Goal: Task Accomplishment & Management: Manage account settings

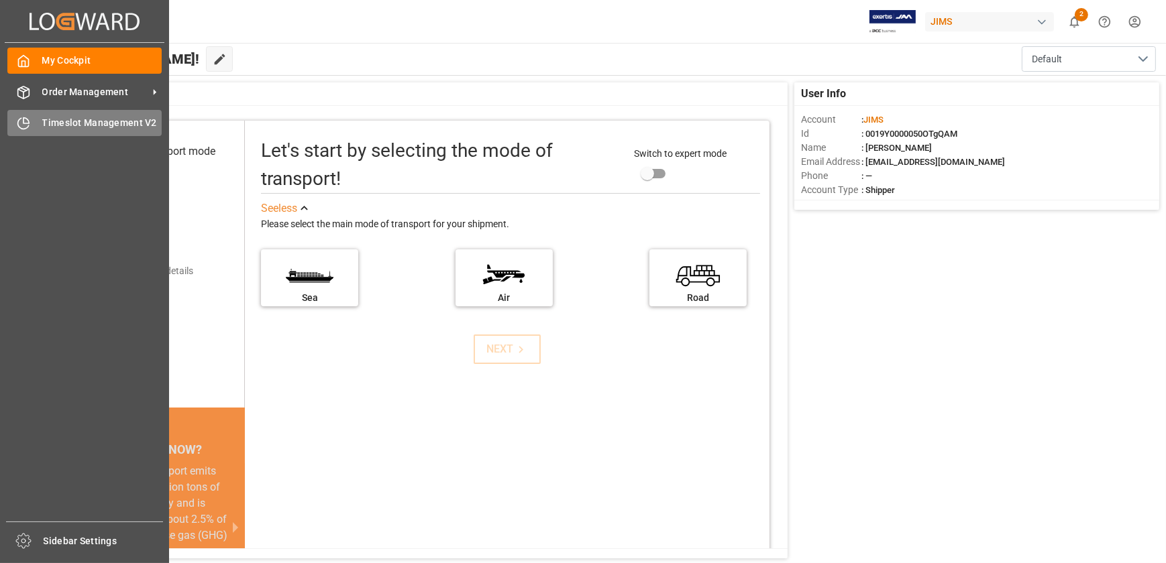
click at [22, 122] on icon at bounding box center [23, 123] width 13 height 13
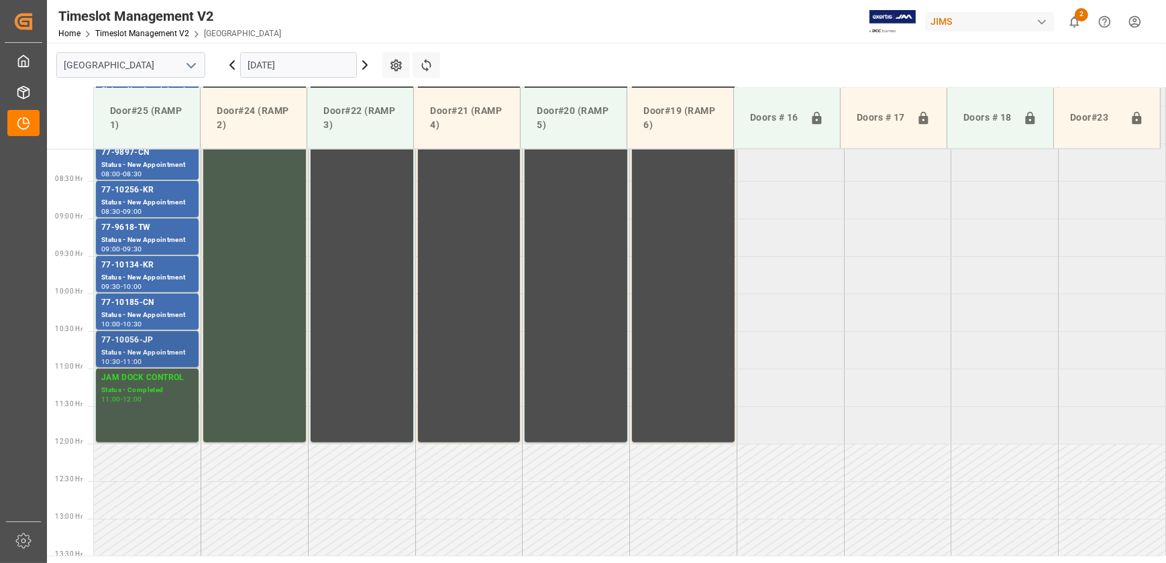
scroll to position [241, 0]
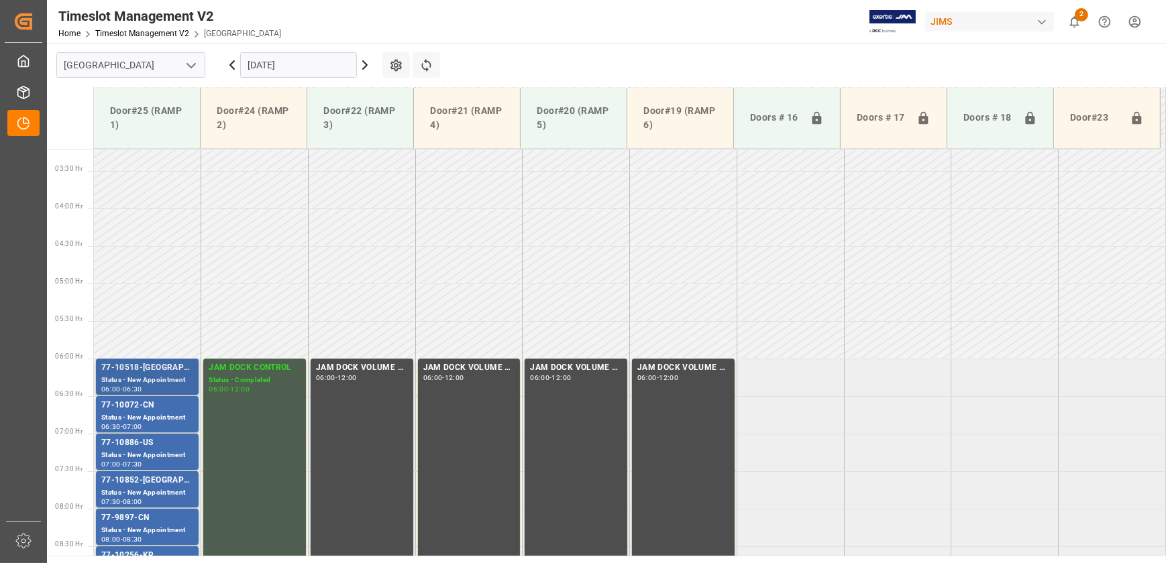
click at [150, 376] on div "Status - New Appointment" at bounding box center [147, 380] width 92 height 11
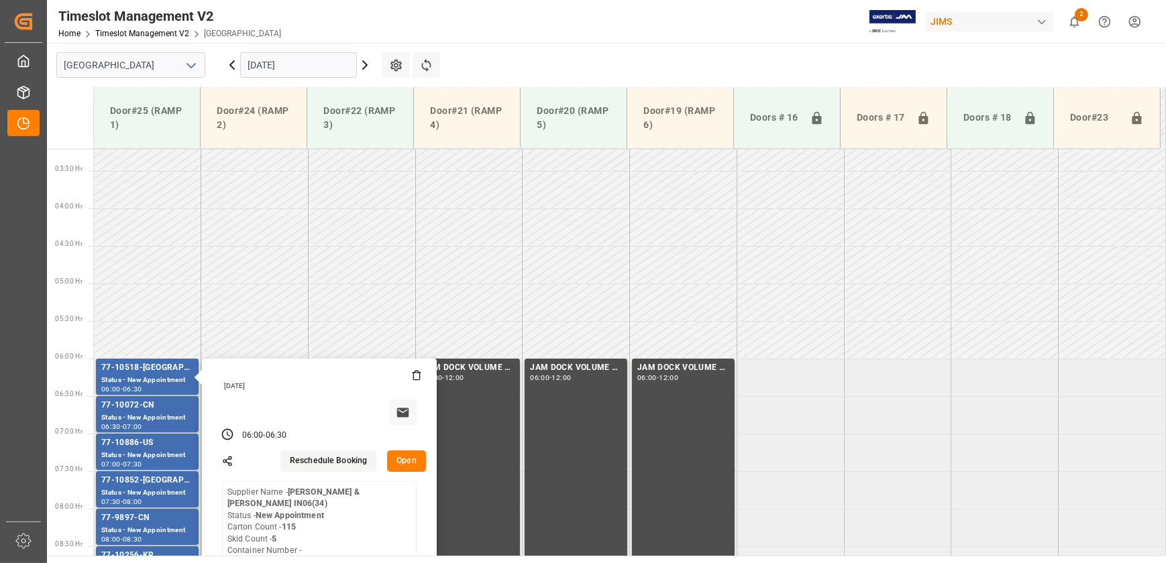
click at [163, 145] on td "Door#25 (RAMP 1)" at bounding box center [147, 118] width 107 height 61
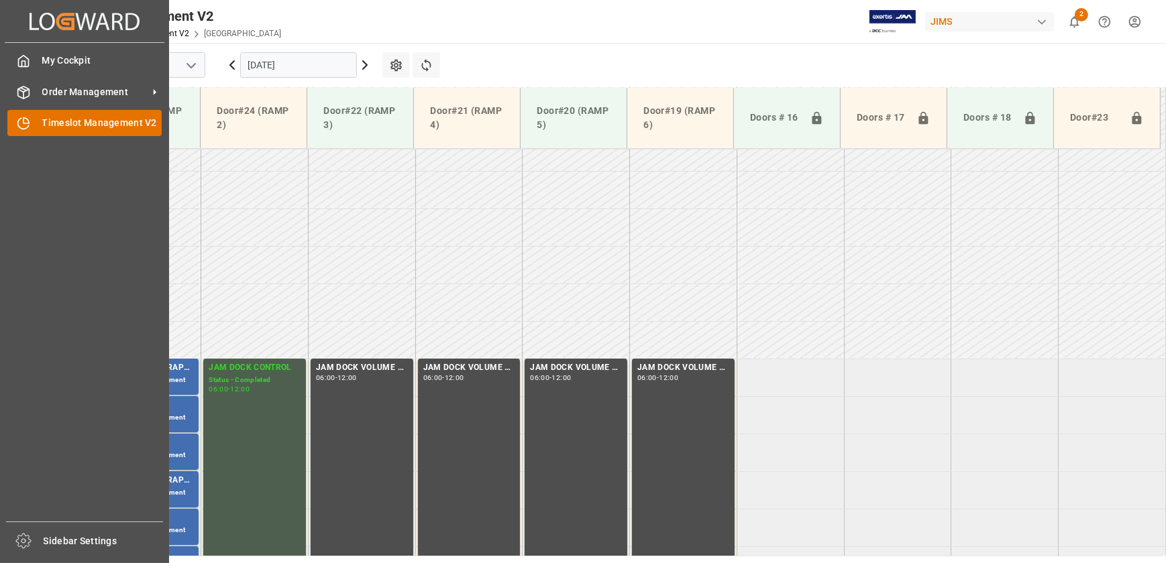
click at [28, 125] on icon at bounding box center [23, 123] width 13 height 13
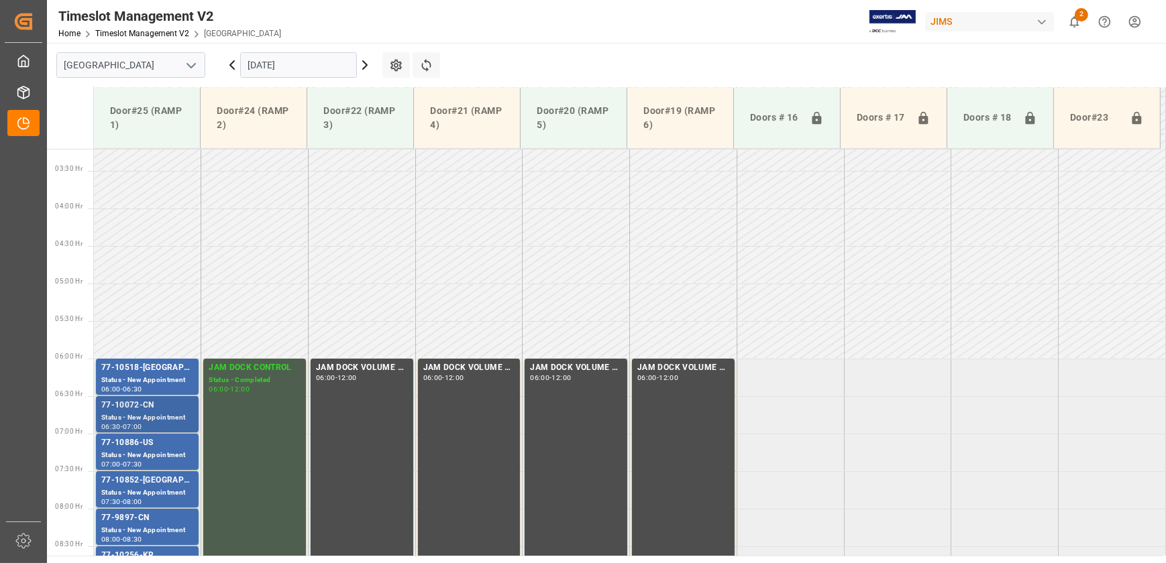
scroll to position [423, 0]
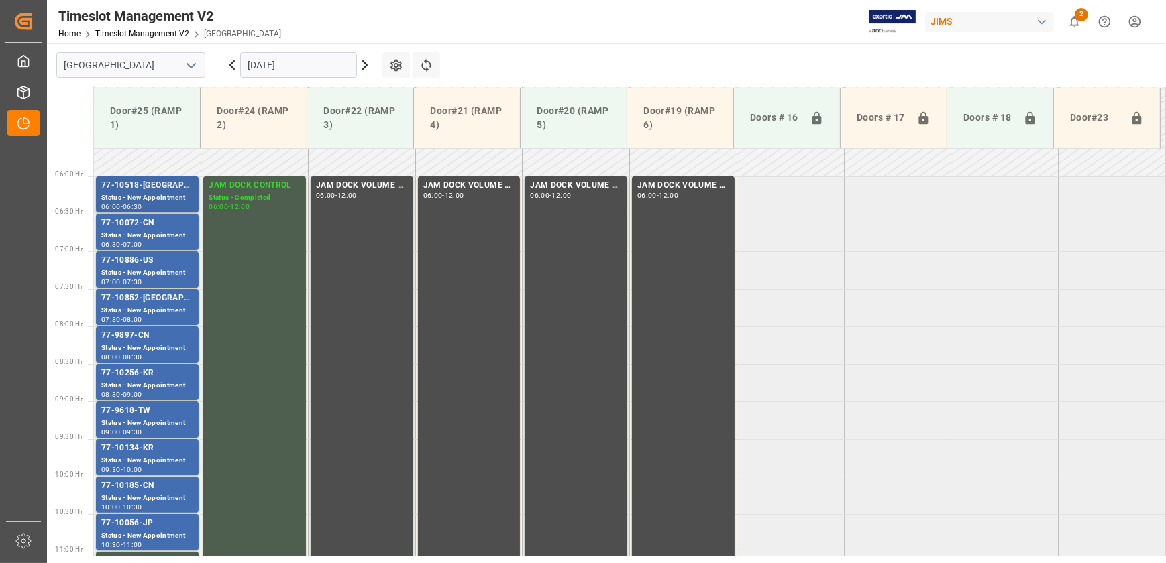
click at [163, 200] on div "Status - New Appointment" at bounding box center [147, 197] width 92 height 11
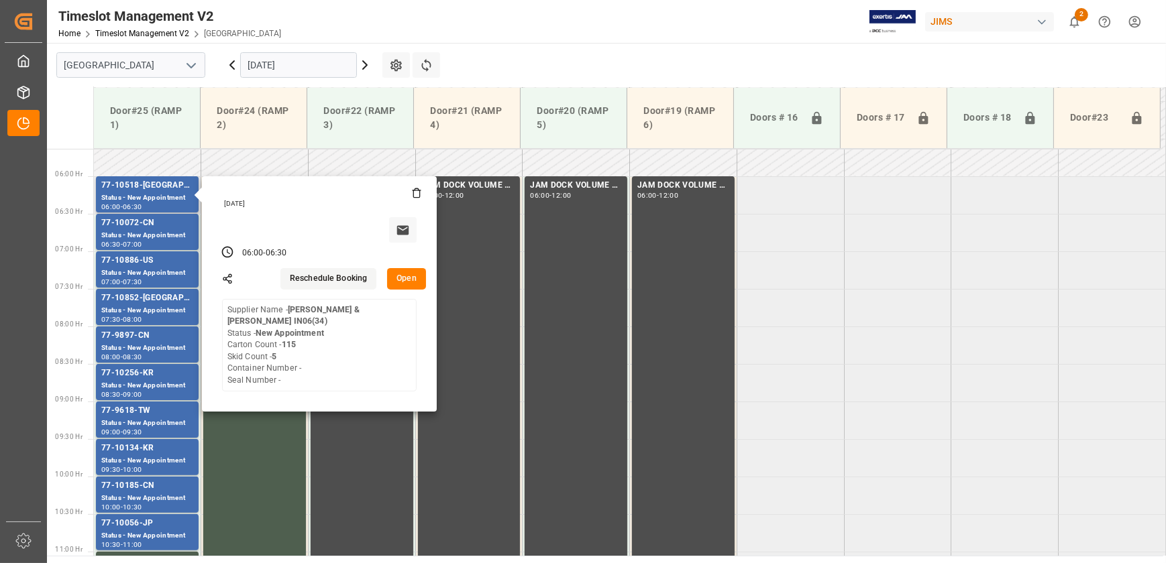
click at [408, 280] on button "Open" at bounding box center [406, 278] width 39 height 21
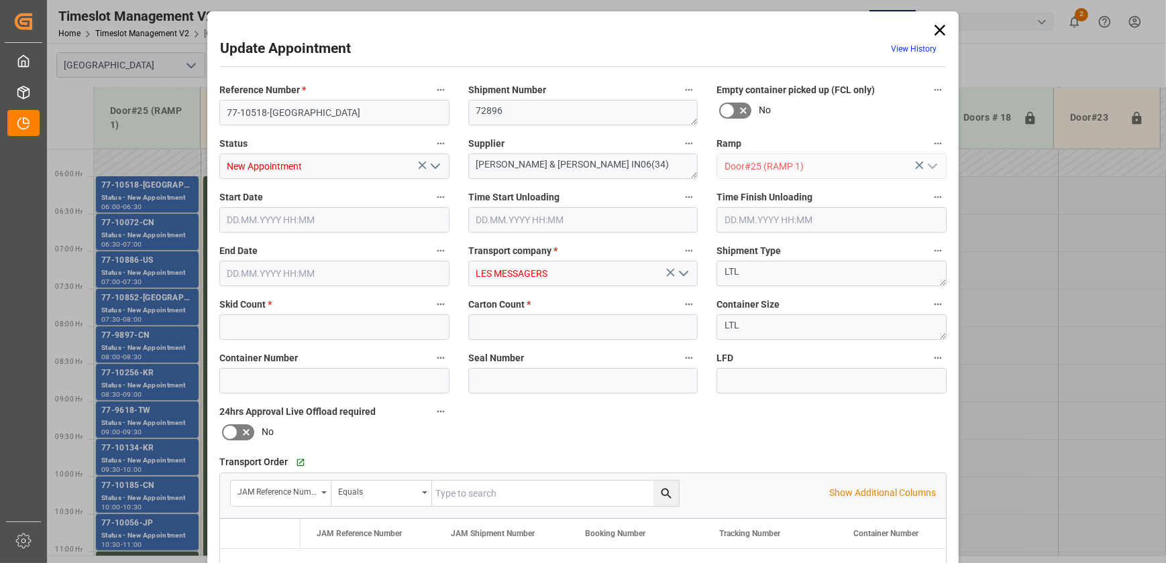
type input "5"
type input "115"
type input "11.09.2025 06:00"
type input "11.09.2025 06:30"
type input "08.09.2025 22:33"
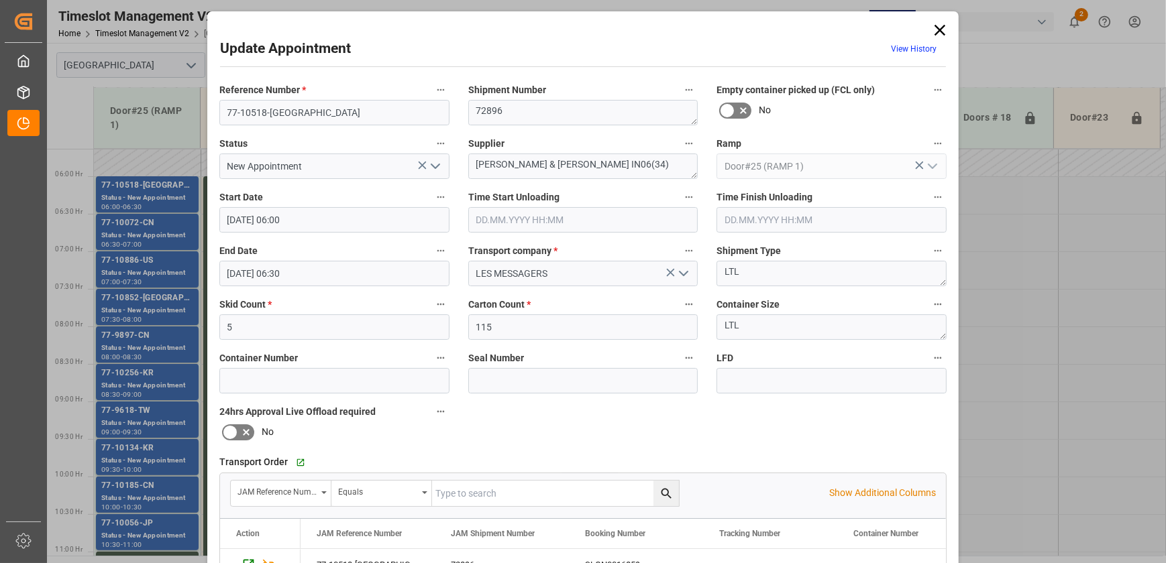
click at [435, 164] on icon "open menu" at bounding box center [435, 166] width 16 height 16
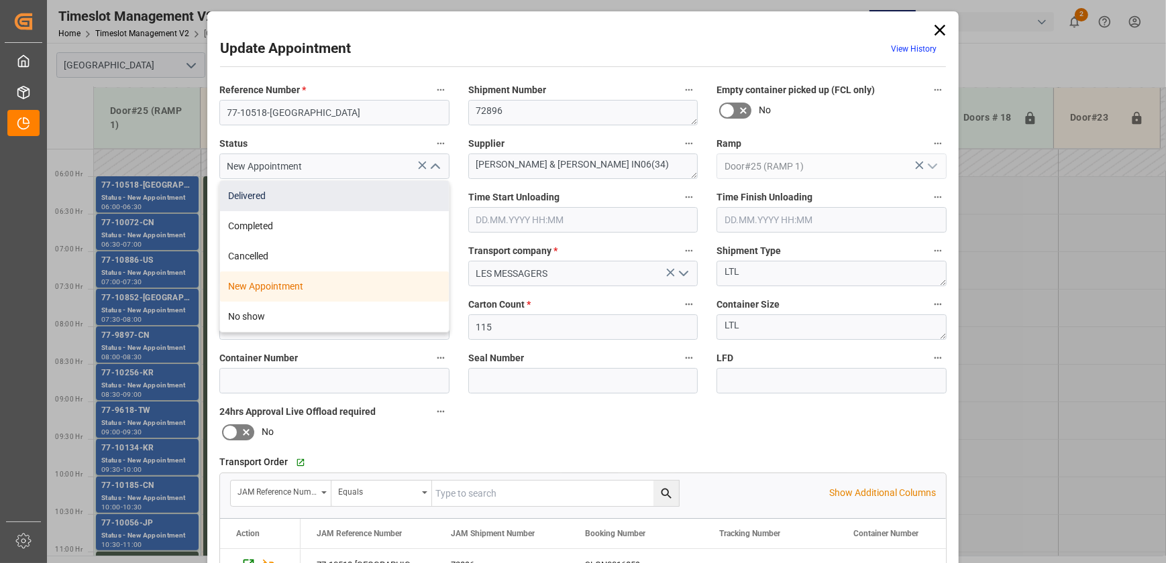
click at [402, 188] on div "Delivered" at bounding box center [334, 196] width 229 height 30
type input "Delivered"
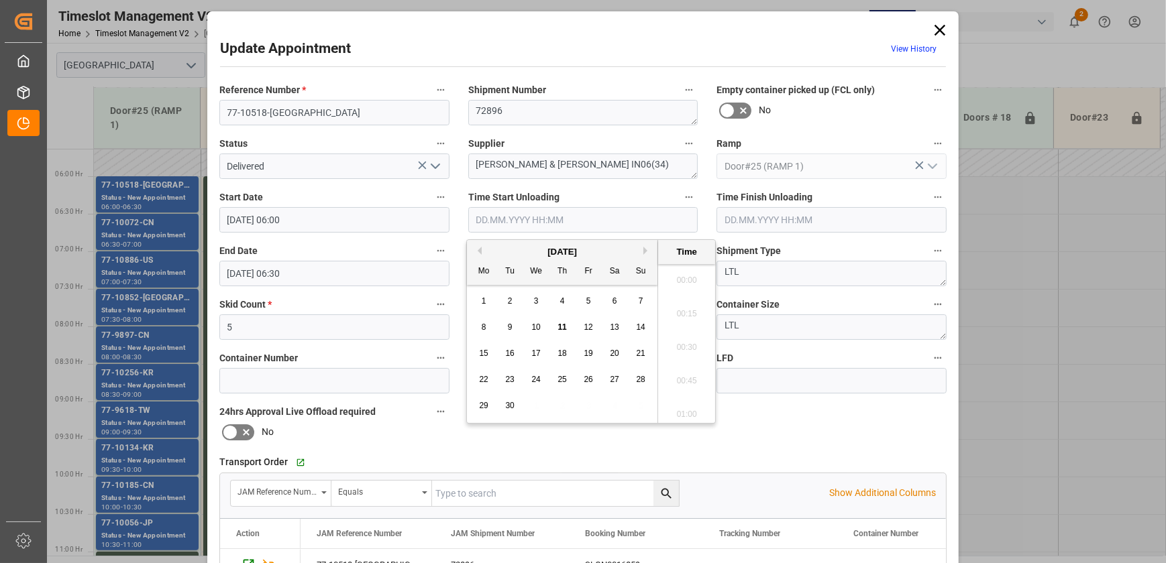
click at [519, 221] on input "text" at bounding box center [583, 219] width 230 height 25
click at [563, 328] on span "11" at bounding box center [561, 327] width 9 height 9
click at [670, 347] on li "08:30" at bounding box center [686, 344] width 57 height 34
type input "11.09.2025 08:30"
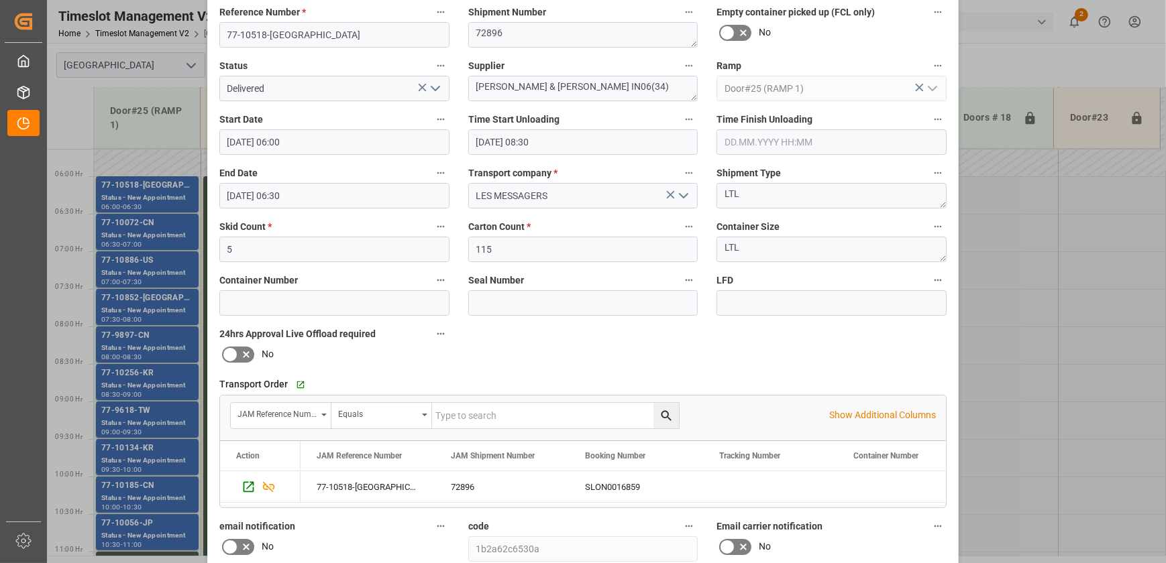
scroll to position [251, 0]
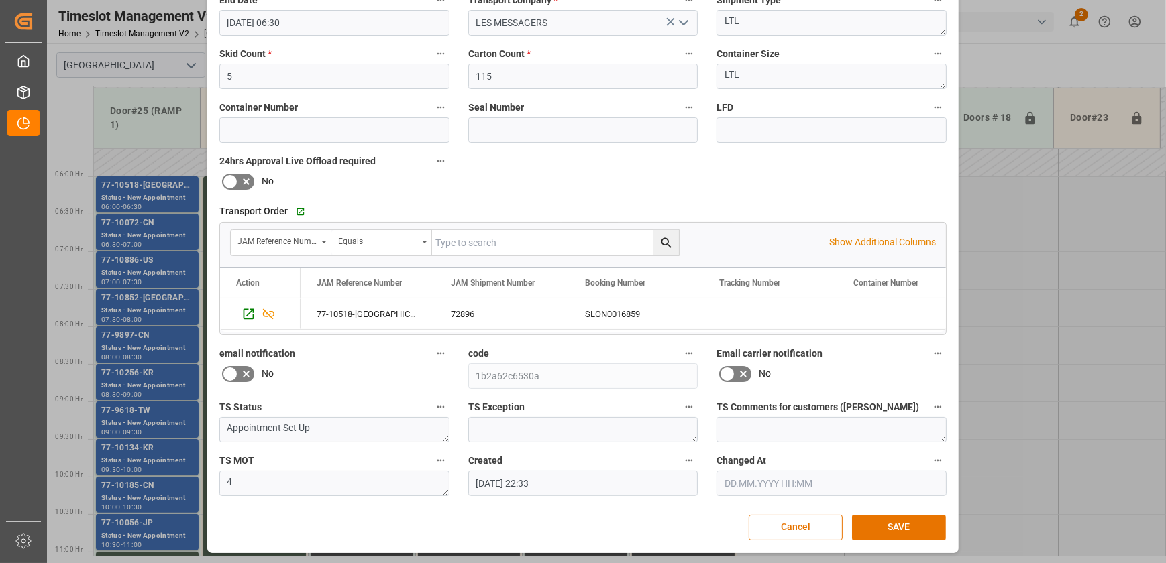
drag, startPoint x: 897, startPoint y: 527, endPoint x: 875, endPoint y: 512, distance: 27.0
click at [898, 527] on button "SAVE" at bounding box center [899, 527] width 94 height 25
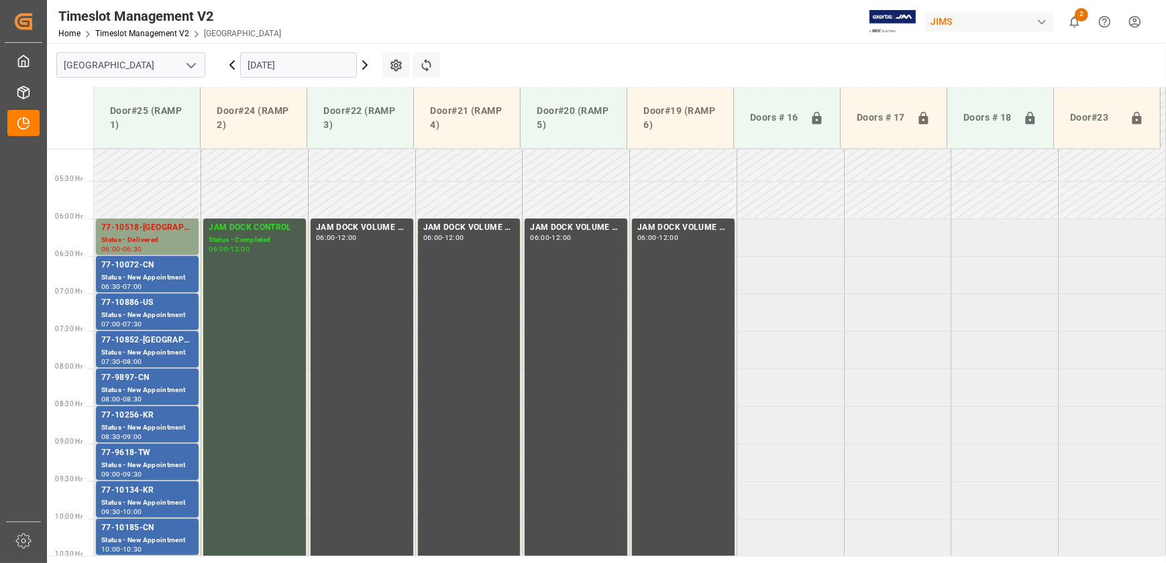
scroll to position [381, 0]
click at [369, 60] on icon at bounding box center [365, 65] width 16 height 16
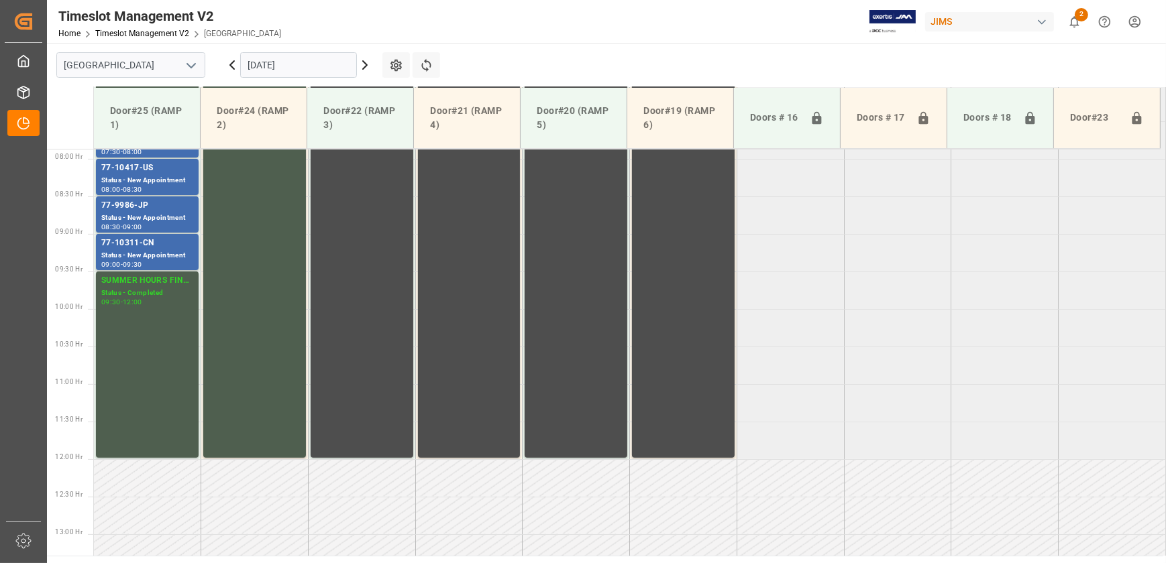
scroll to position [606, 0]
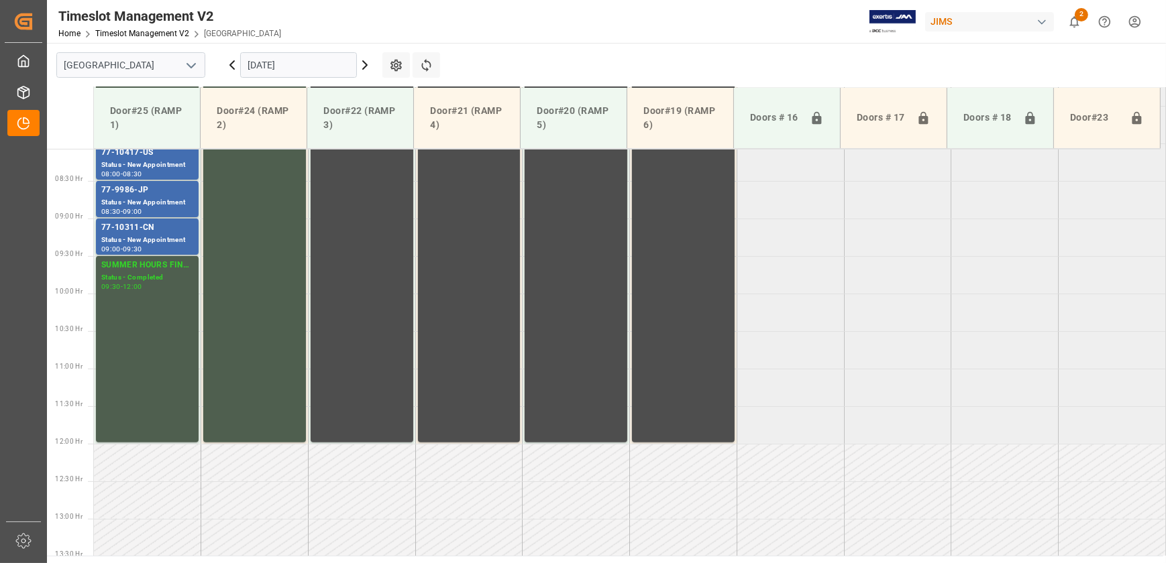
click at [369, 60] on icon at bounding box center [365, 65] width 16 height 16
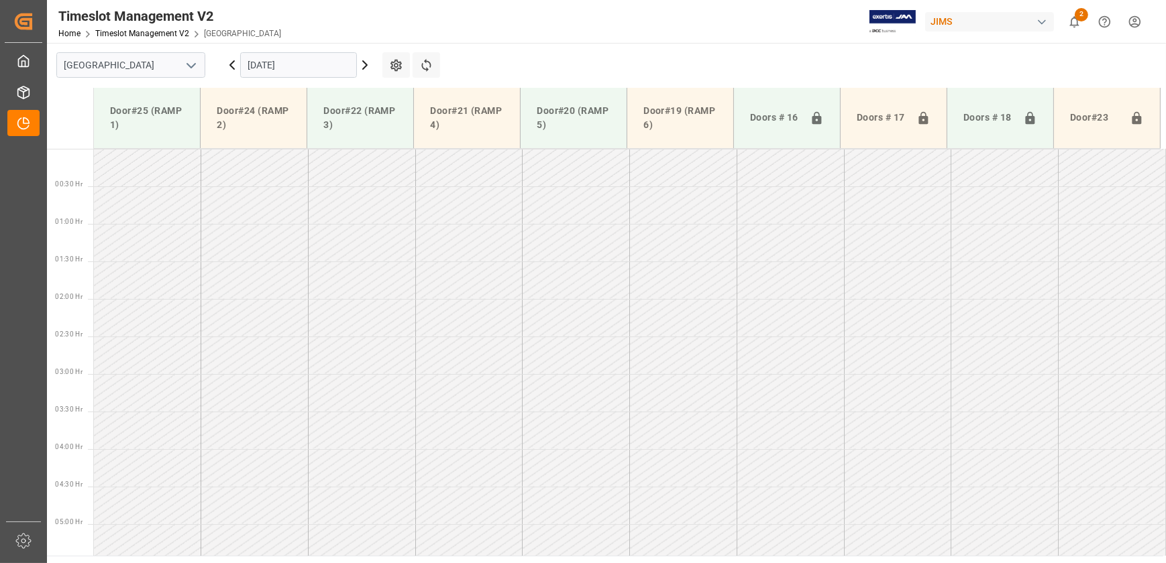
click at [369, 60] on icon at bounding box center [365, 65] width 16 height 16
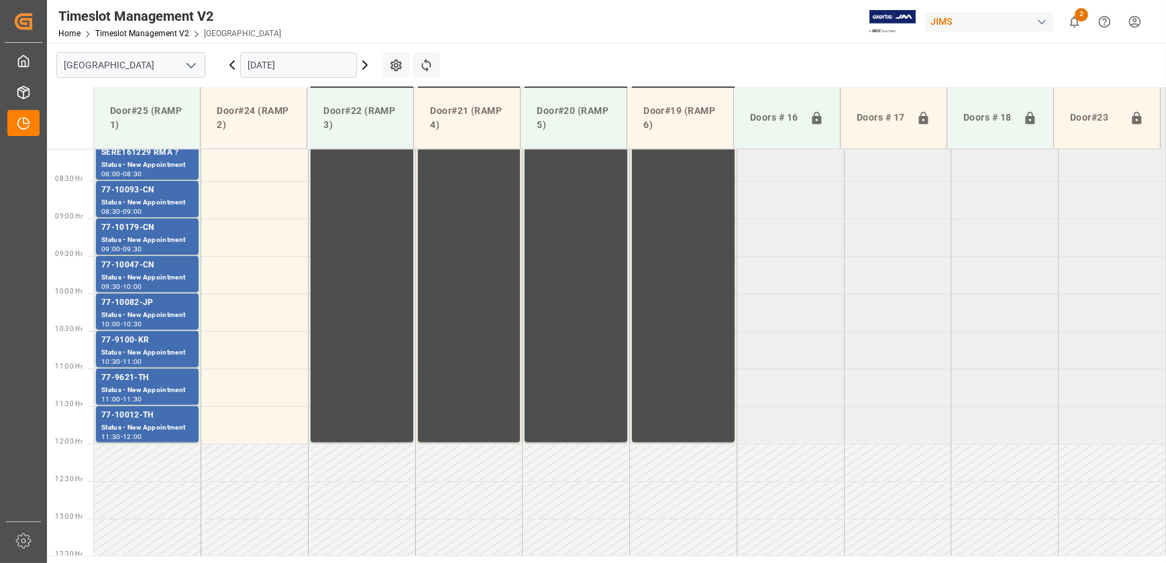
click at [363, 64] on icon at bounding box center [365, 65] width 16 height 16
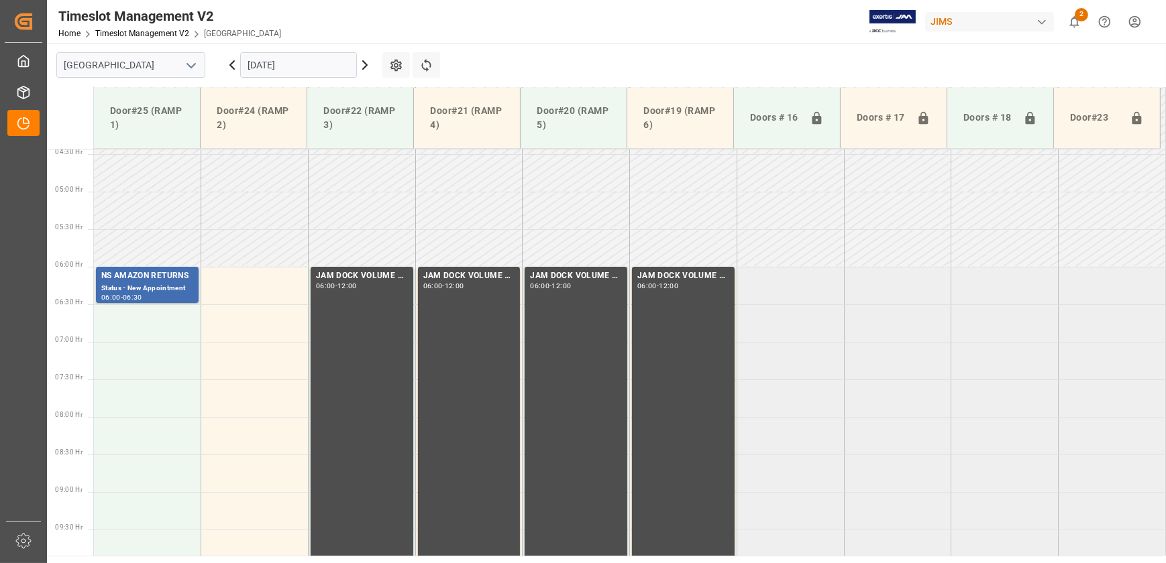
scroll to position [119, 0]
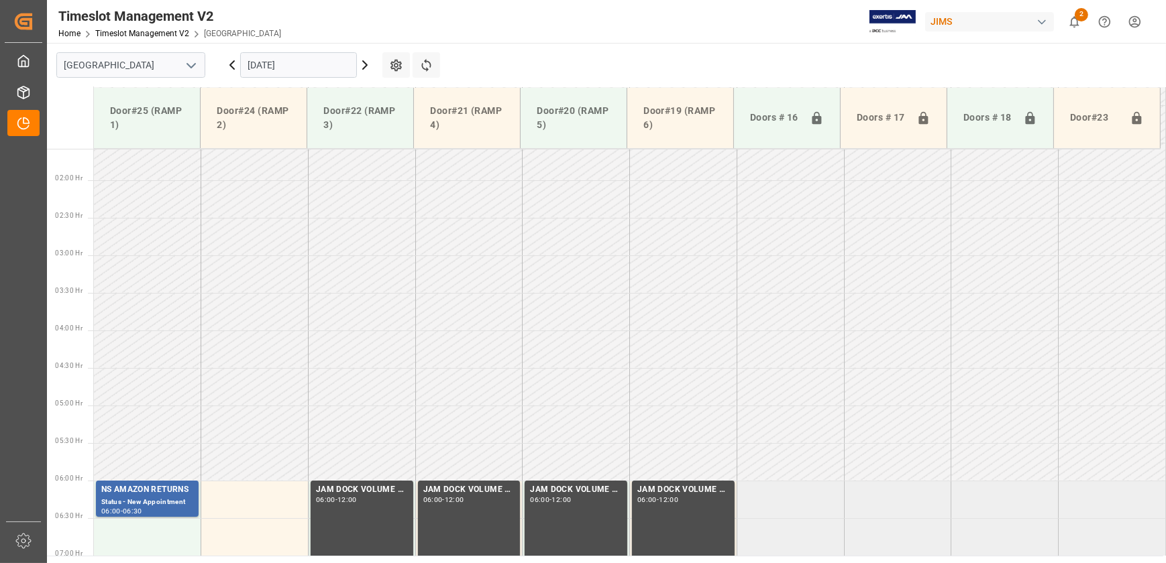
click at [231, 66] on icon at bounding box center [232, 65] width 4 height 8
click at [230, 65] on icon at bounding box center [232, 65] width 4 height 8
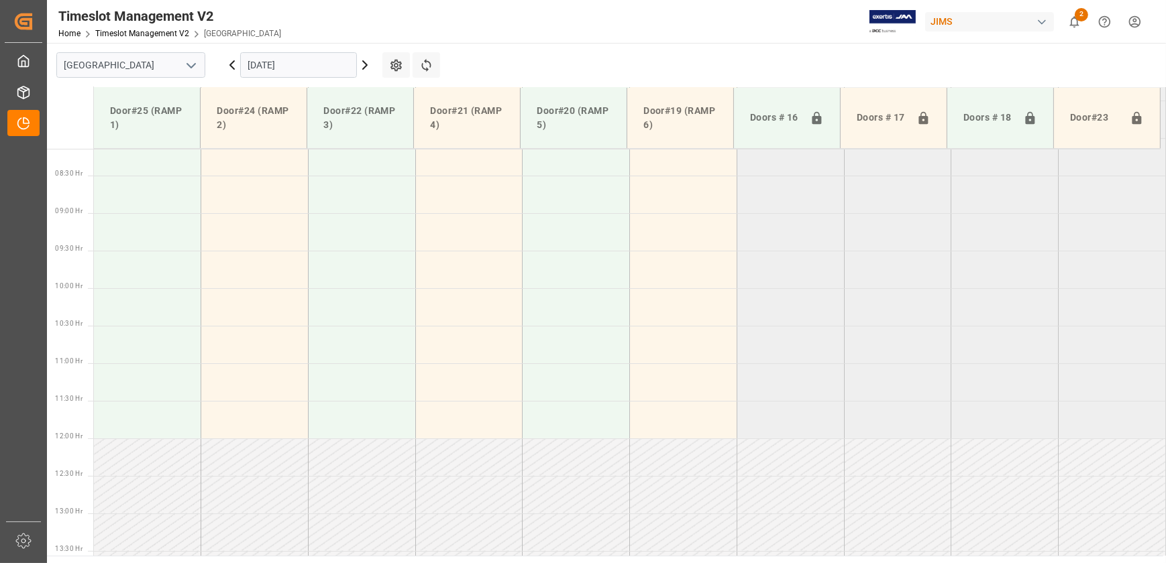
scroll to position [681, 0]
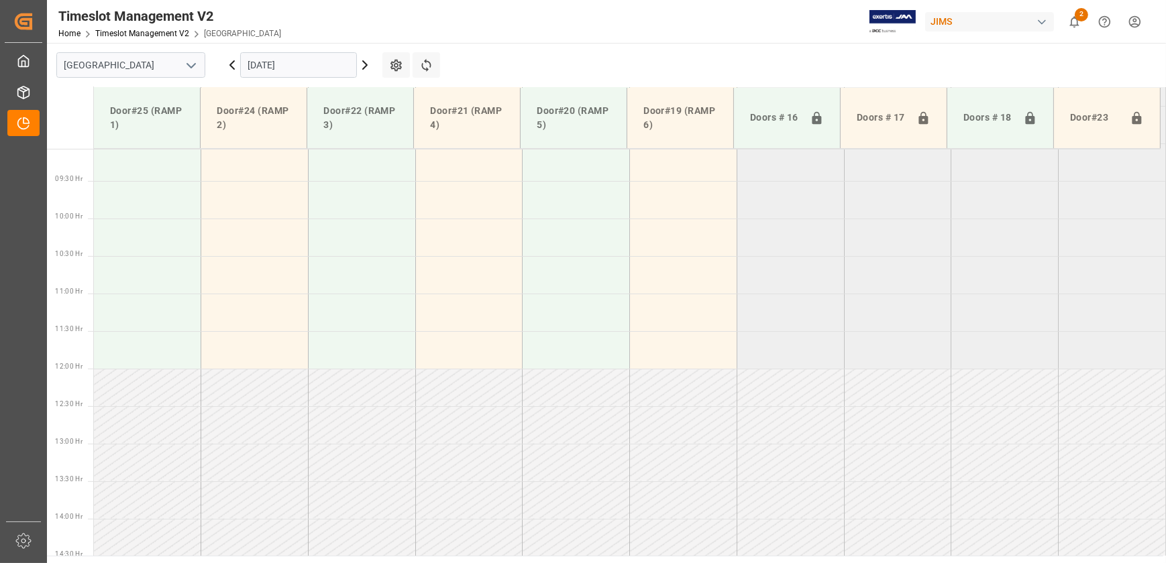
click at [230, 65] on icon at bounding box center [232, 65] width 4 height 8
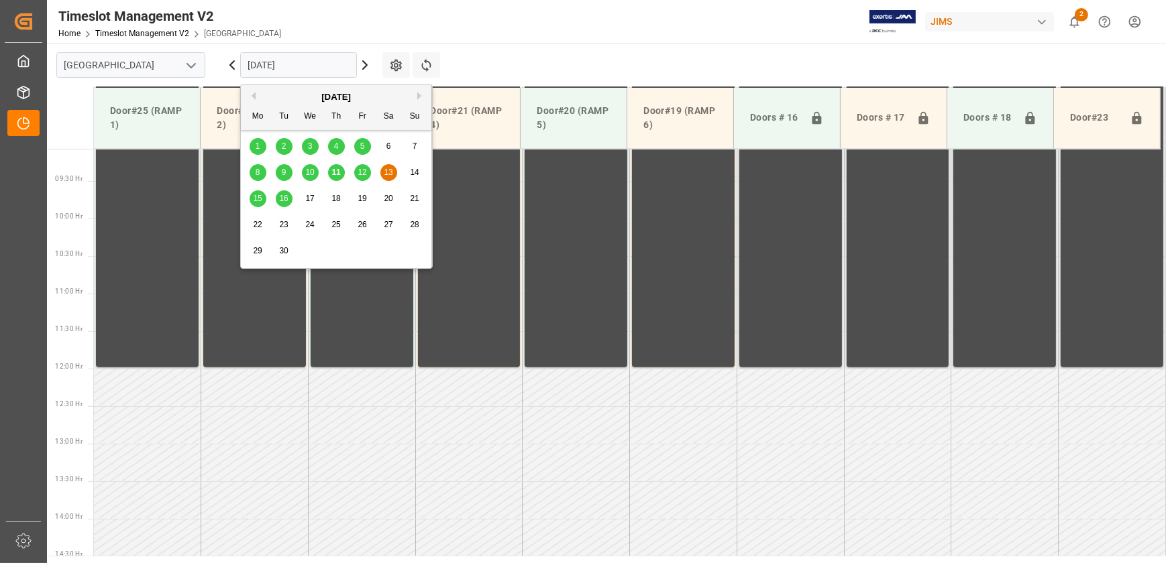
click at [266, 64] on input "13.09.2025" at bounding box center [298, 64] width 117 height 25
click at [335, 169] on span "11" at bounding box center [335, 172] width 9 height 9
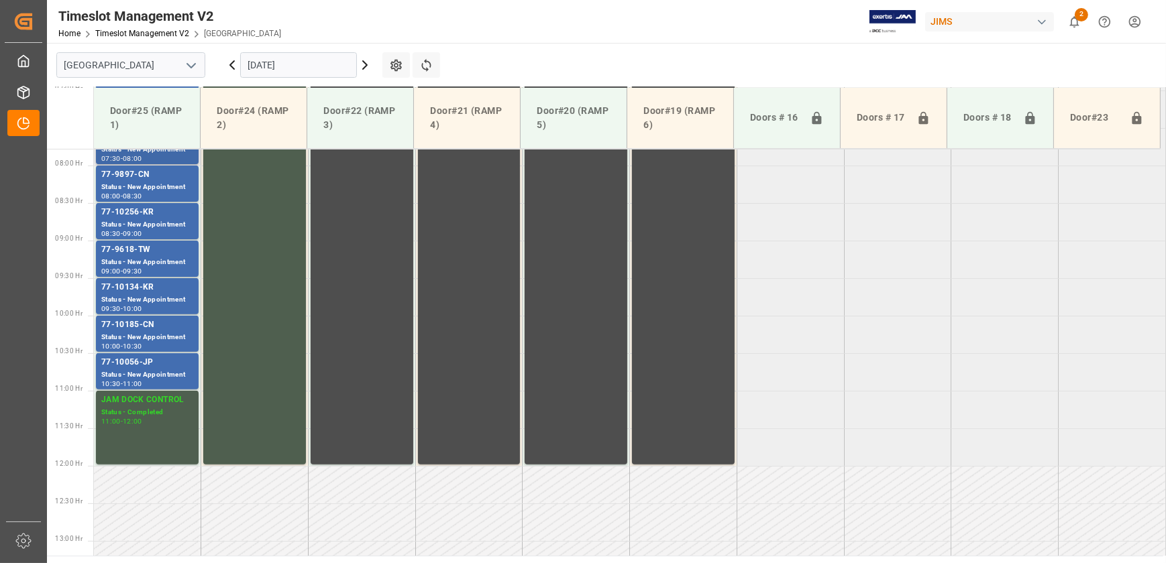
scroll to position [437, 0]
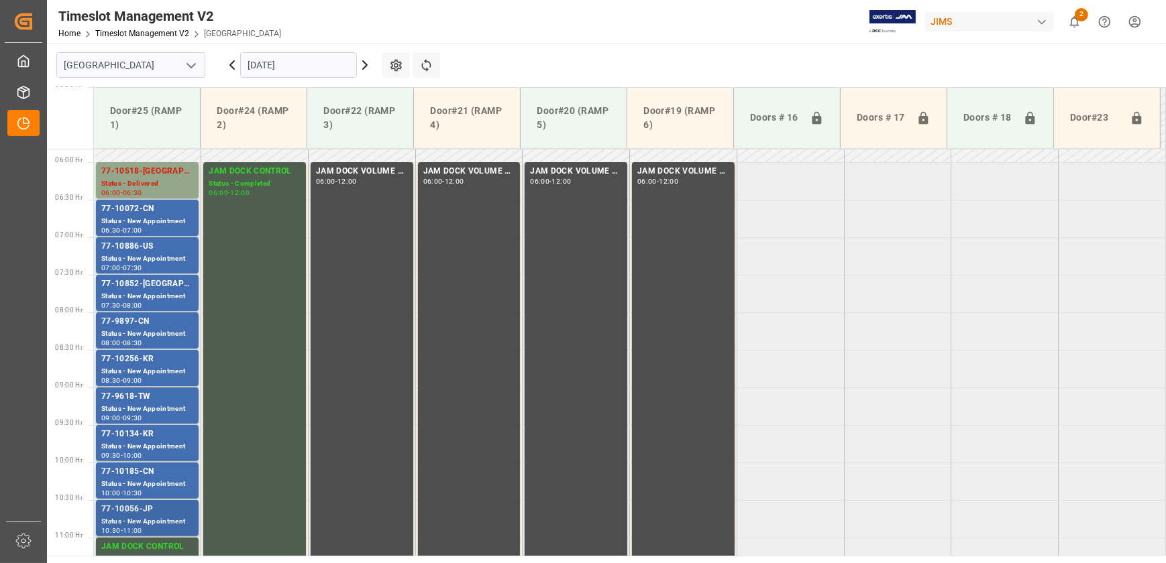
click at [148, 502] on div "77-10056-JP Status - New Appointment 10:30 - 11:00" at bounding box center [147, 518] width 103 height 36
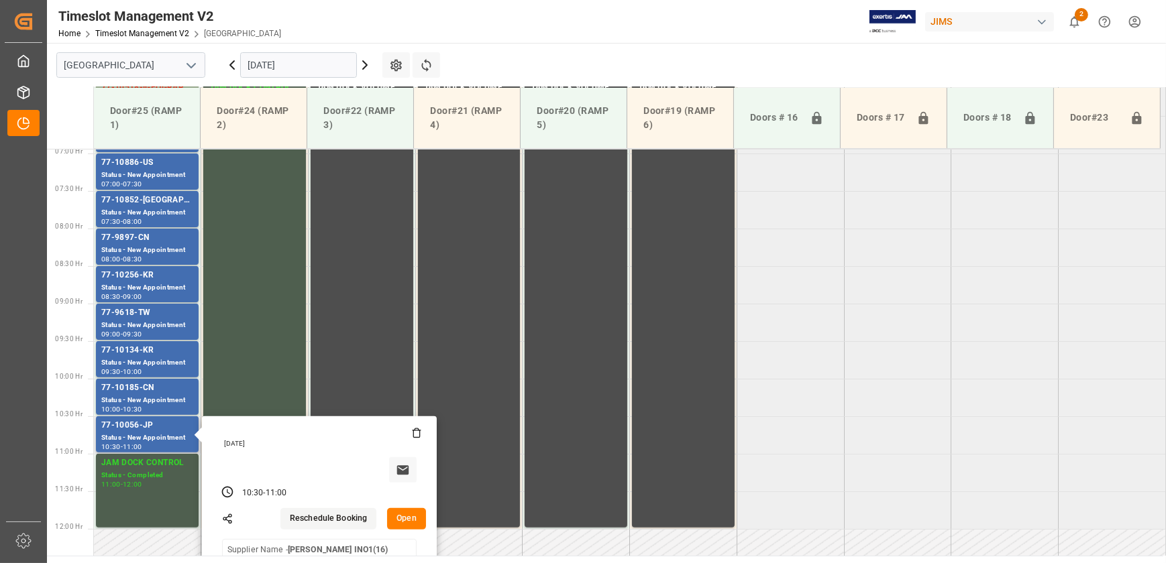
scroll to position [620, 0]
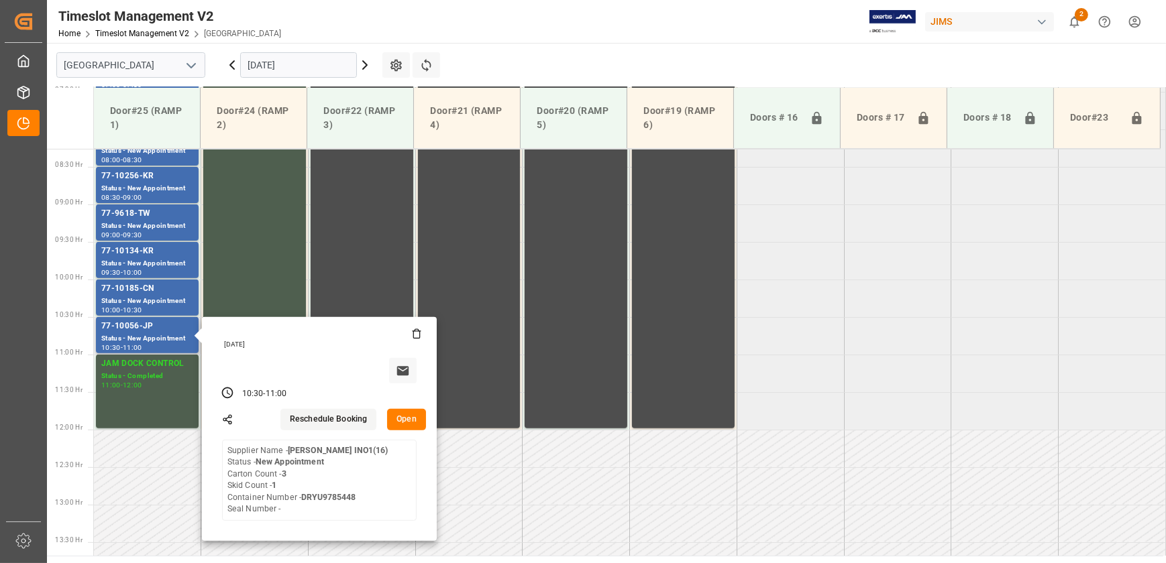
click at [397, 426] on button "Open" at bounding box center [406, 419] width 39 height 21
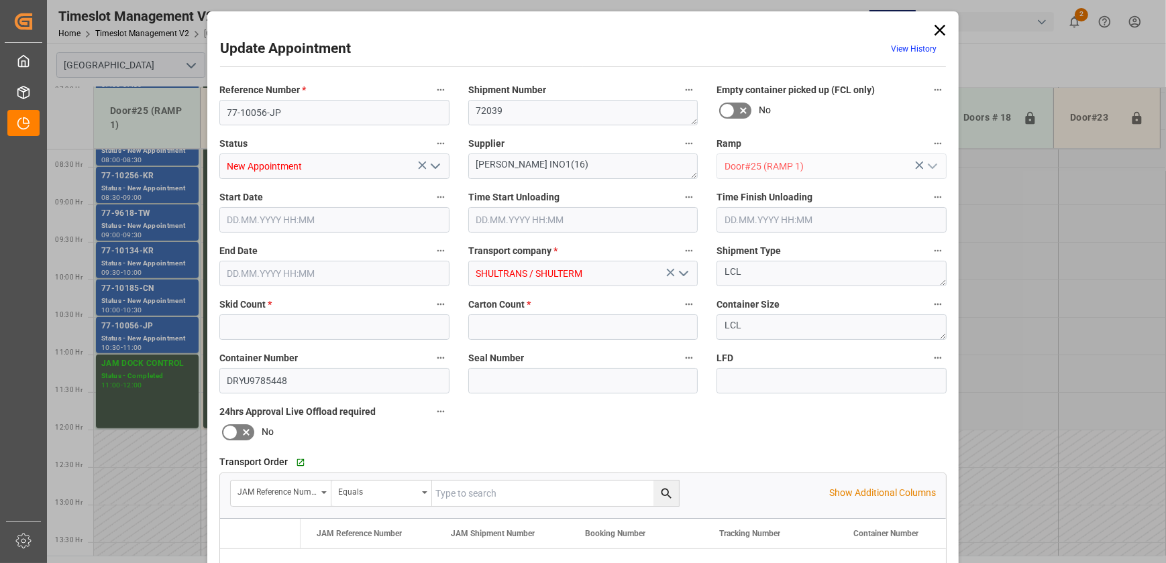
type input "1"
type input "3"
type input "11.09.2025 10:30"
type input "11.09.2025 11:00"
type input "09.09.2025 15:39"
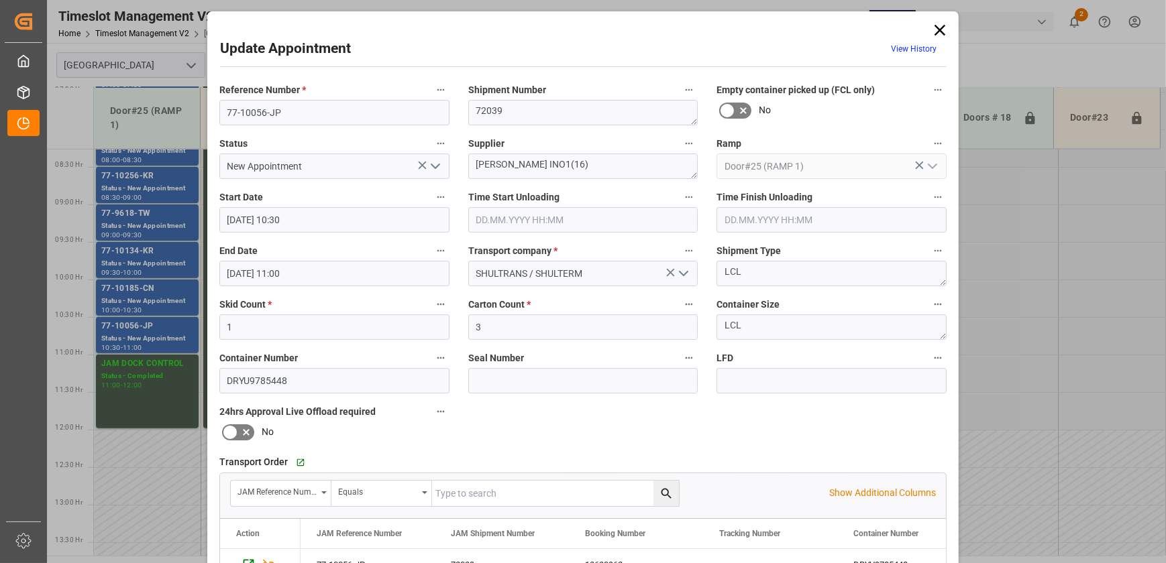
click at [434, 168] on icon "open menu" at bounding box center [435, 166] width 16 height 16
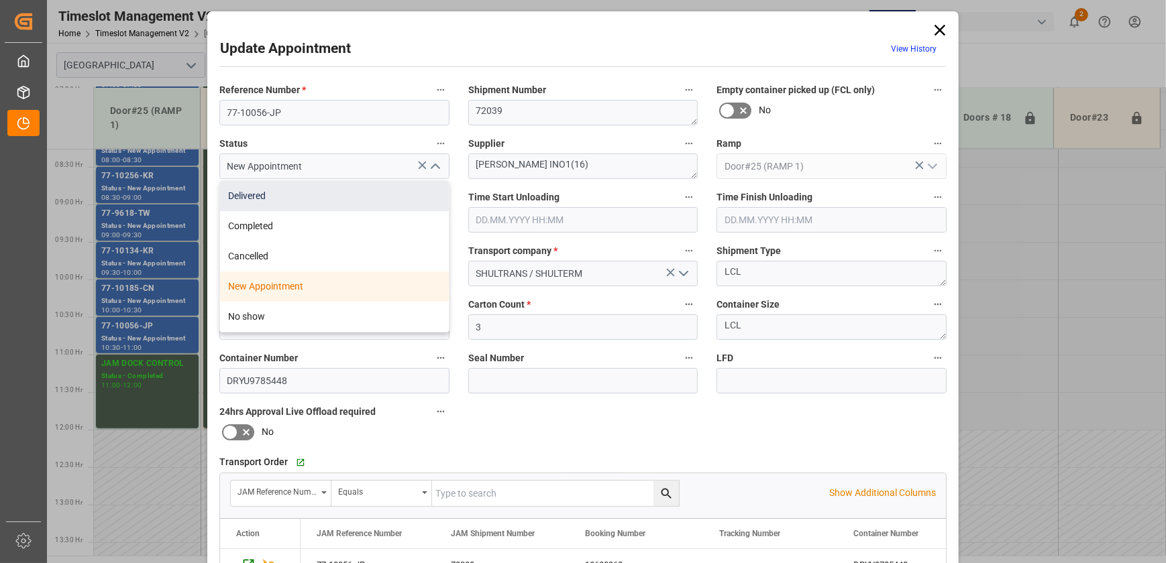
click at [398, 196] on div "Delivered" at bounding box center [334, 196] width 229 height 30
type input "Delivered"
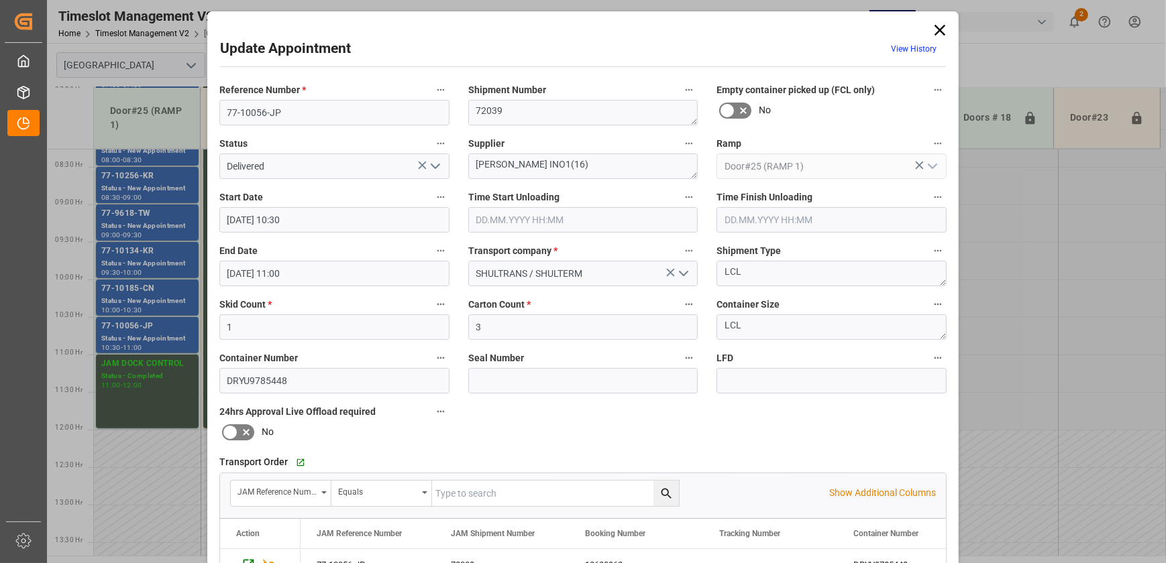
click at [523, 219] on input "text" at bounding box center [583, 219] width 230 height 25
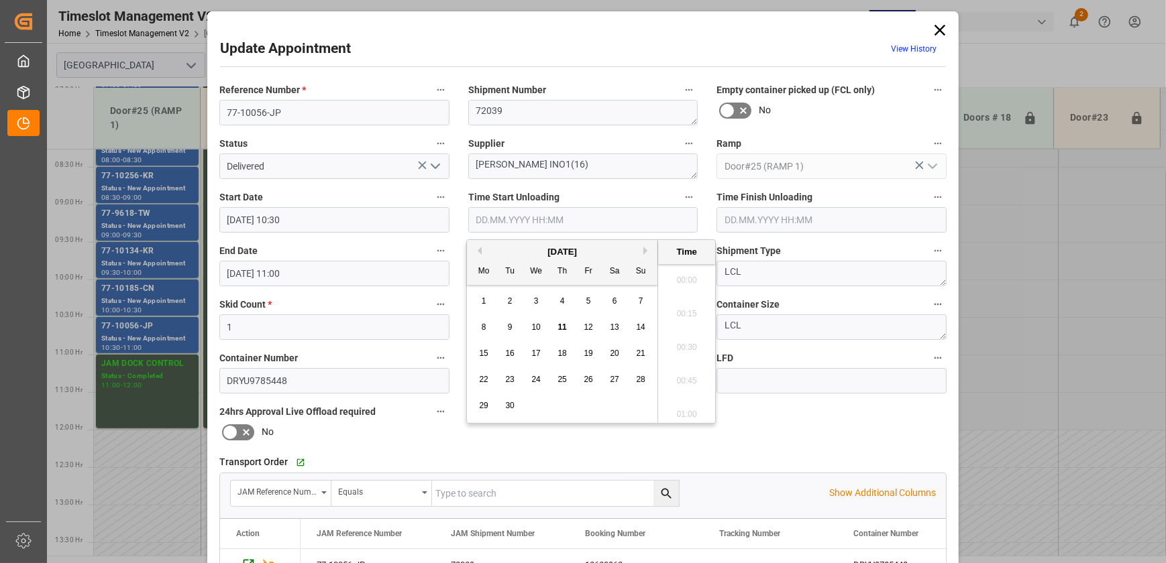
scroll to position [1211, 0]
click at [559, 326] on span "11" at bounding box center [561, 327] width 9 height 9
click at [690, 310] on li "09:15" at bounding box center [686, 311] width 57 height 34
type input "11.09.2025 09:15"
click at [596, 222] on input "11.09.2025 09:15" at bounding box center [583, 219] width 230 height 25
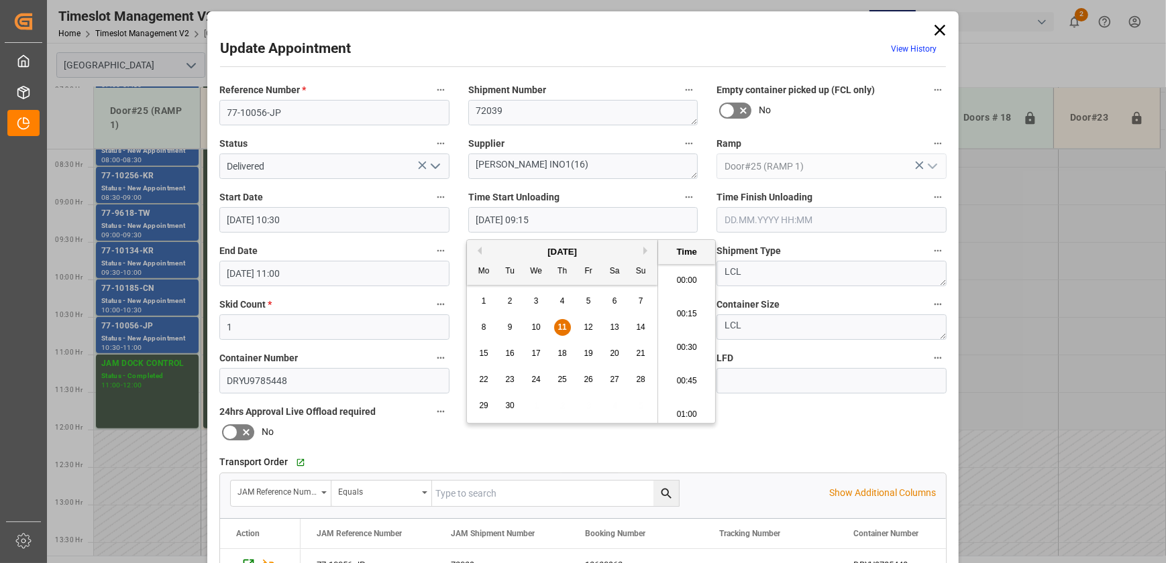
scroll to position [1178, 0]
click at [596, 222] on input "11.09.2025 09:15" at bounding box center [583, 219] width 230 height 25
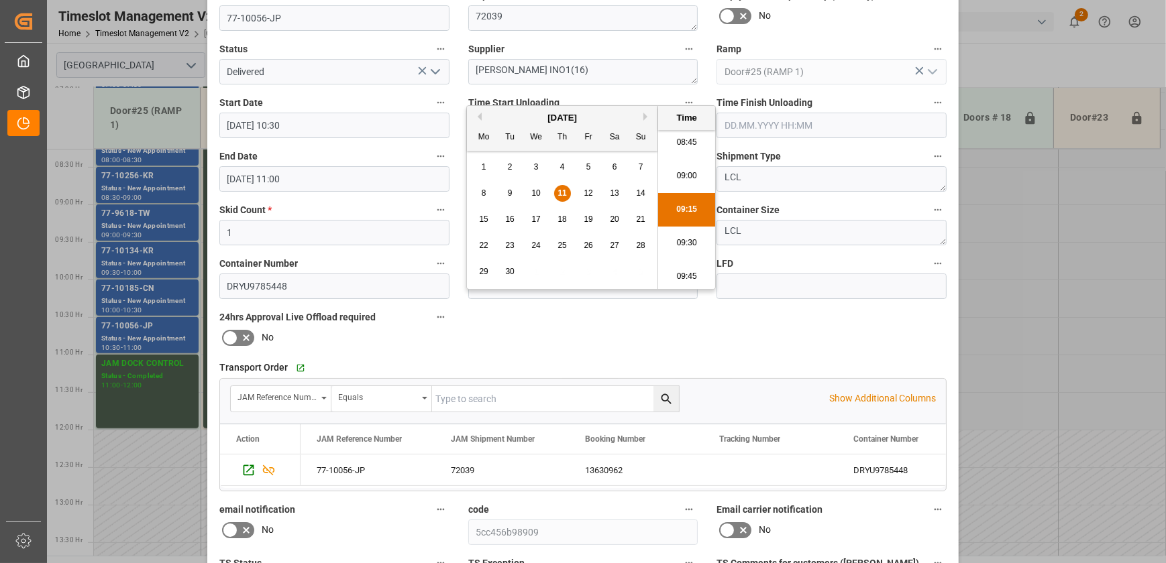
scroll to position [251, 0]
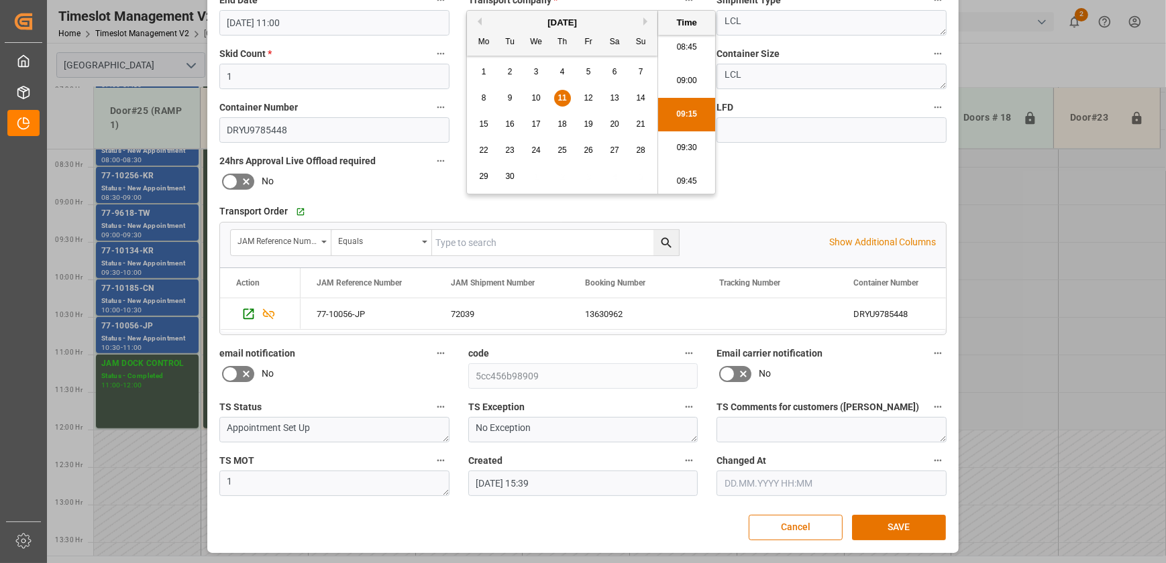
click at [894, 530] on button "SAVE" at bounding box center [899, 527] width 94 height 25
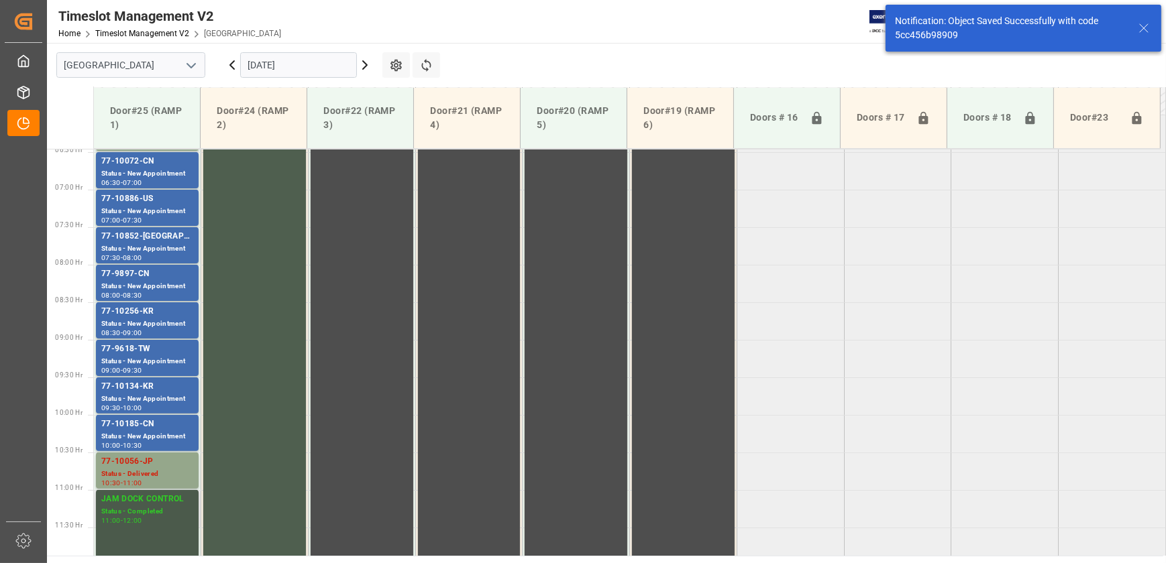
scroll to position [681, 0]
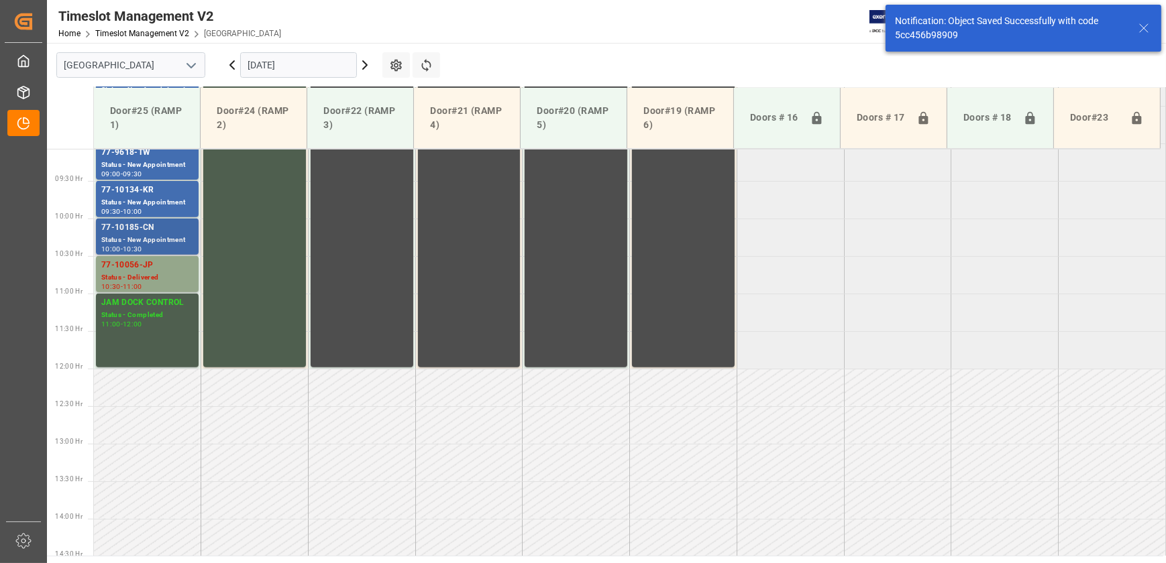
click at [160, 238] on div "Status - New Appointment" at bounding box center [147, 240] width 92 height 11
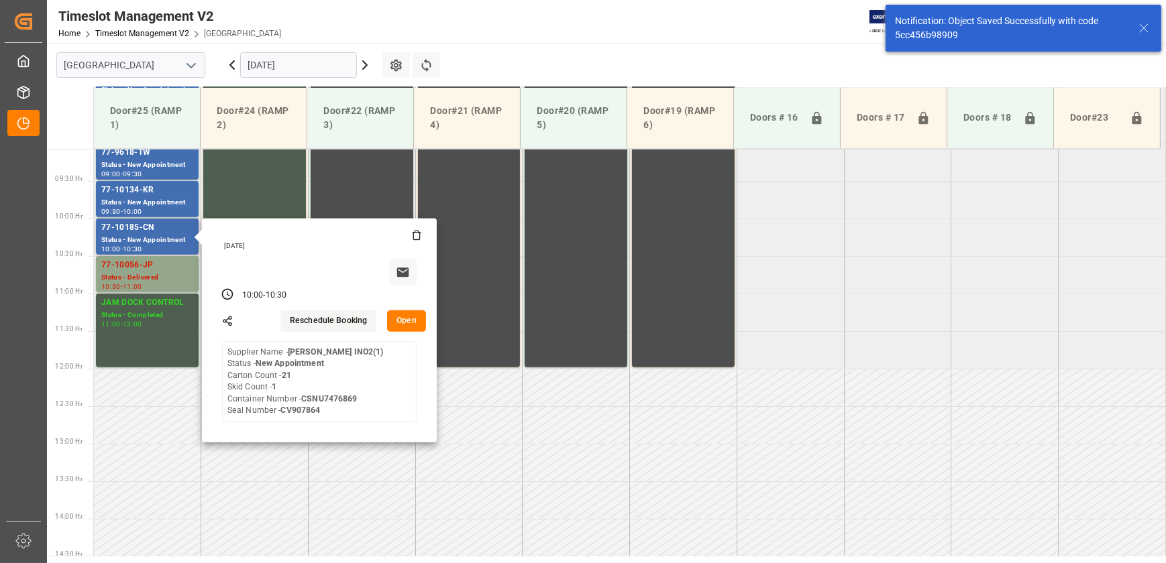
click at [404, 315] on button "Open" at bounding box center [406, 320] width 39 height 21
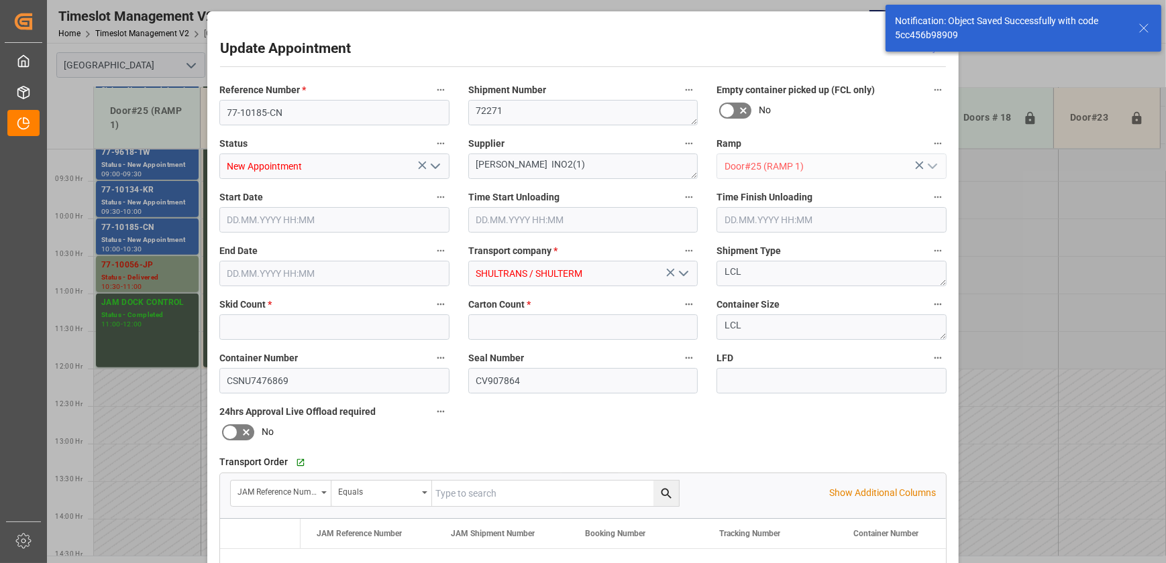
type input "1"
type input "21"
type input "11.09.2025 10:00"
type input "11.09.2025 10:30"
type input "09.09.2025 15:38"
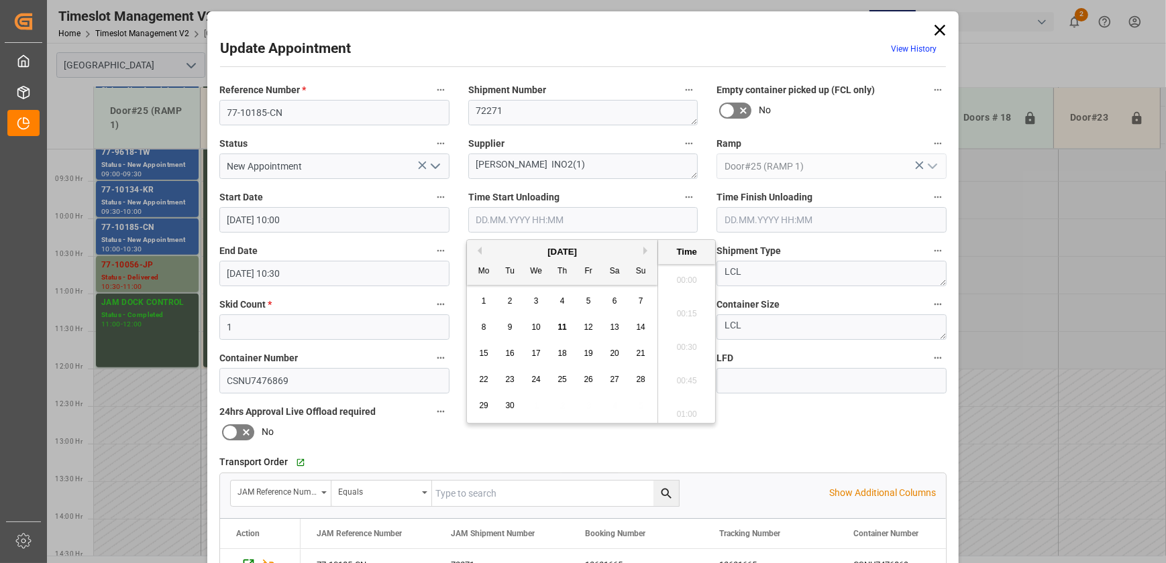
click at [502, 221] on input "text" at bounding box center [583, 219] width 230 height 25
paste input "11.09.2025 09:15"
type input "11.09.2025 09:15"
click at [430, 167] on icon "open menu" at bounding box center [435, 166] width 16 height 16
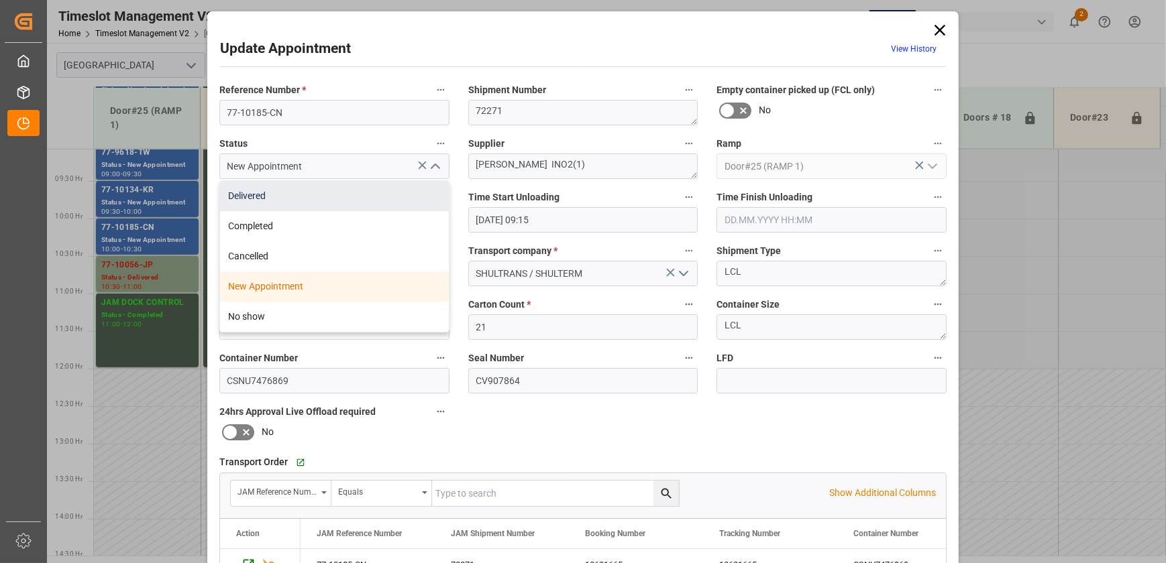
click at [358, 196] on div "Delivered" at bounding box center [334, 196] width 229 height 30
type input "Delivered"
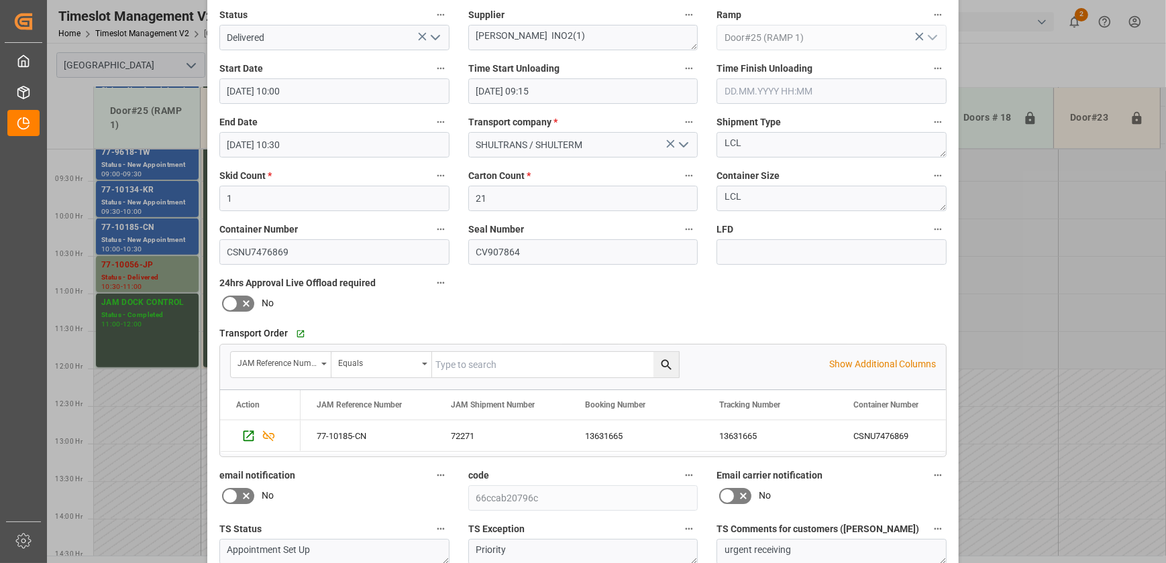
scroll to position [251, 0]
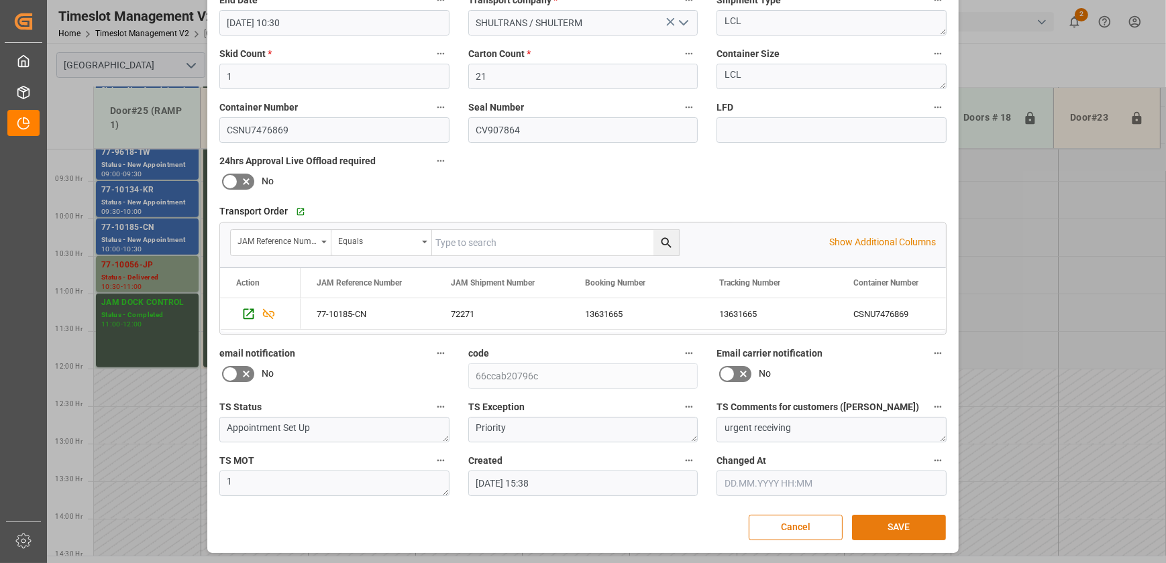
click at [900, 523] on button "SAVE" at bounding box center [899, 527] width 94 height 25
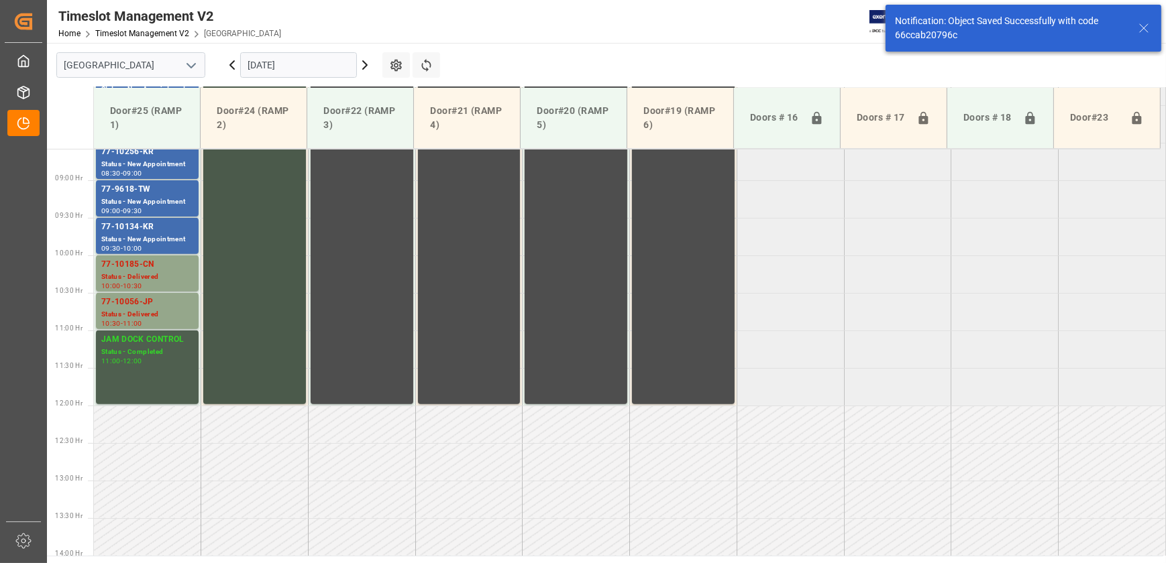
scroll to position [681, 0]
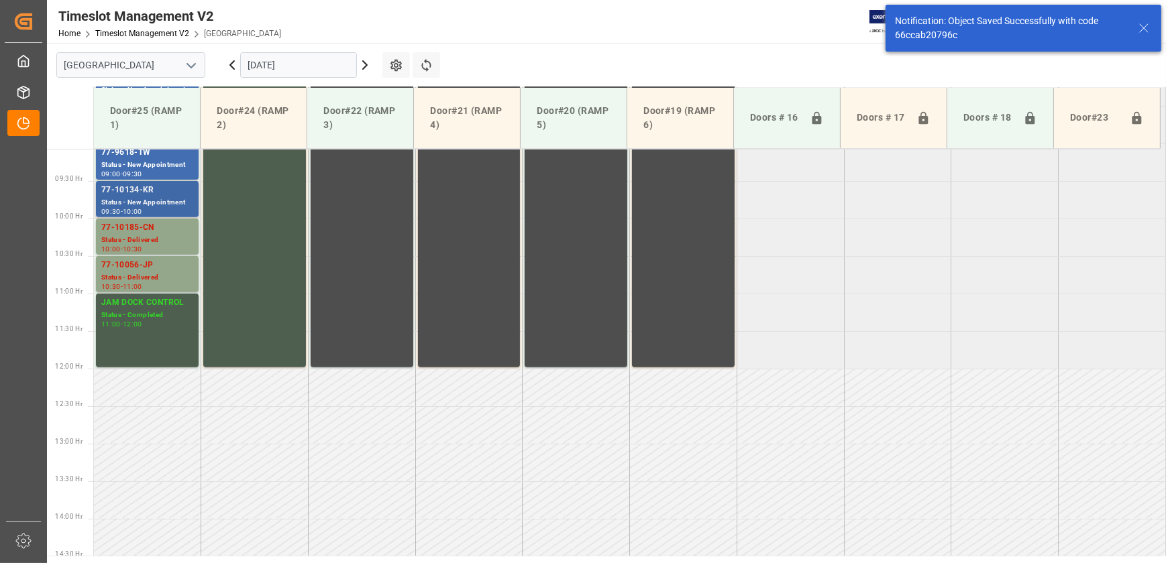
click at [140, 193] on div "77-10134-KR" at bounding box center [147, 190] width 92 height 13
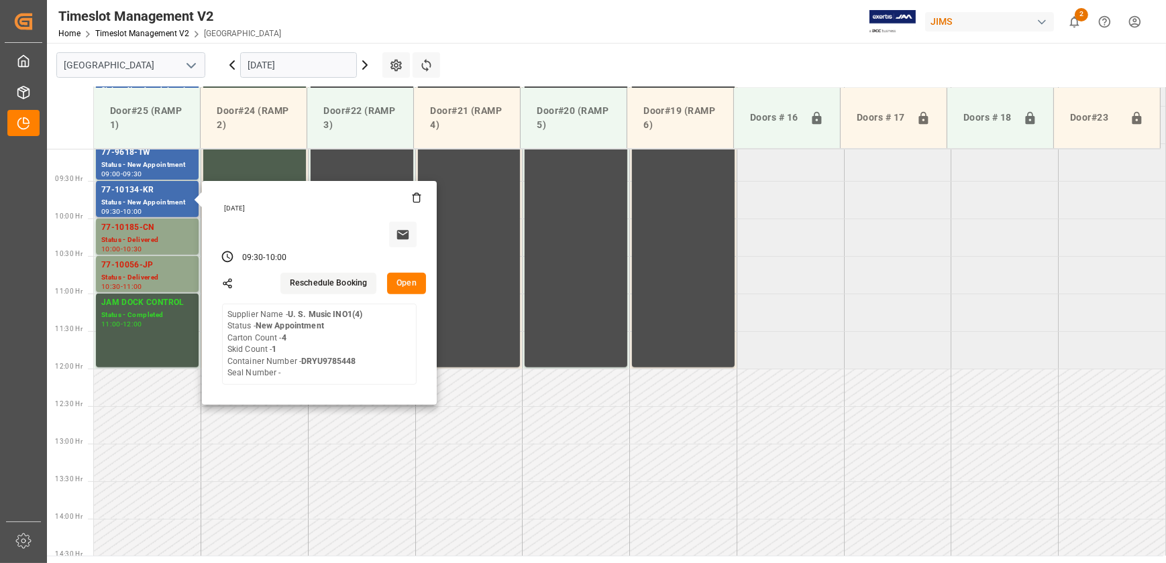
click at [406, 282] on button "Open" at bounding box center [406, 283] width 39 height 21
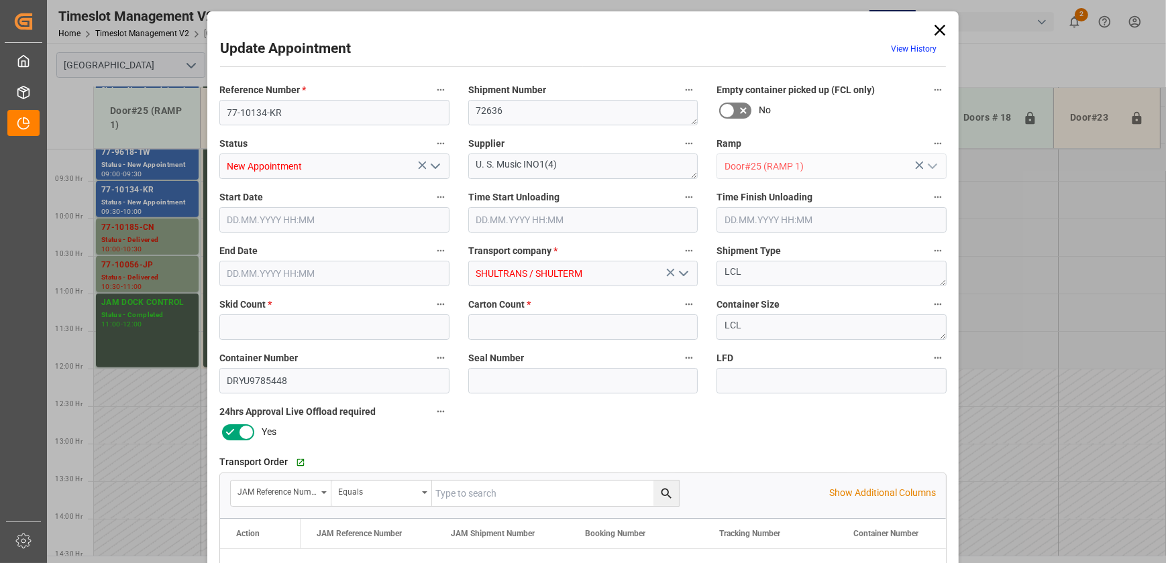
type input "1"
type input "4"
type input "11.09.2025 09:30"
type input "11.09.2025 10:00"
type input "09.09.2025 15:19"
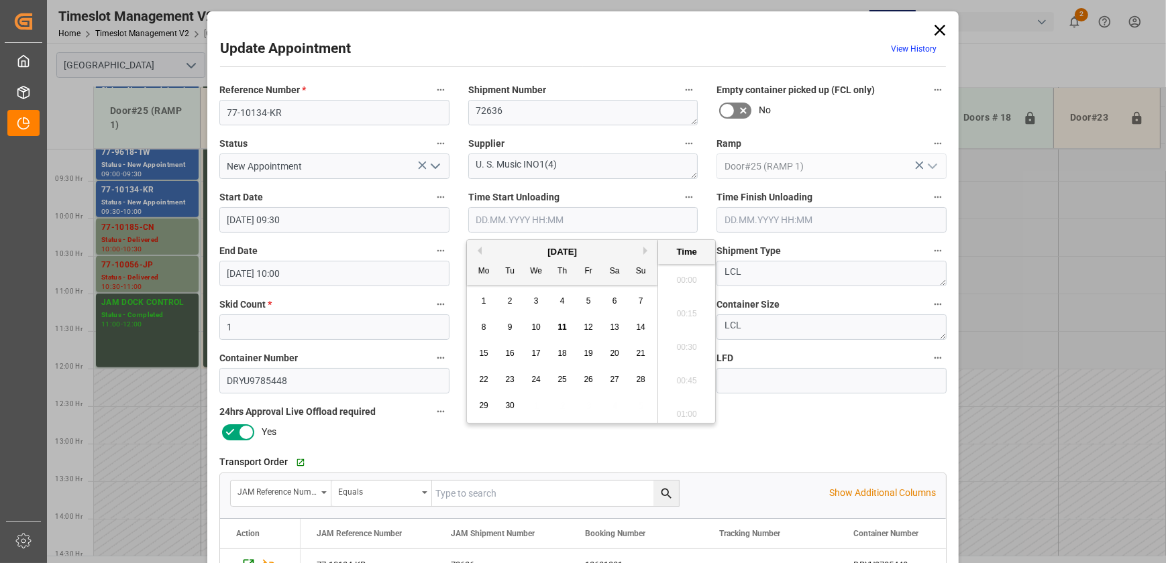
click at [536, 219] on input "text" at bounding box center [583, 219] width 230 height 25
paste input "11.09.2025 09:15"
type input "11.09.2025 09:15"
click at [436, 167] on icon "open menu" at bounding box center [435, 166] width 16 height 16
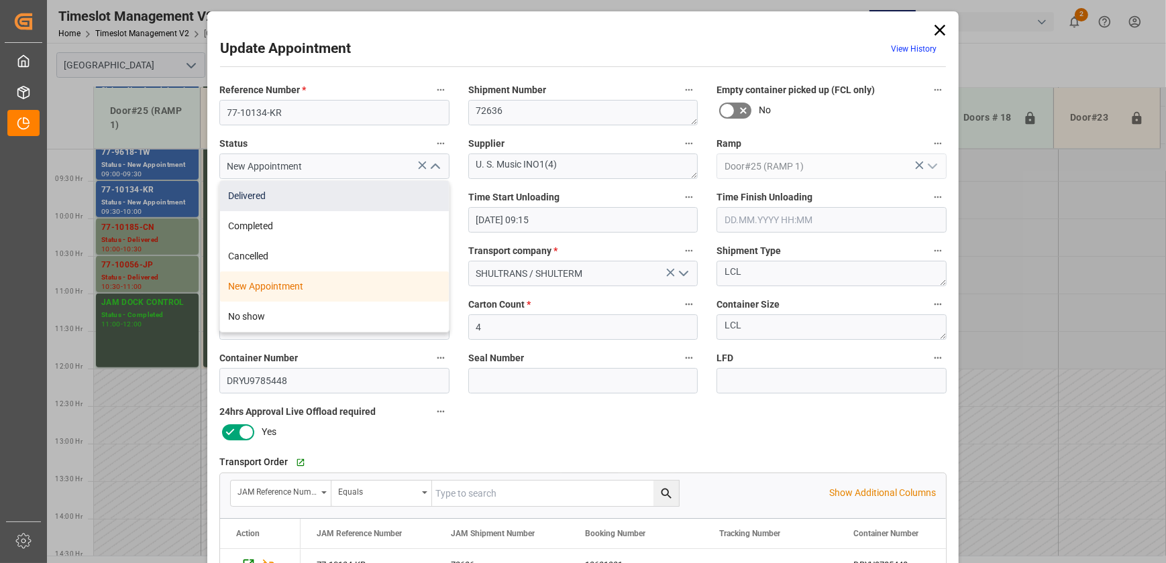
click at [378, 195] on div "Delivered" at bounding box center [334, 196] width 229 height 30
type input "Delivered"
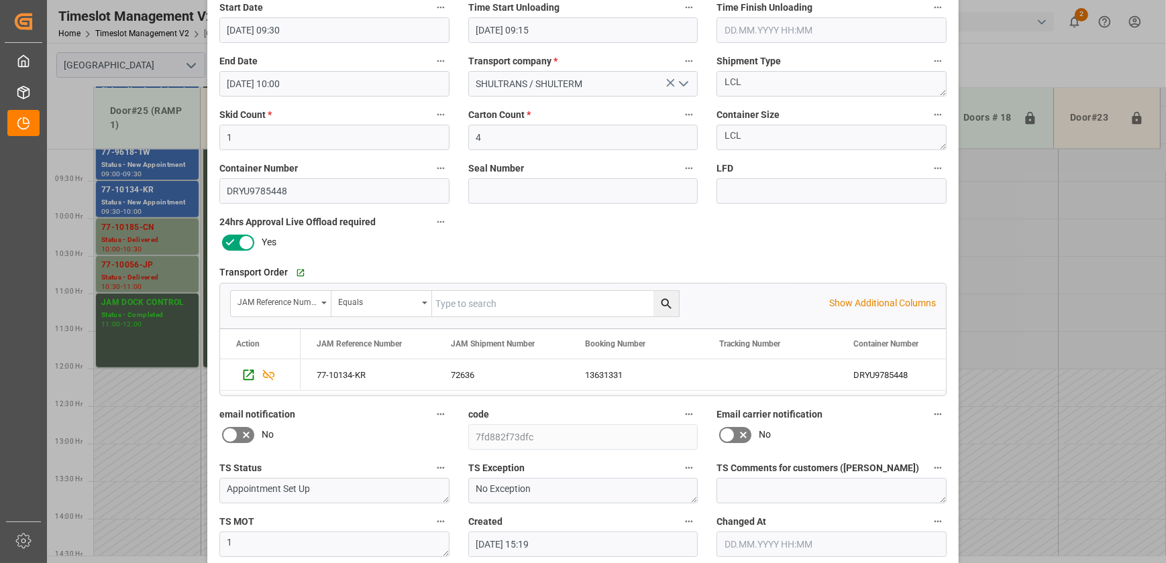
scroll to position [251, 0]
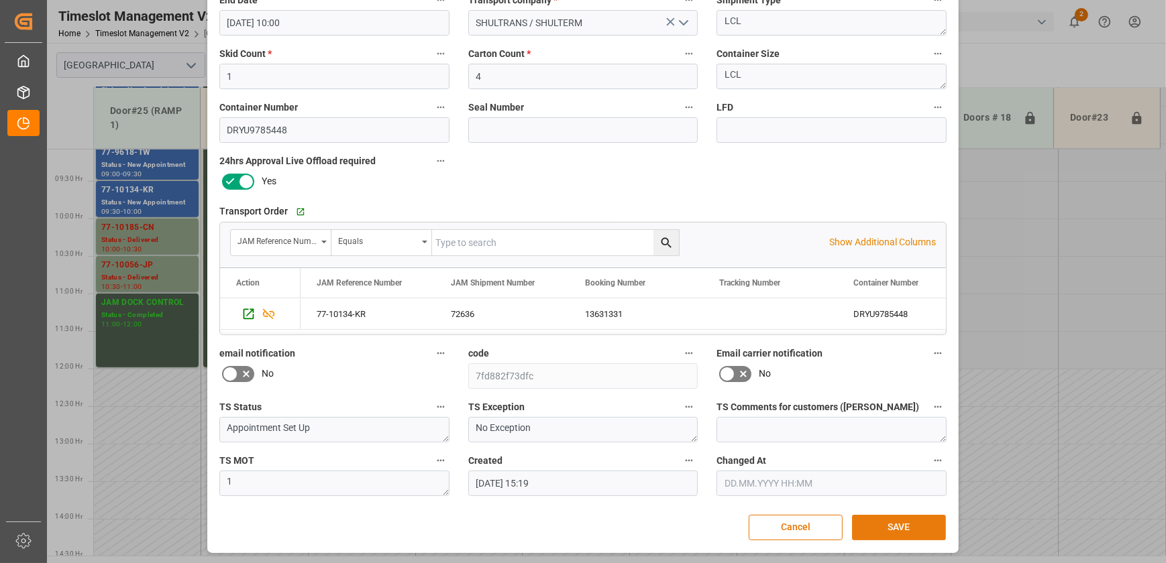
click at [879, 526] on button "SAVE" at bounding box center [899, 527] width 94 height 25
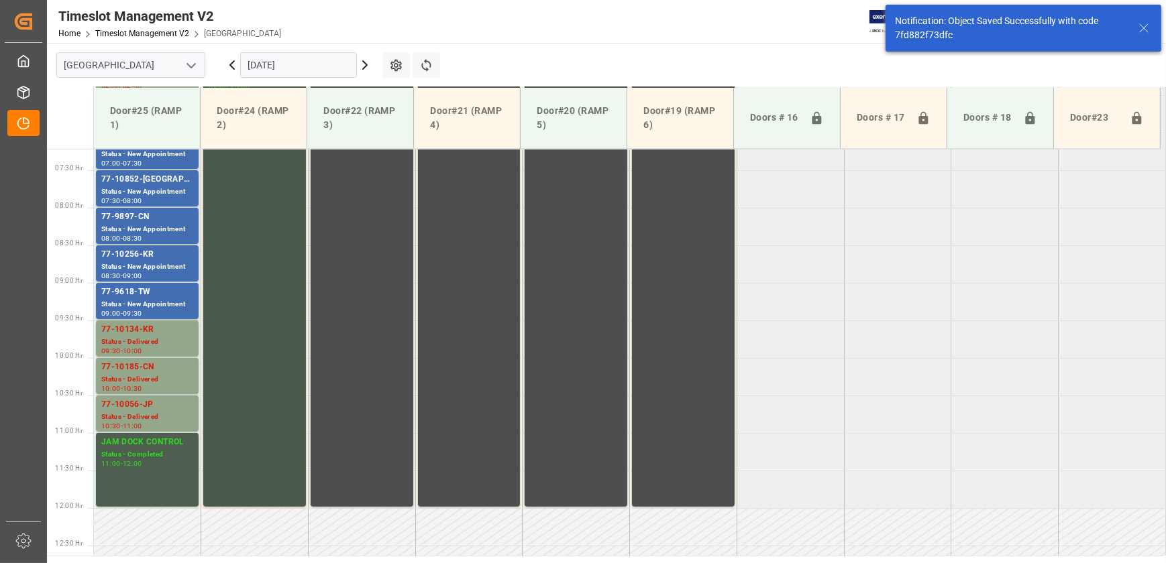
scroll to position [423, 0]
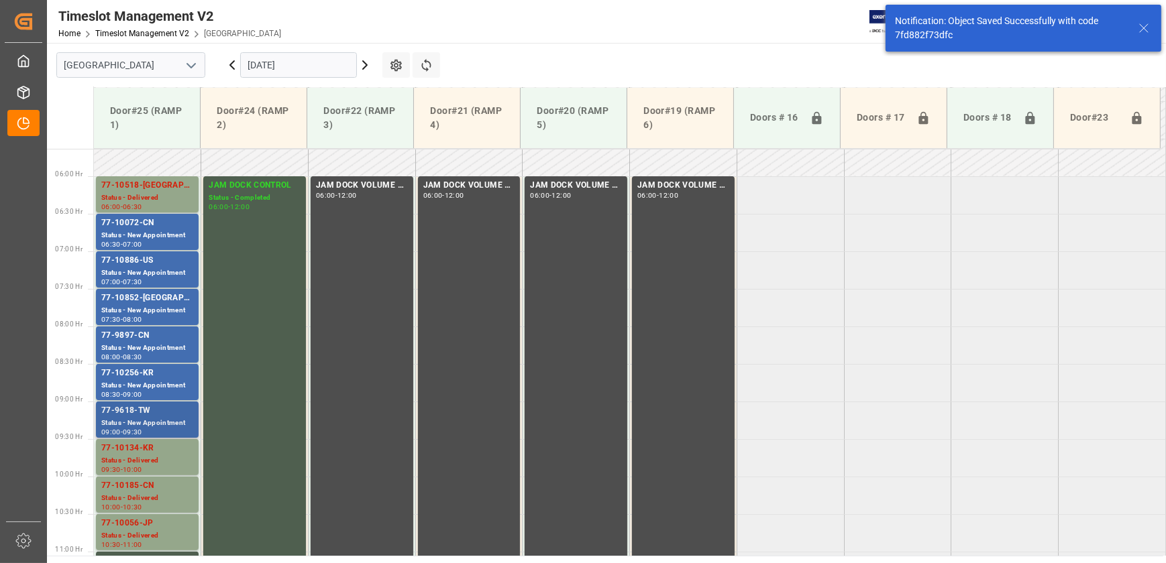
click at [153, 415] on div "77-9618-TW" at bounding box center [147, 410] width 92 height 13
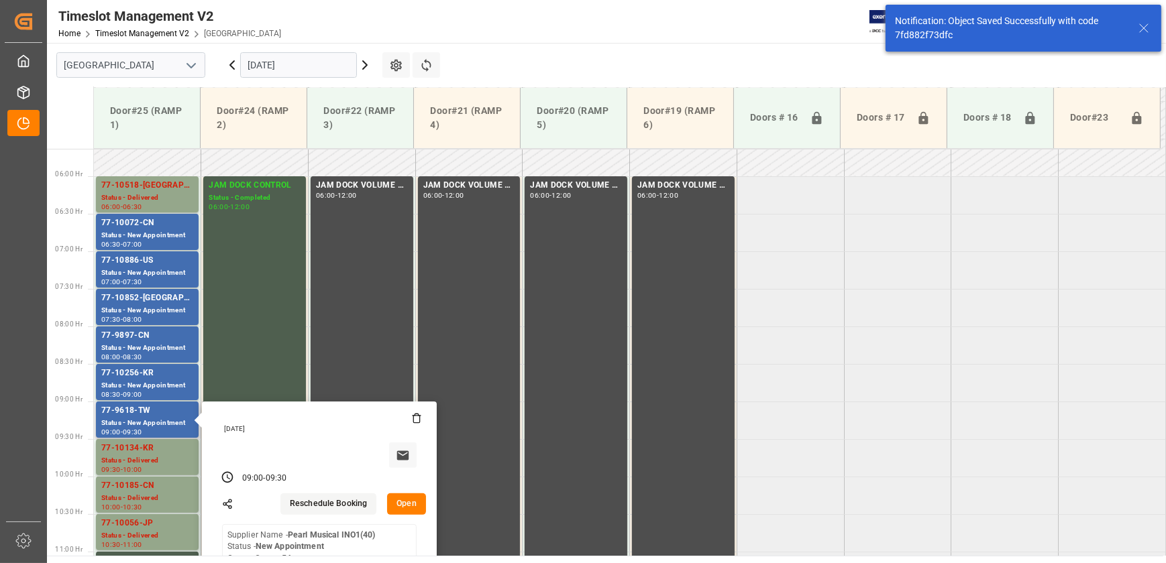
click at [404, 503] on button "Open" at bounding box center [406, 504] width 39 height 21
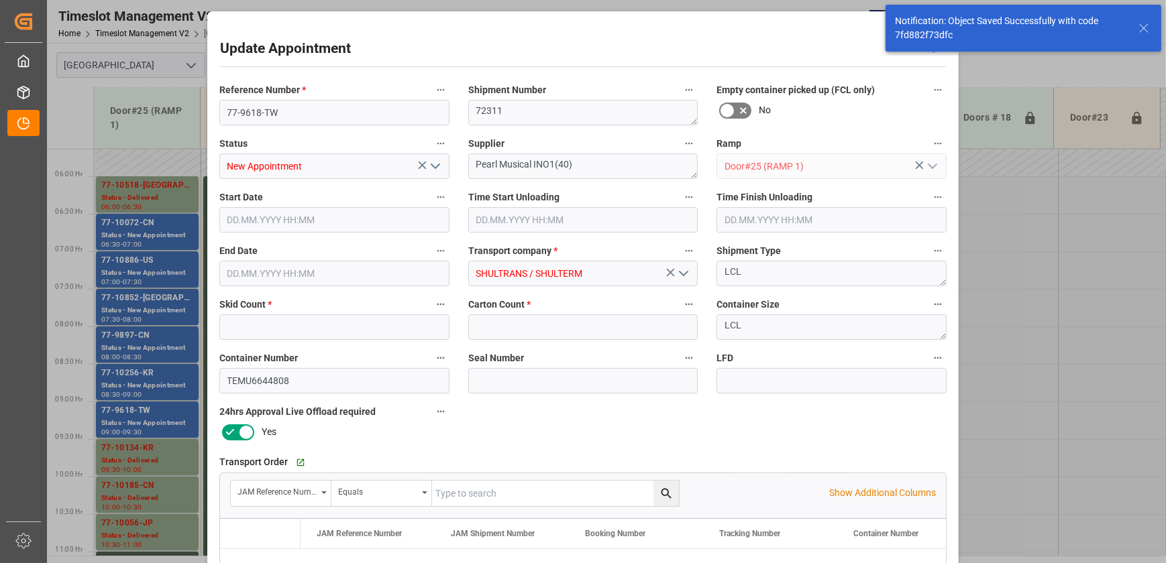
type input "2"
type input "54"
type input "11.09.2025 09:00"
type input "11.09.2025 09:30"
type input "09.09.2025 15:19"
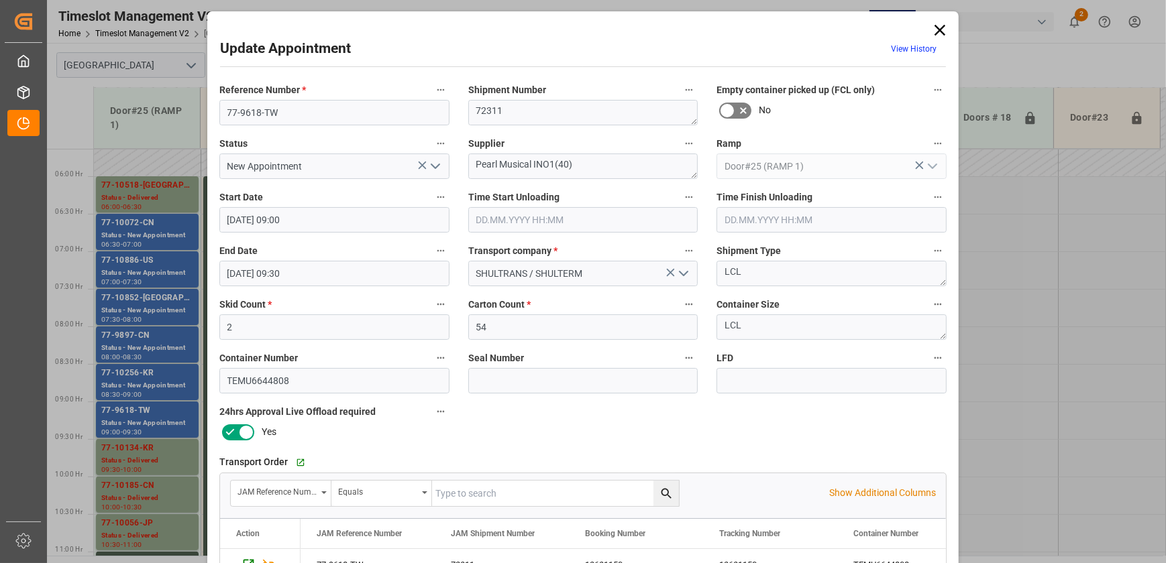
click at [566, 215] on input "text" at bounding box center [583, 219] width 230 height 25
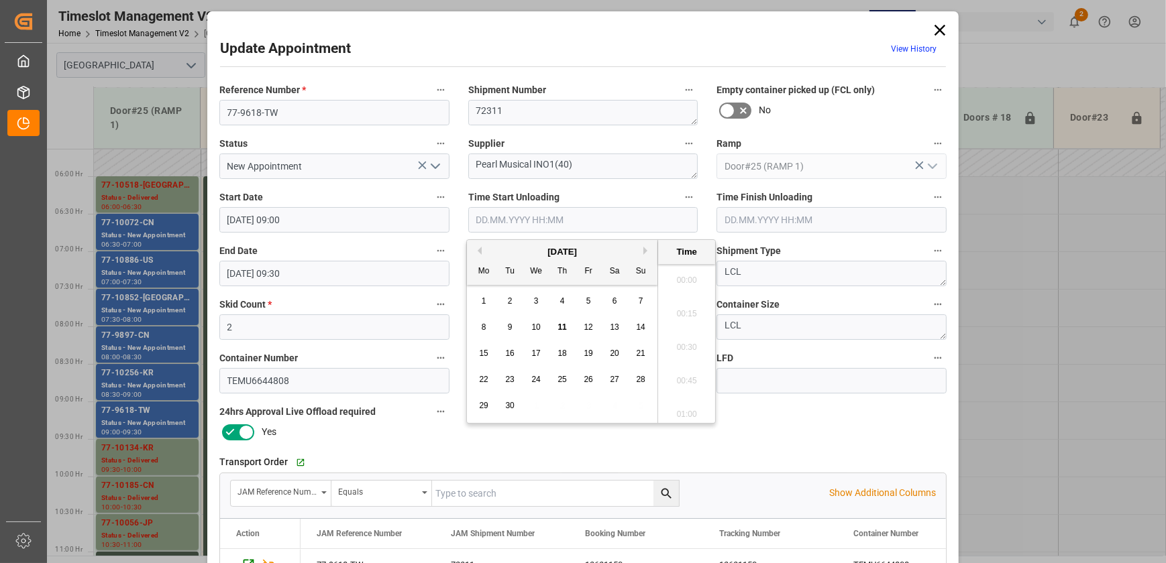
scroll to position [1211, 0]
paste input "11.09.2025 09:15"
type input "11.09.2025 09:15"
click at [433, 172] on icon "open menu" at bounding box center [435, 166] width 16 height 16
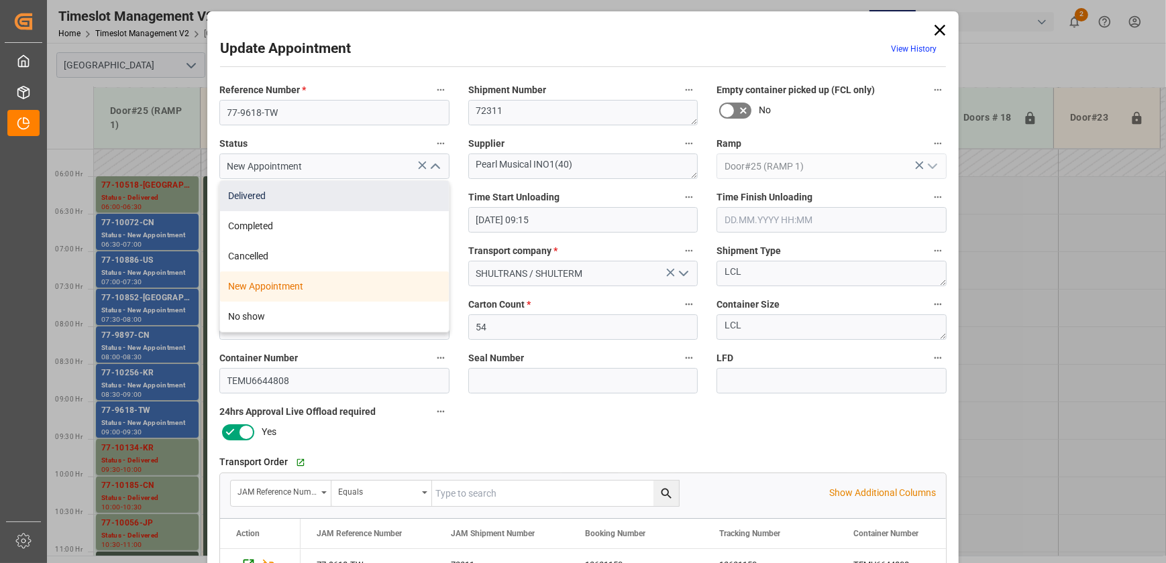
click at [390, 201] on div "Delivered" at bounding box center [334, 196] width 229 height 30
type input "Delivered"
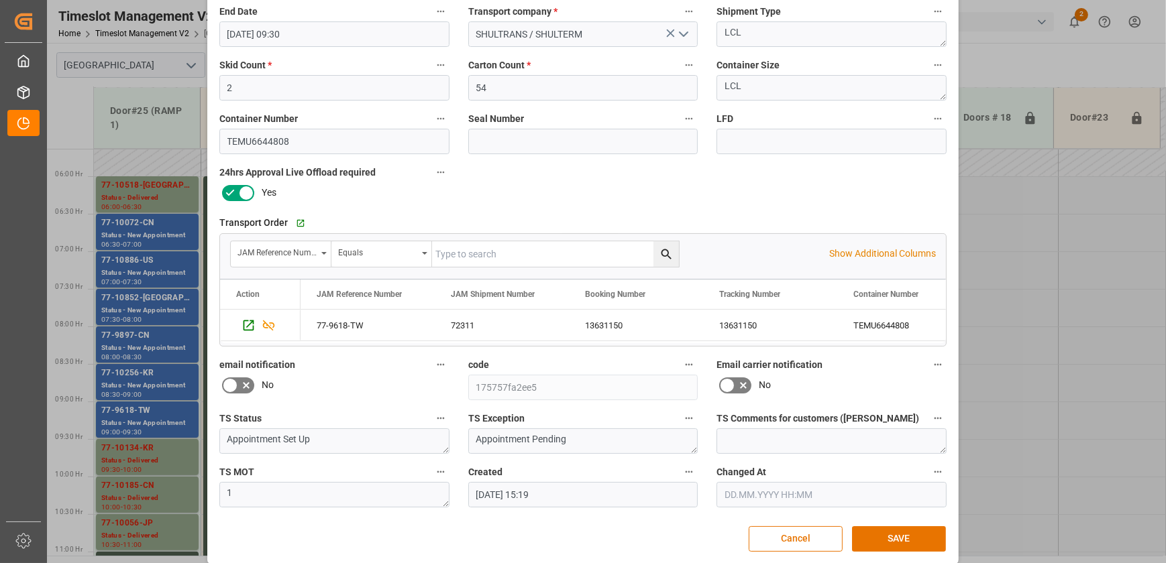
scroll to position [251, 0]
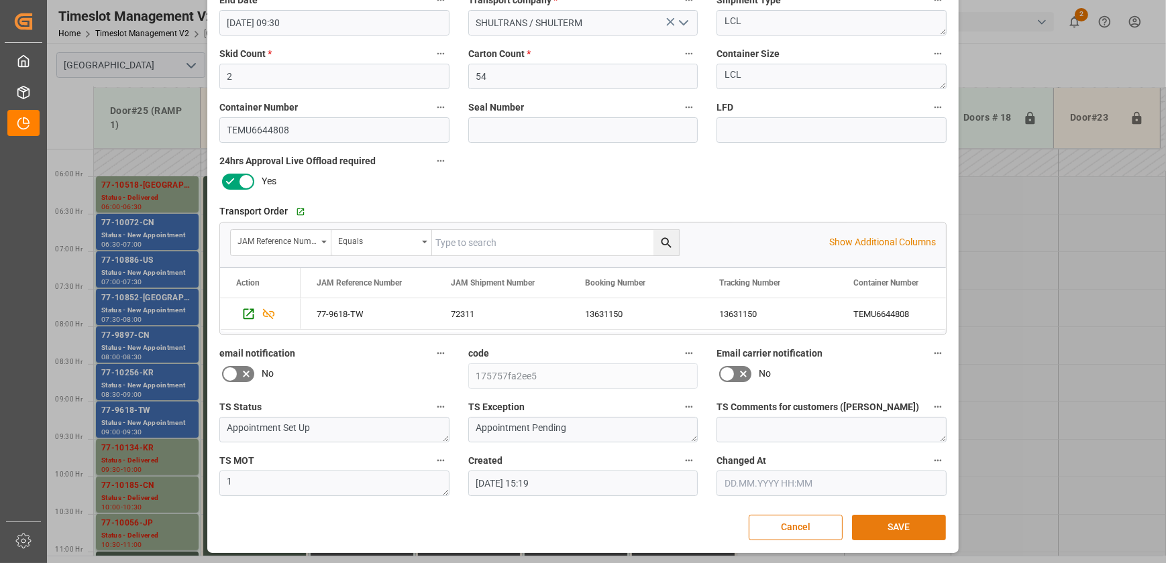
click at [866, 515] on button "SAVE" at bounding box center [899, 527] width 94 height 25
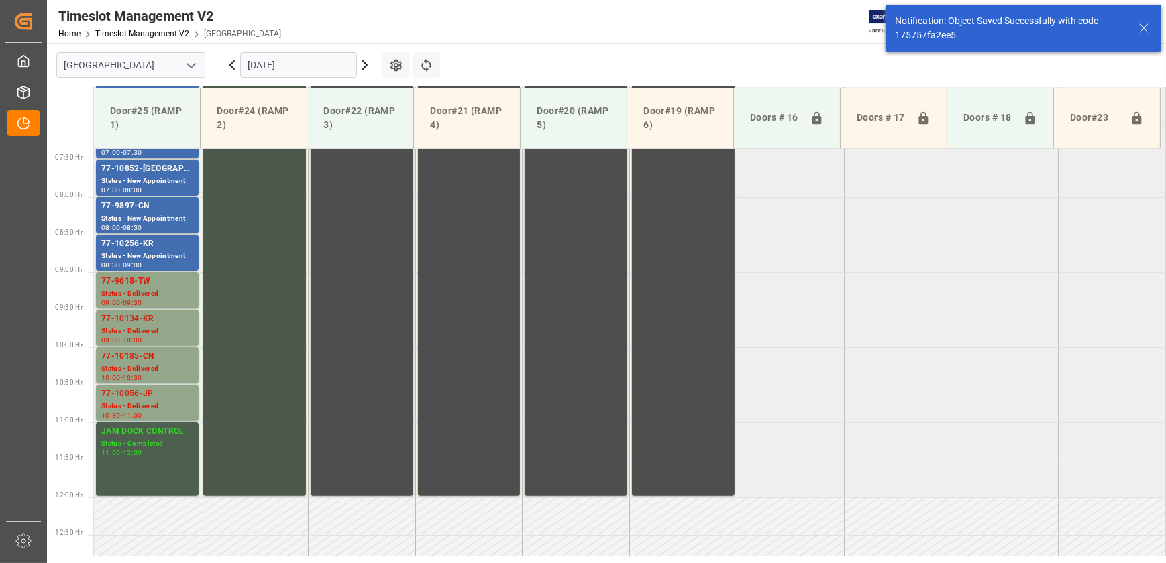
scroll to position [606, 0]
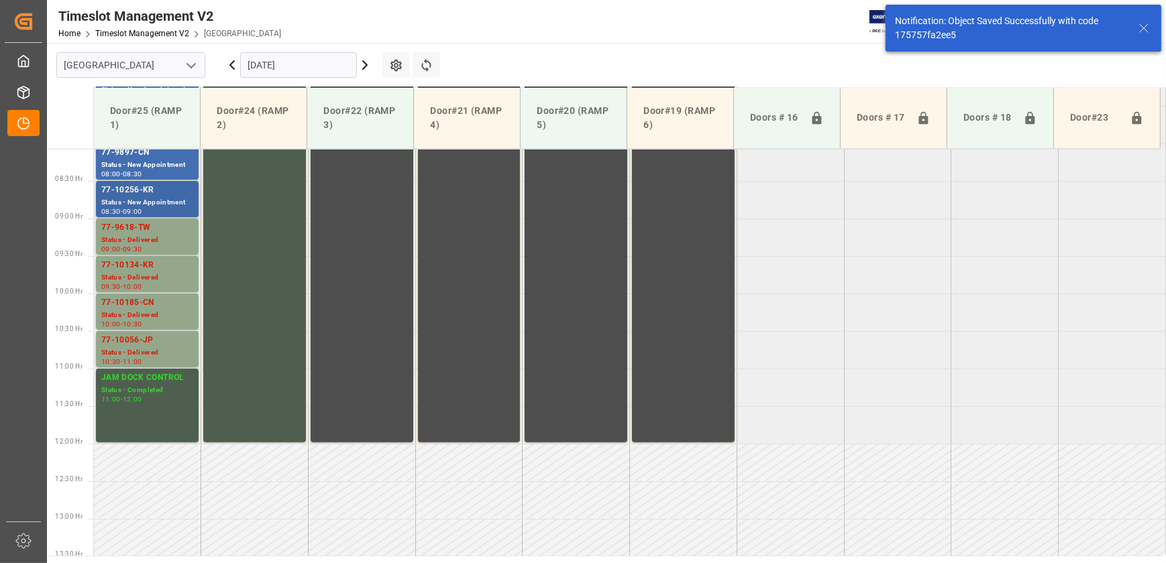
click at [160, 197] on div "Status - New Appointment" at bounding box center [147, 202] width 92 height 11
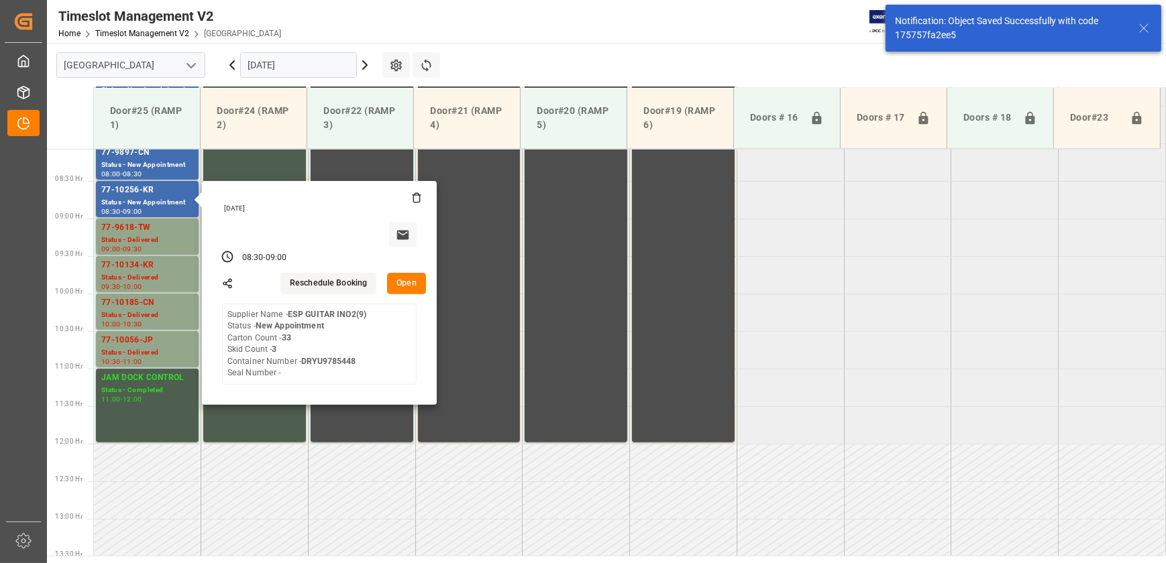
click at [416, 281] on button "Open" at bounding box center [406, 283] width 39 height 21
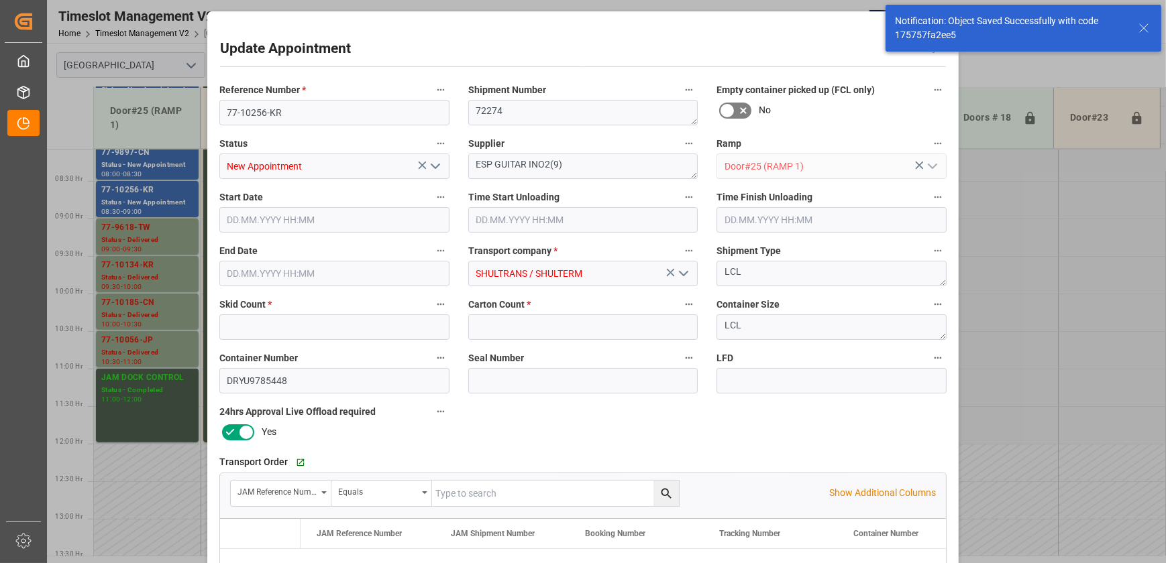
type input "3"
type input "33"
type input "11.09.2025 08:30"
type input "11.09.2025 09:00"
type input "09.09.2025 15:18"
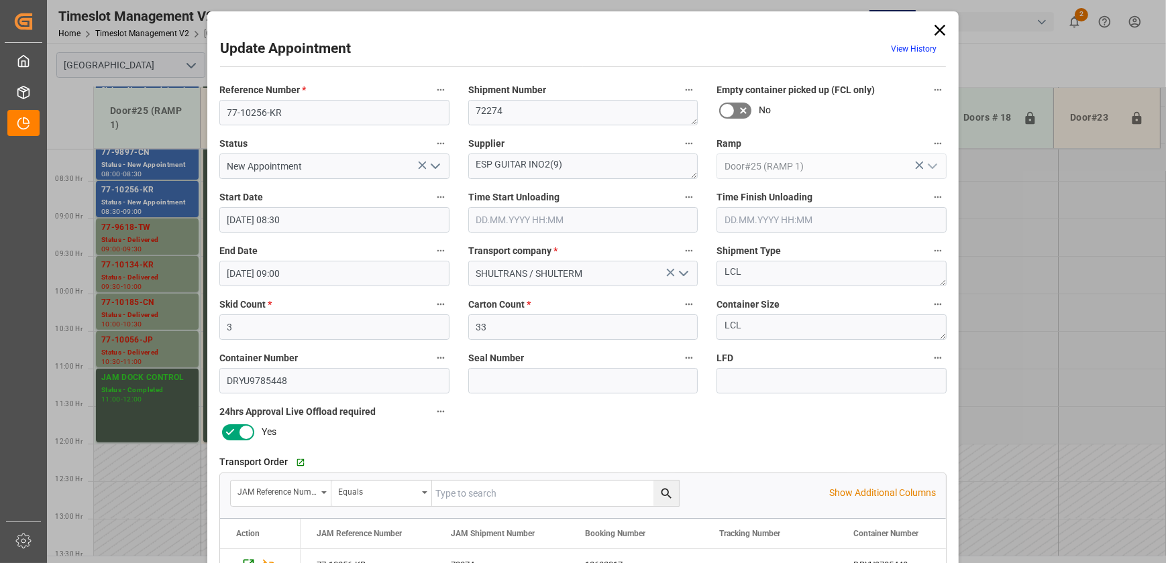
click at [436, 160] on icon "open menu" at bounding box center [435, 166] width 16 height 16
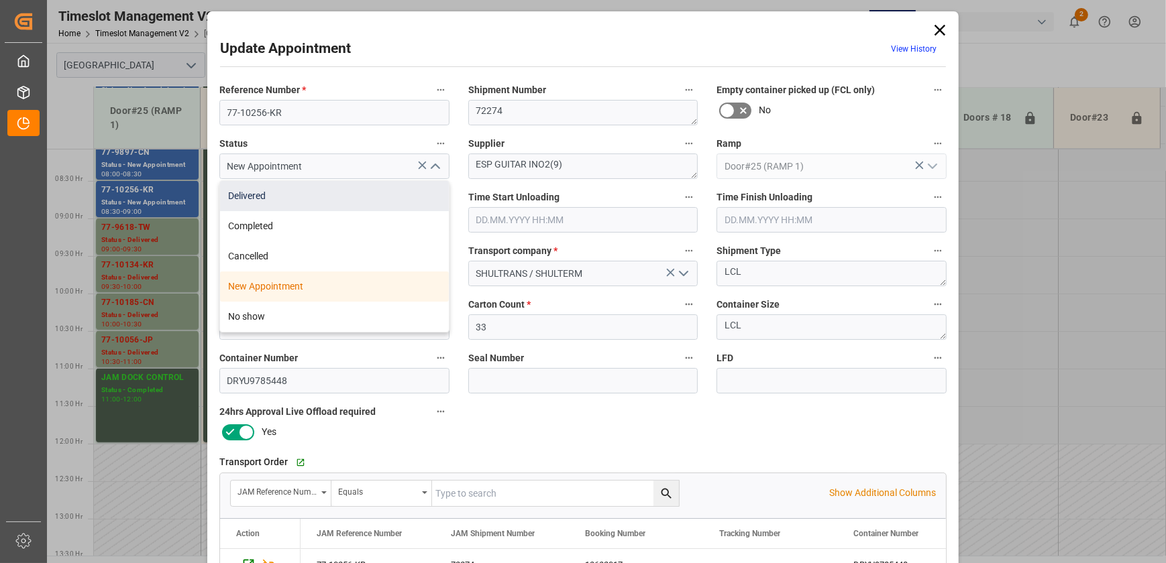
click at [422, 192] on div "Delivered" at bounding box center [334, 196] width 229 height 30
type input "Delivered"
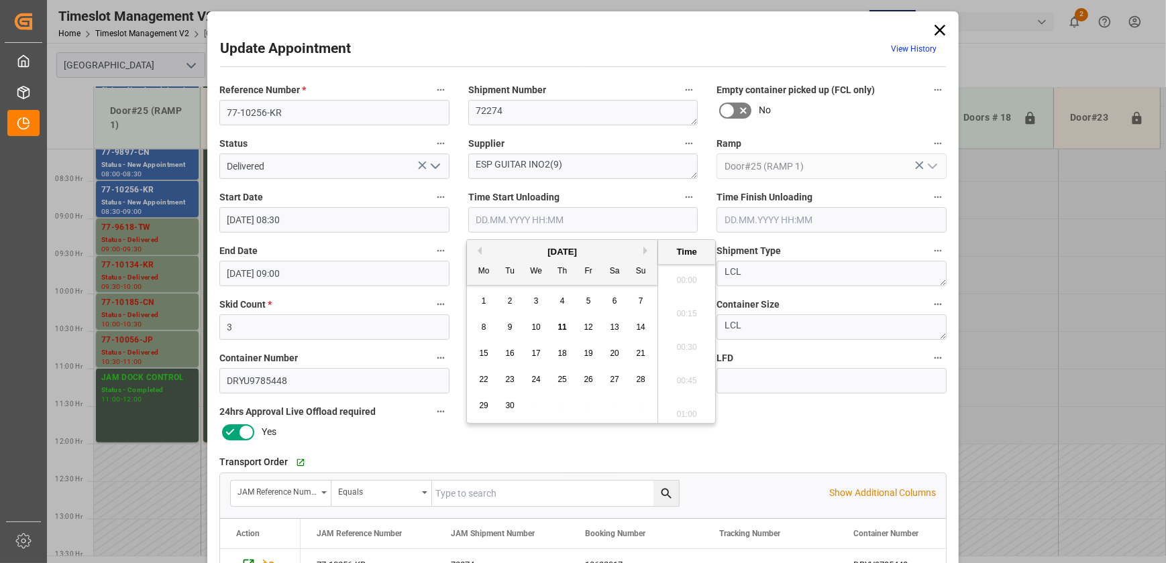
click at [528, 221] on input "text" at bounding box center [583, 219] width 230 height 25
paste input "11.09.2025 09:15"
type input "11.09.2025 09:15"
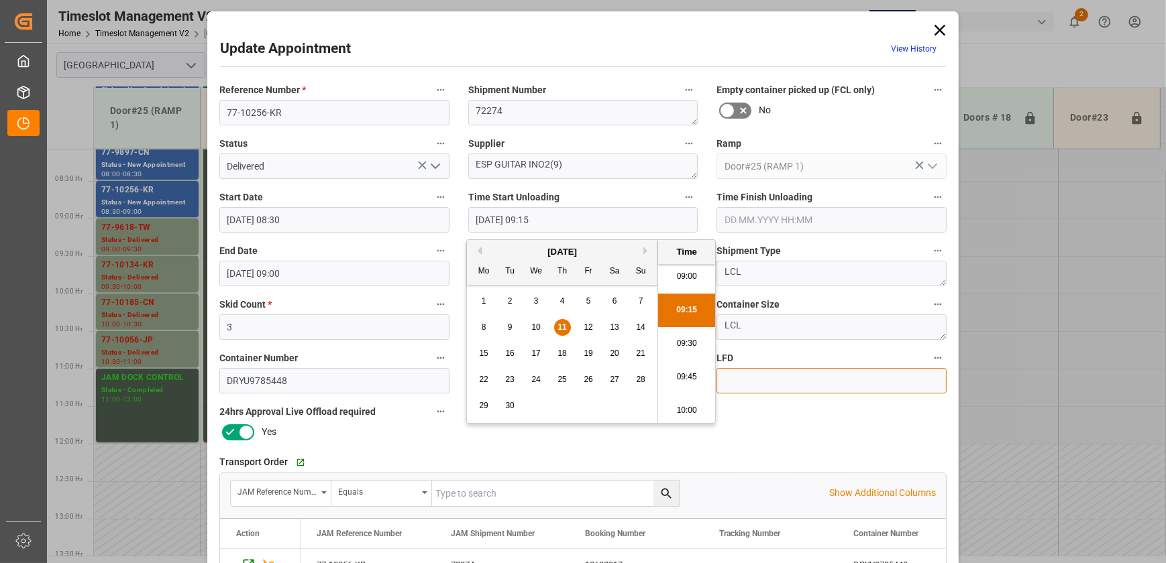
click at [796, 376] on input at bounding box center [831, 380] width 230 height 25
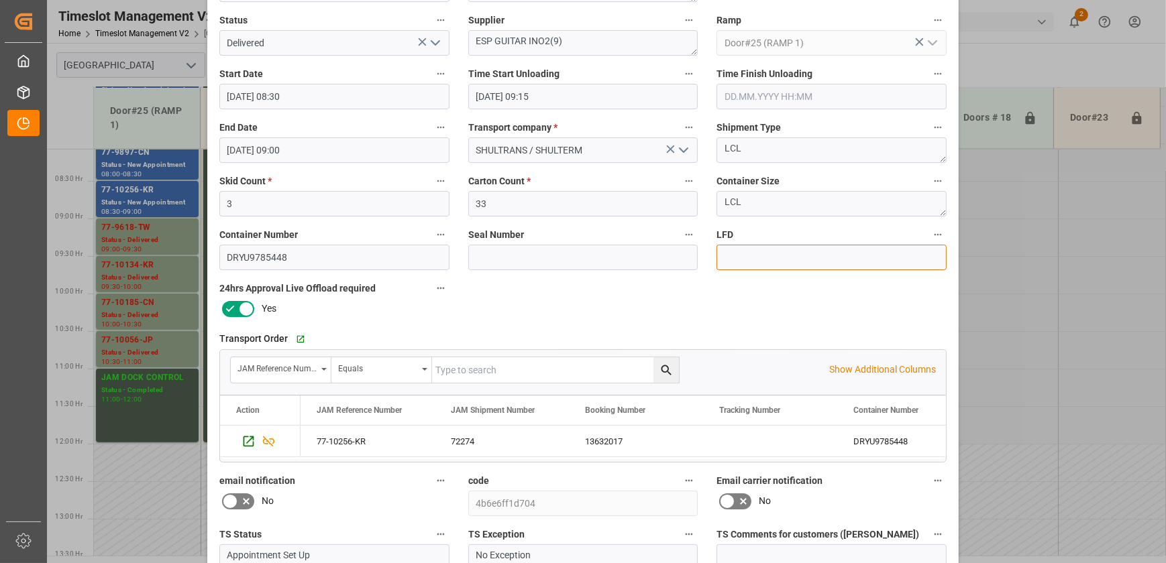
scroll to position [251, 0]
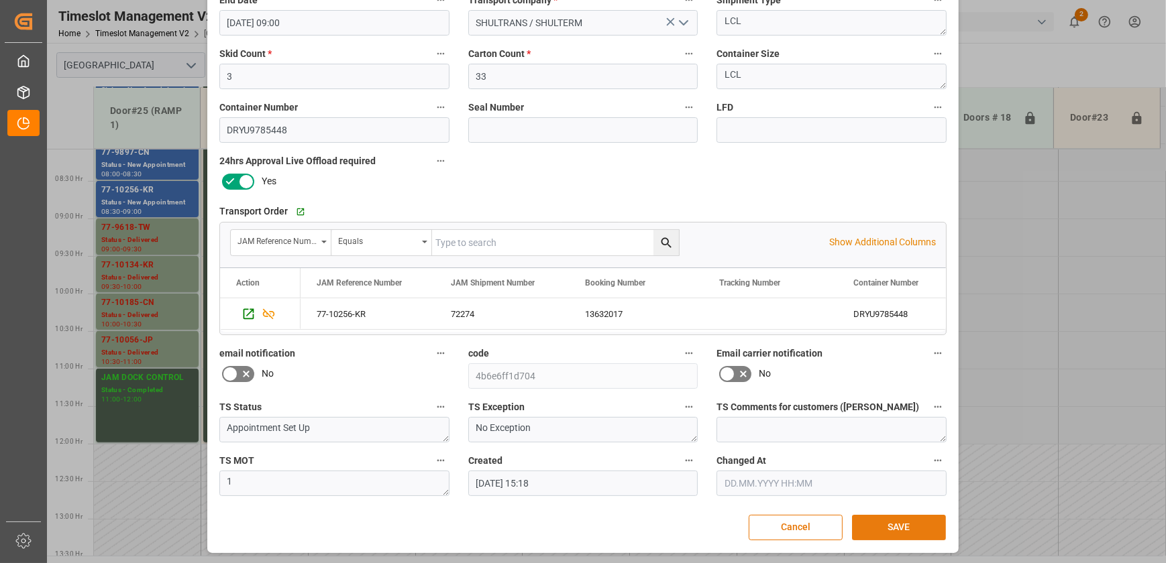
click at [893, 524] on button "SAVE" at bounding box center [899, 527] width 94 height 25
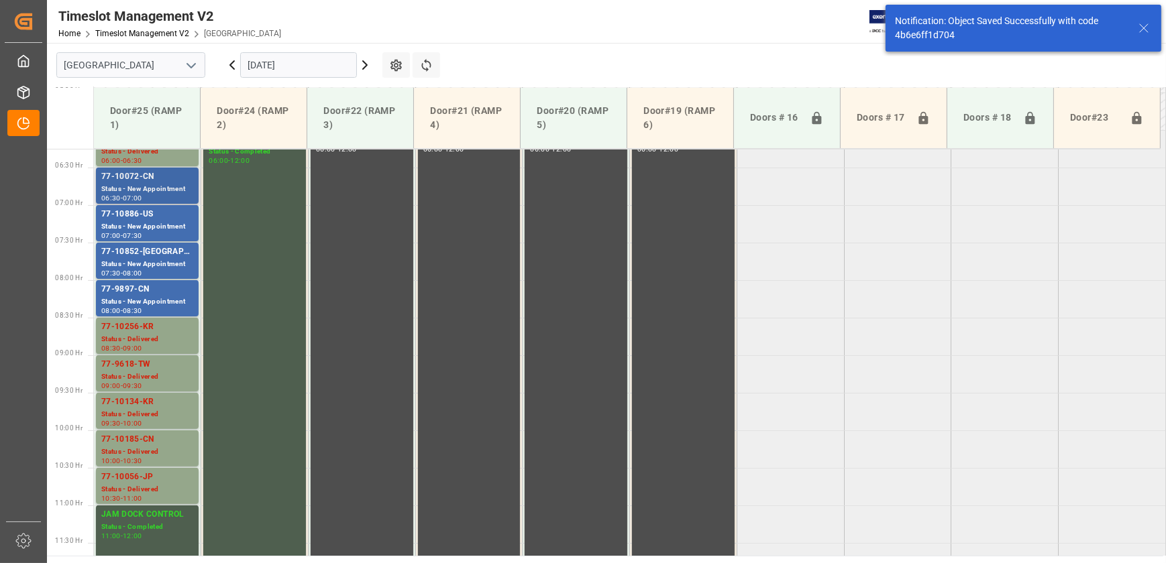
scroll to position [469, 0]
click at [147, 289] on div "77-9897-CN" at bounding box center [147, 289] width 92 height 13
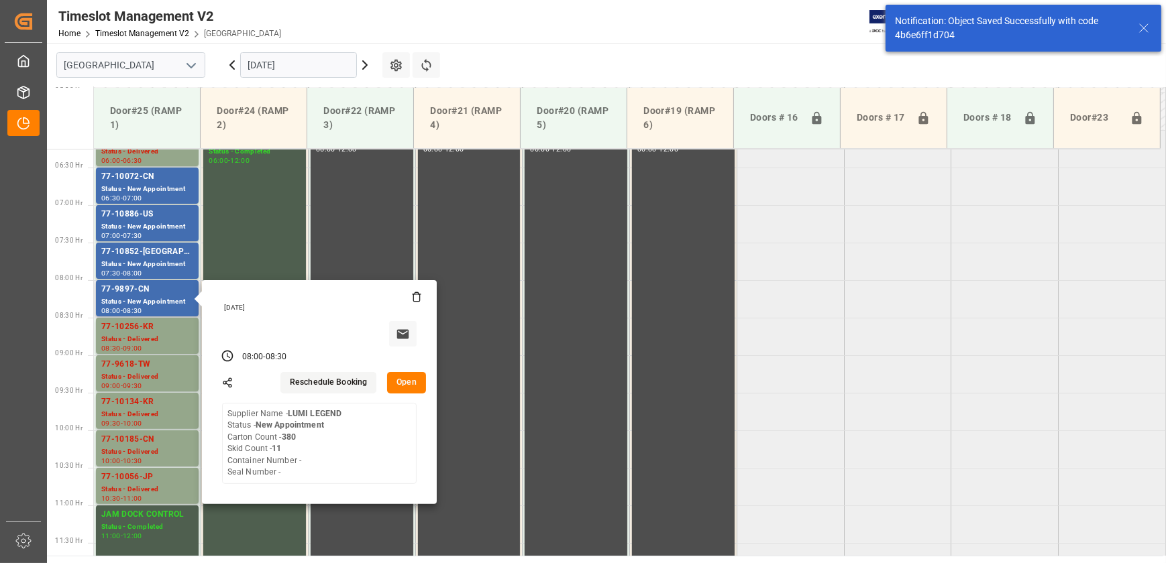
click at [413, 378] on button "Open" at bounding box center [406, 382] width 39 height 21
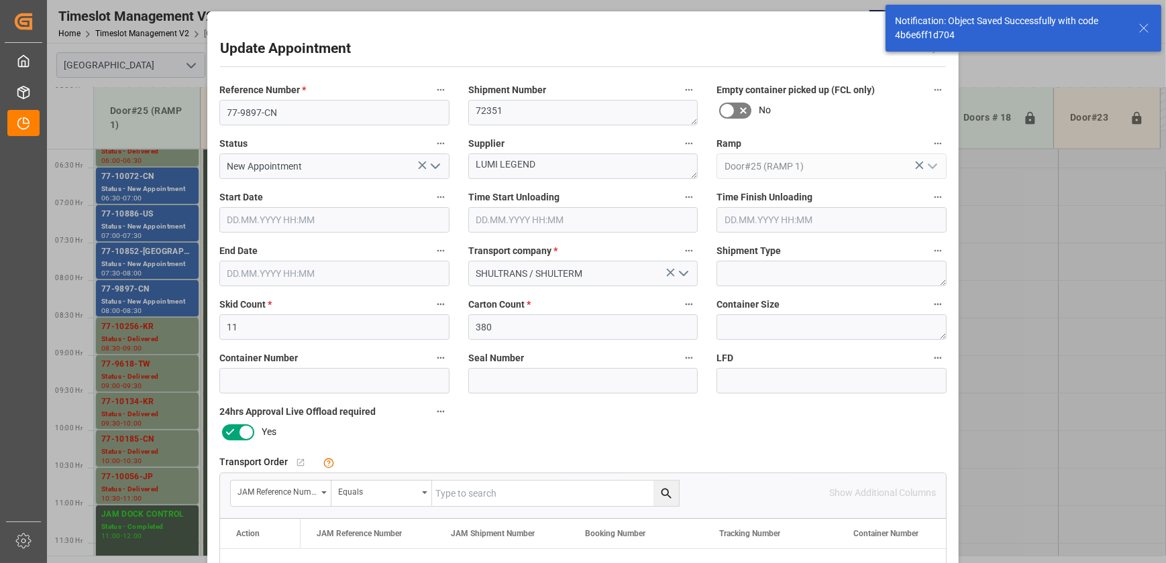
type input "11.09.2025 08:00"
type input "11.09.2025 08:30"
type input "09.09.2025 15:18"
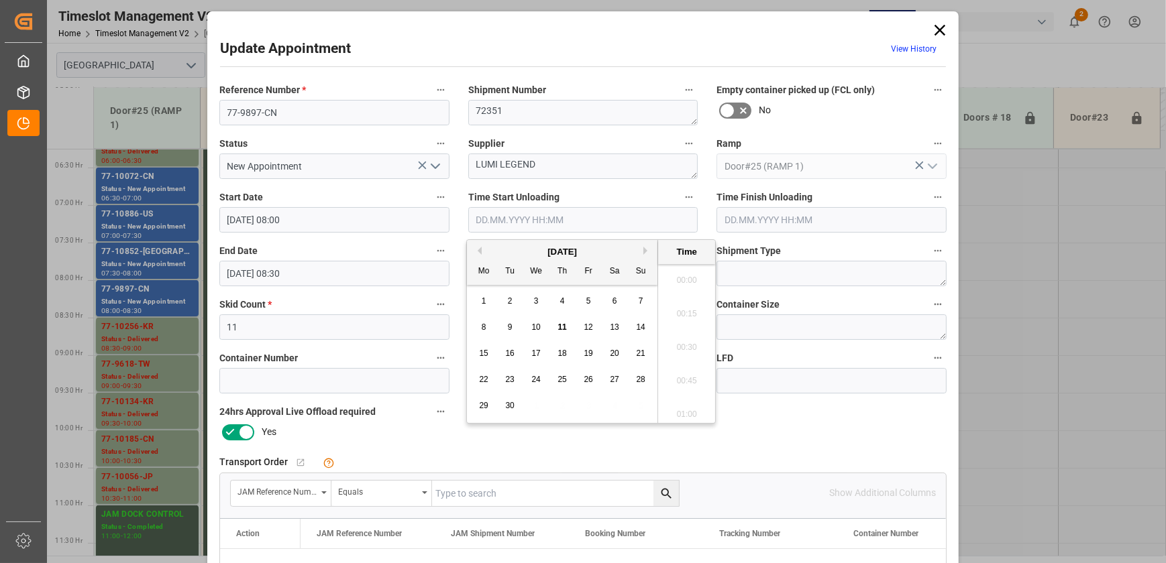
click at [550, 215] on input "text" at bounding box center [583, 219] width 230 height 25
paste input "11.09.2025 09:15"
type input "11.09.2025 09:15"
click at [437, 168] on icon "open menu" at bounding box center [435, 166] width 16 height 16
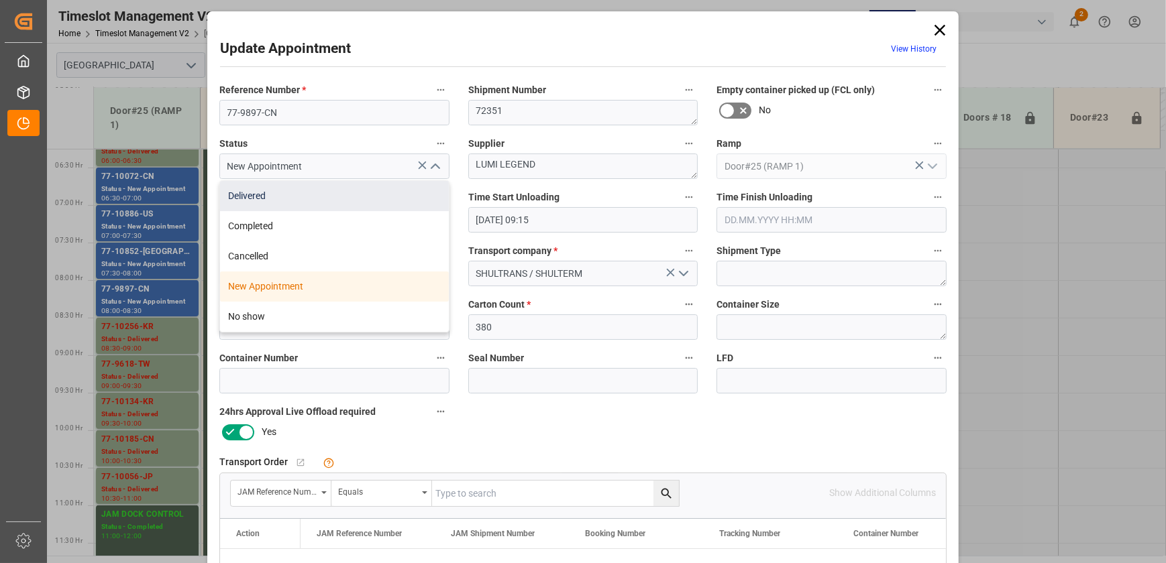
click at [396, 197] on div "Delivered" at bounding box center [334, 196] width 229 height 30
type input "Delivered"
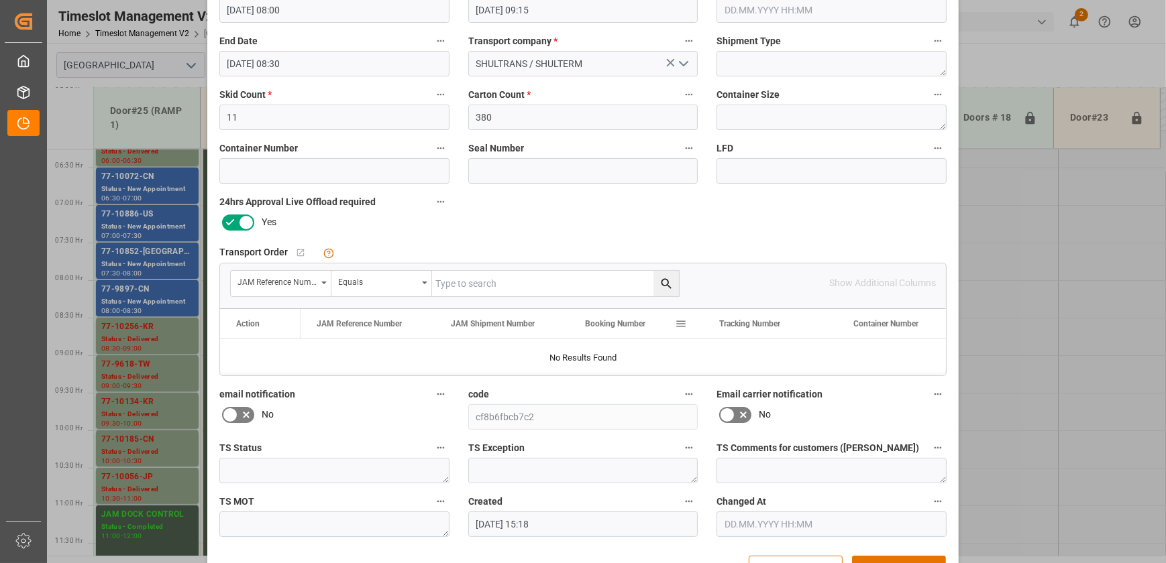
scroll to position [251, 0]
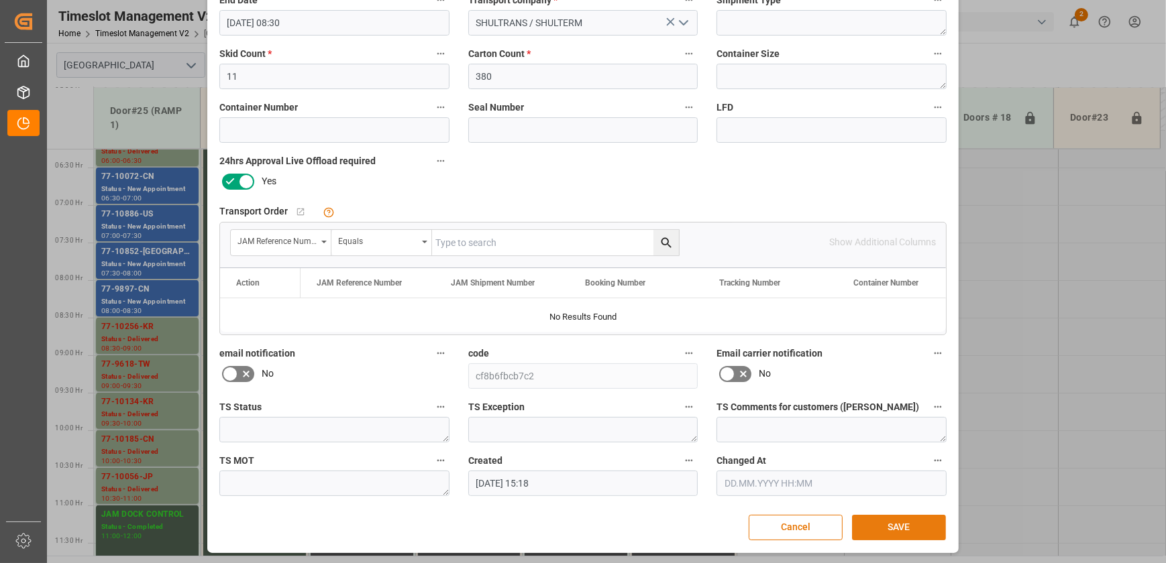
click at [908, 518] on button "SAVE" at bounding box center [899, 527] width 94 height 25
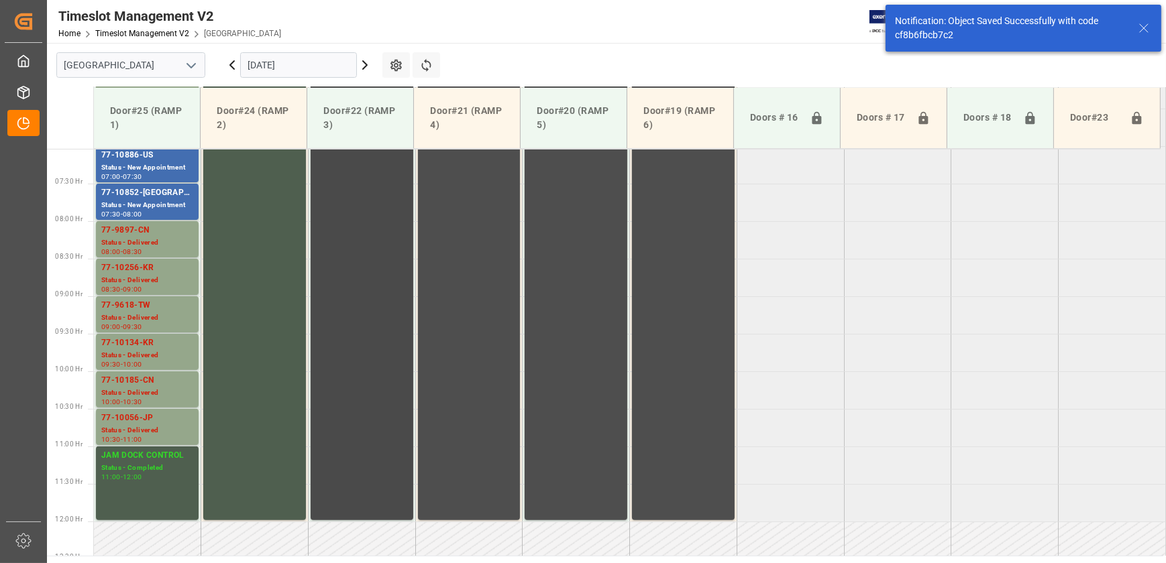
scroll to position [530, 0]
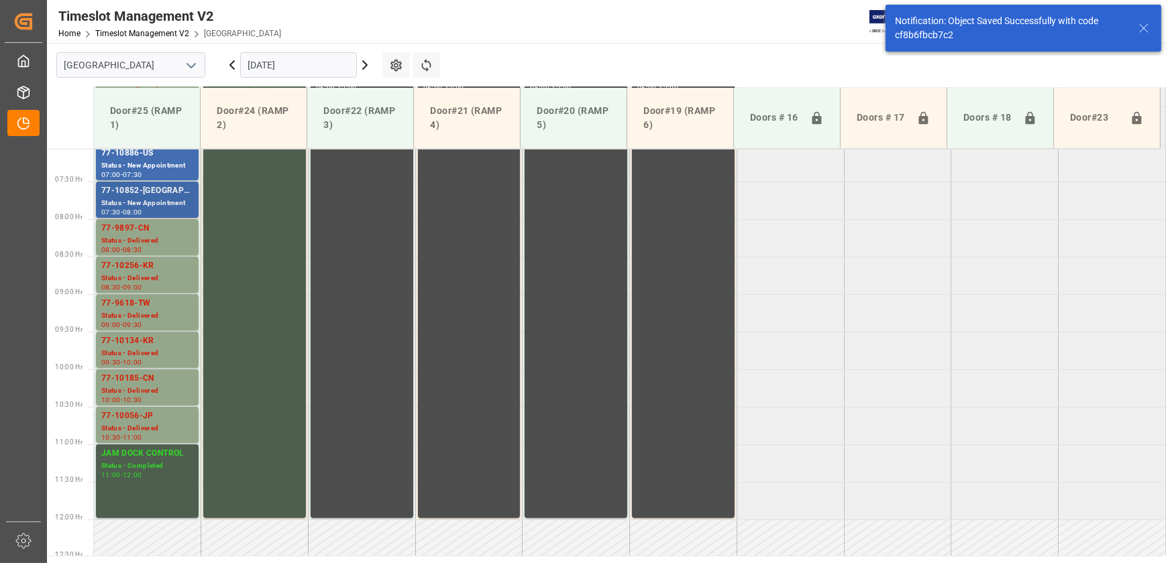
click at [174, 192] on div "77-10852-[GEOGRAPHIC_DATA]" at bounding box center [147, 190] width 92 height 13
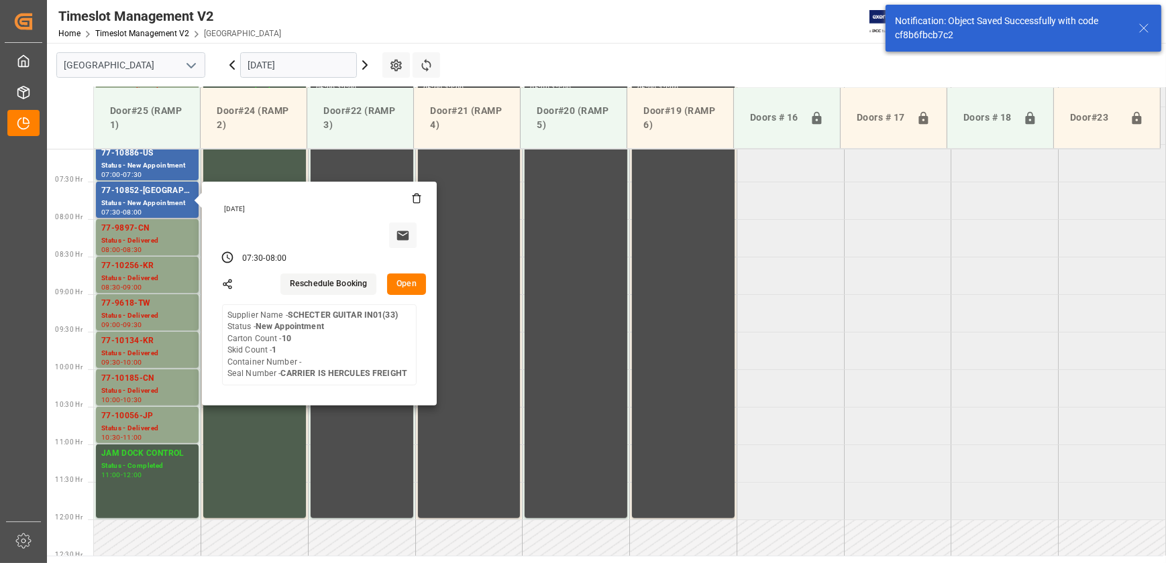
click at [412, 282] on button "Open" at bounding box center [406, 284] width 39 height 21
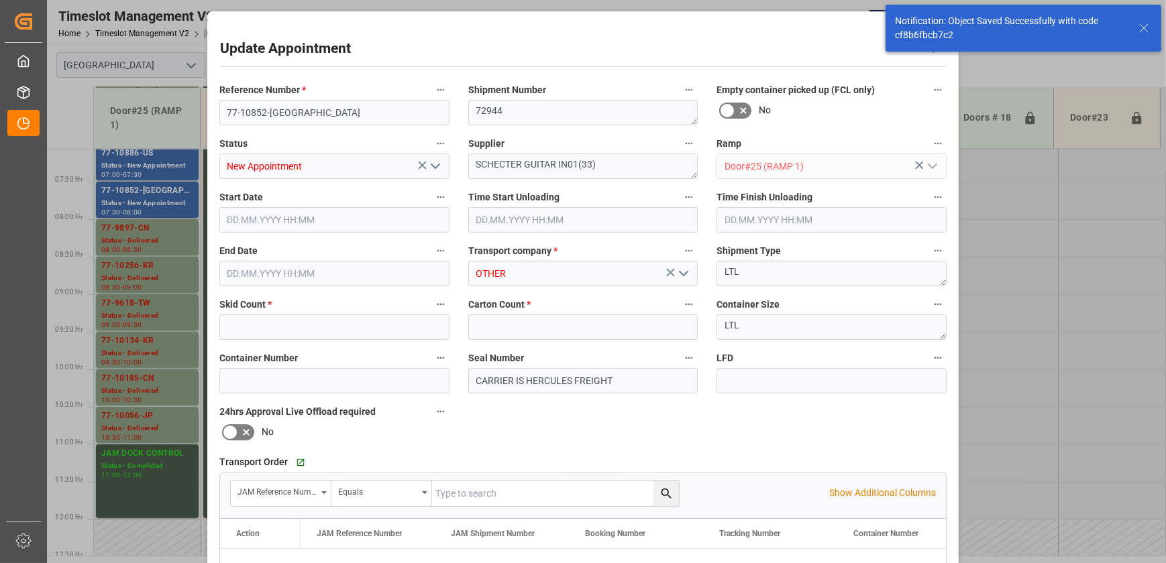
type input "1"
type input "10"
type input "11.09.2025 07:30"
type input "11.09.2025 08:00"
type input "10.09.2025 17:14"
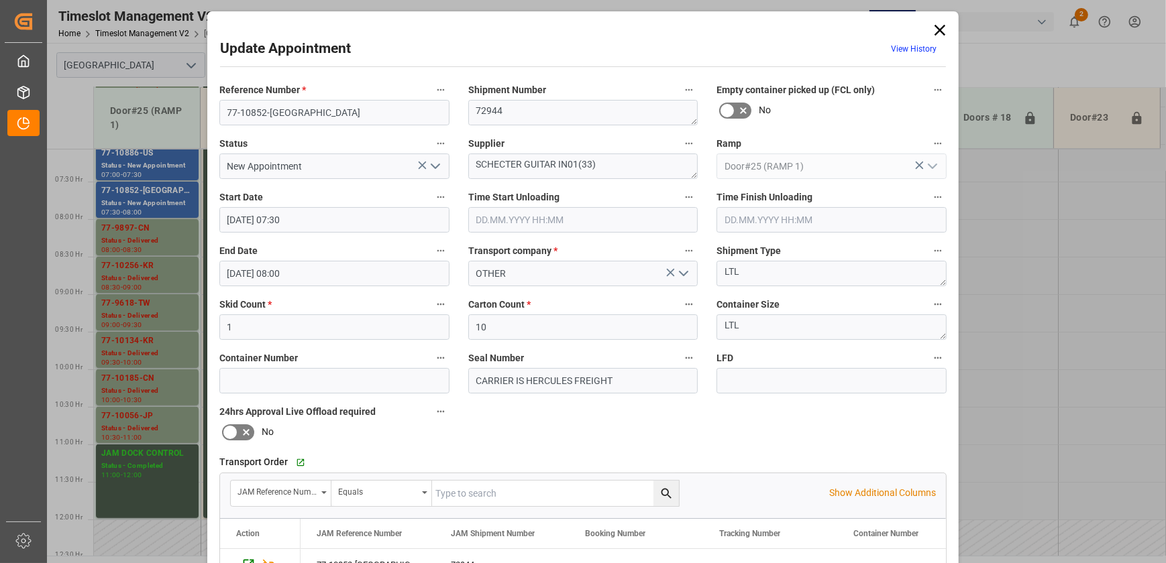
click at [154, 160] on div "Update Appointment View History Reference Number * 77-10852-US Shipment Number …" at bounding box center [583, 281] width 1166 height 563
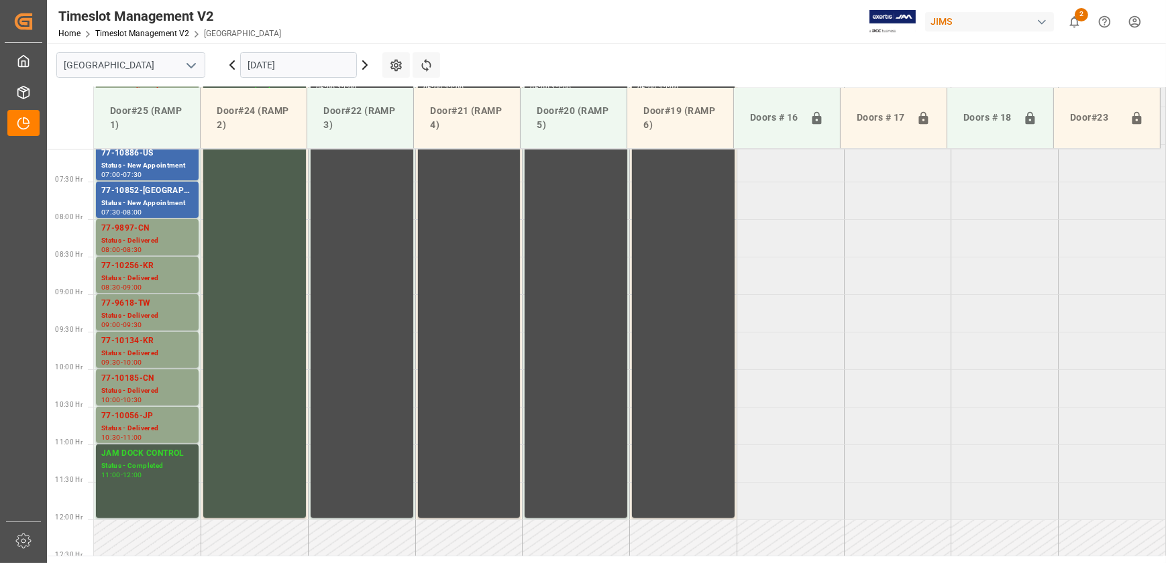
click at [154, 160] on div "Status - New Appointment" at bounding box center [147, 165] width 92 height 11
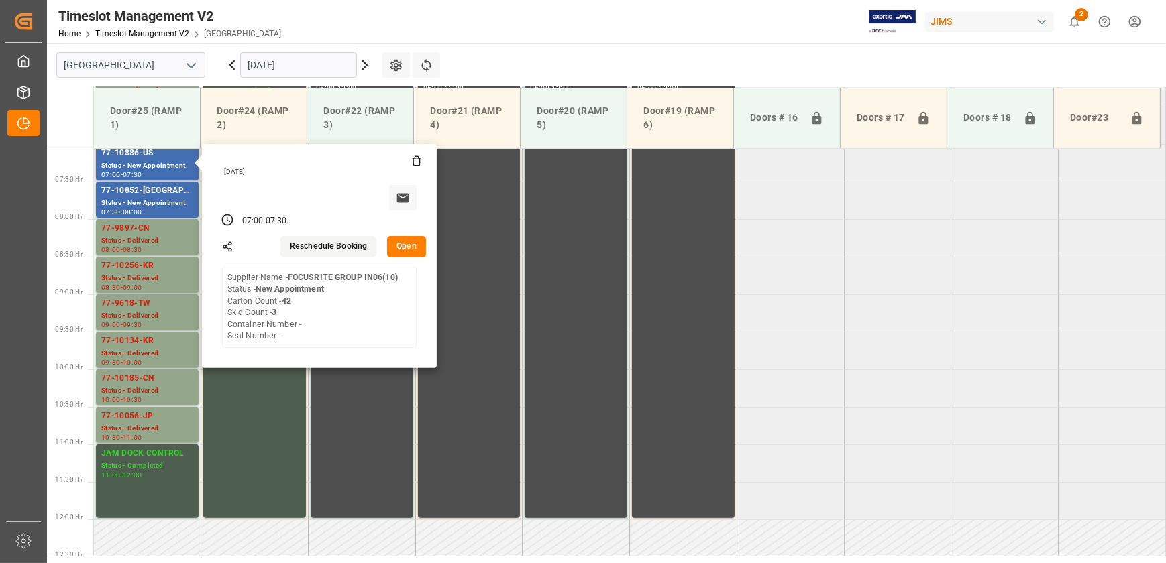
click at [398, 247] on button "Open" at bounding box center [406, 246] width 39 height 21
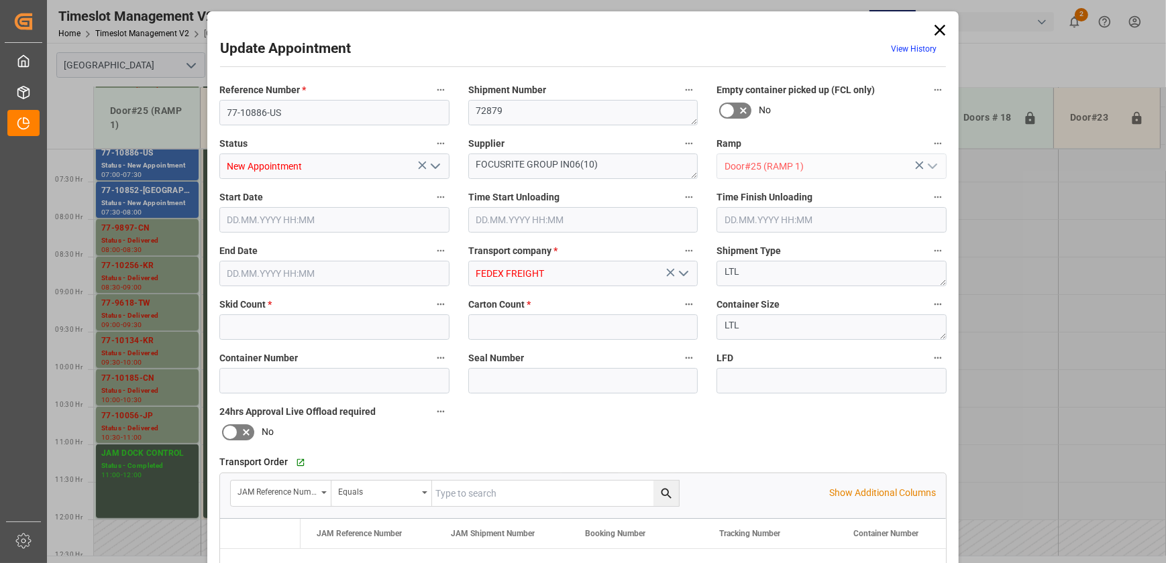
type input "3"
type input "42"
type input "11.09.2025 07:00"
type input "11.09.2025 07:30"
type input "09.09.2025 12:51"
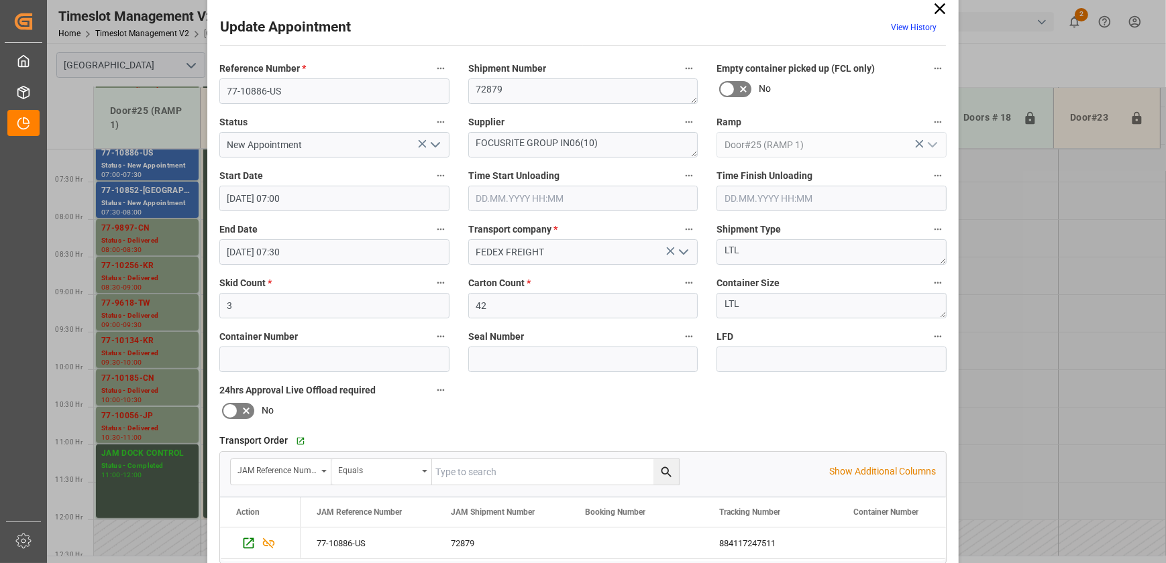
scroll to position [0, 0]
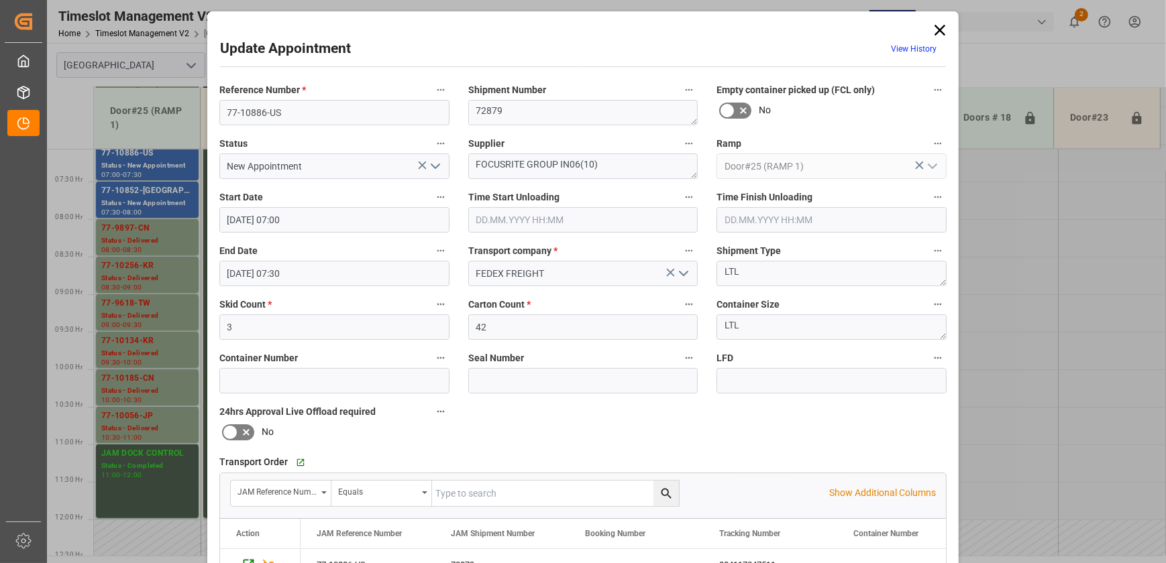
click at [940, 27] on icon at bounding box center [939, 30] width 11 height 11
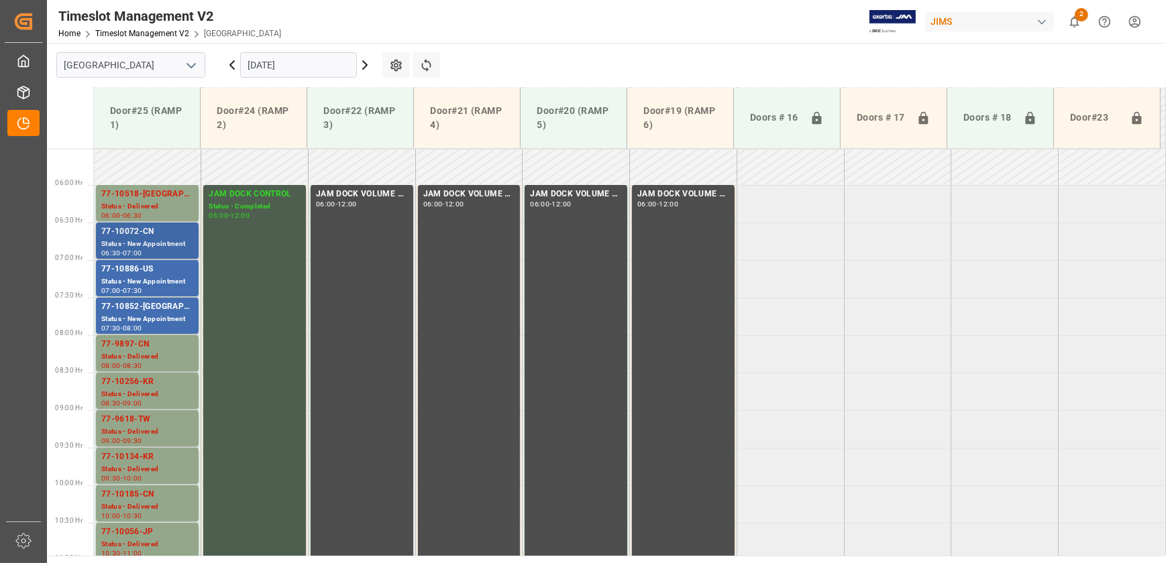
scroll to position [409, 0]
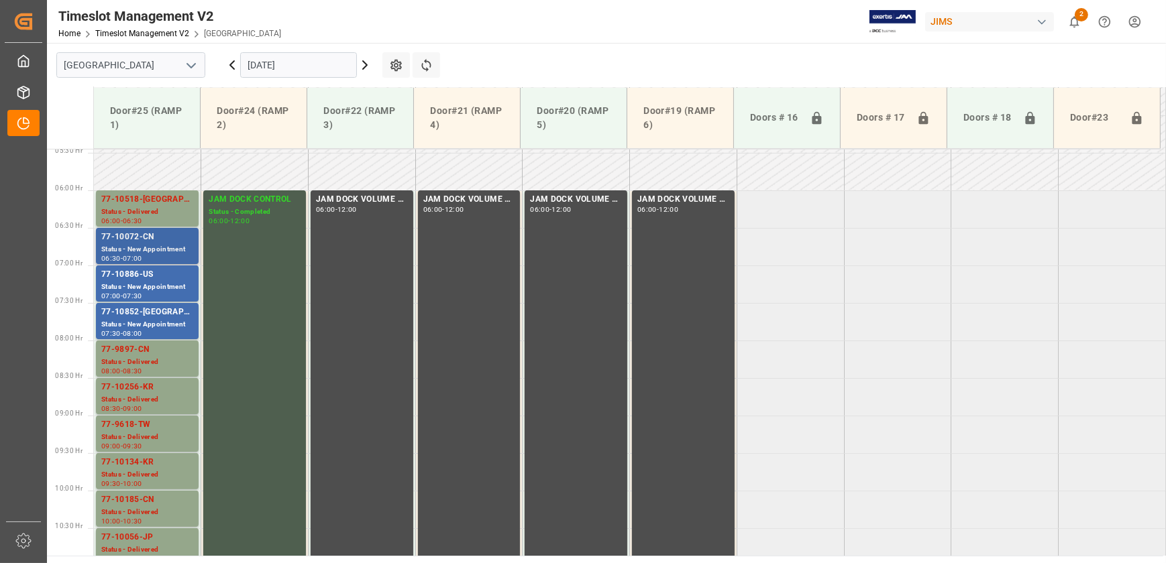
click at [164, 251] on div "Status - New Appointment" at bounding box center [147, 249] width 92 height 11
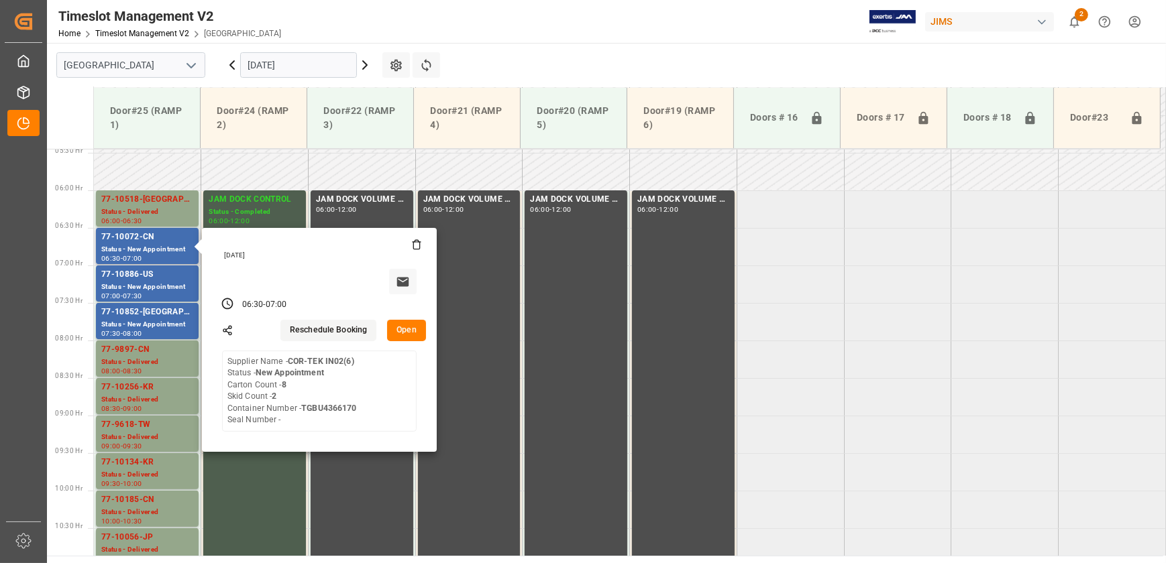
click at [402, 327] on button "Open" at bounding box center [406, 330] width 39 height 21
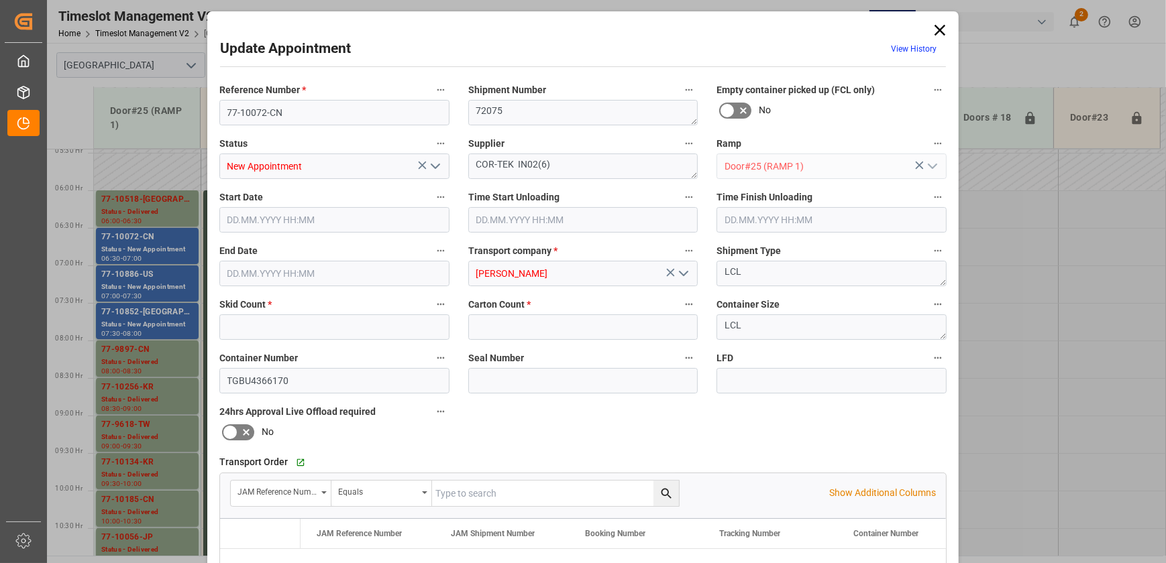
type input "2"
type input "8"
type input "11.09.2025 06:30"
type input "11.09.2025 07:00"
type input "09.09.2025 12:23"
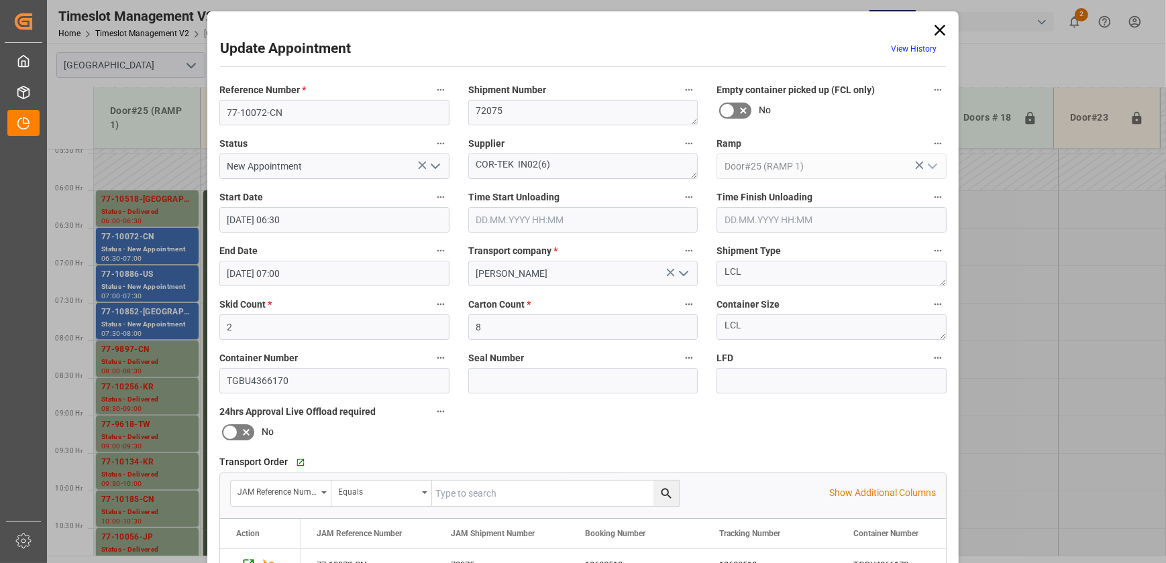
click at [936, 30] on icon at bounding box center [939, 30] width 11 height 11
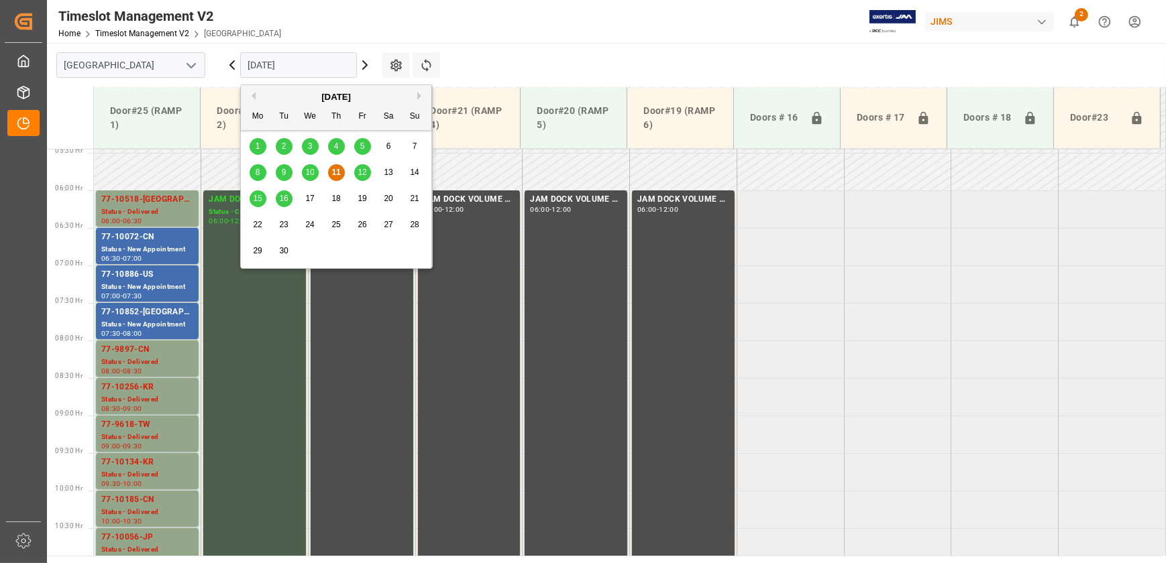
click at [315, 69] on input "[DATE]" at bounding box center [298, 64] width 117 height 25
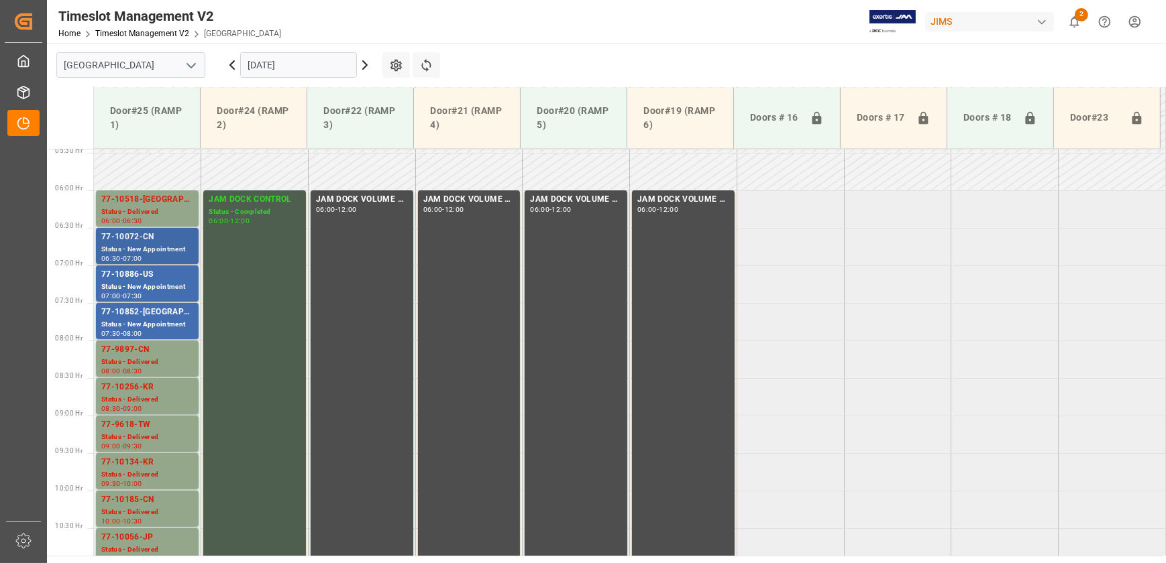
click at [129, 237] on div "77-10072-CN" at bounding box center [147, 237] width 92 height 13
click at [150, 279] on div "77-10886-US" at bounding box center [147, 274] width 92 height 13
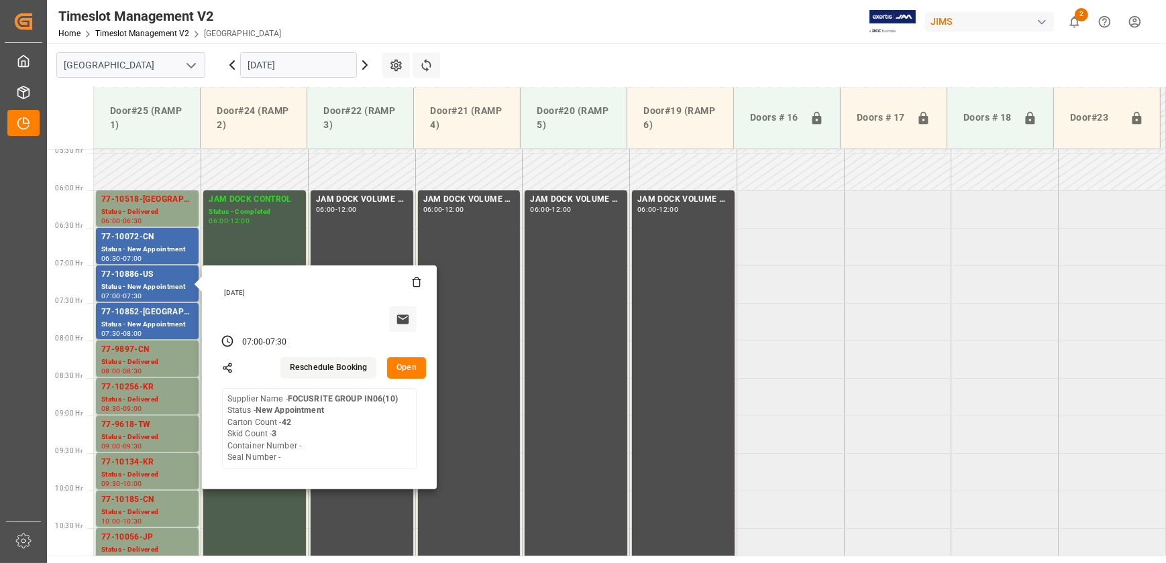
click at [393, 362] on button "Open" at bounding box center [406, 367] width 39 height 21
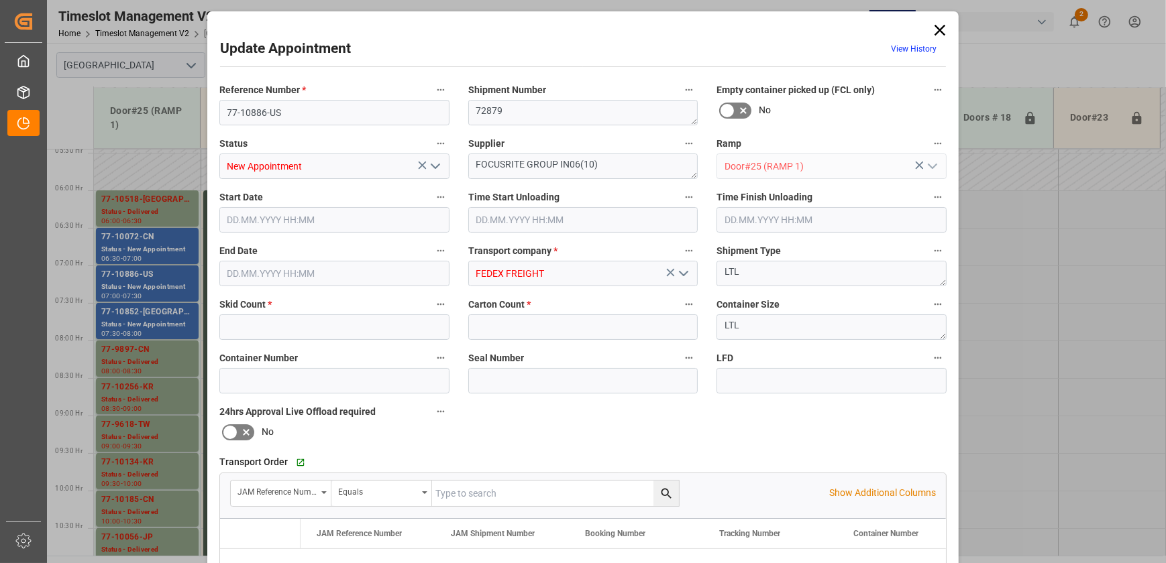
type input "3"
type input "42"
type input "11.09.2025 07:00"
type input "11.09.2025 07:30"
type input "09.09.2025 12:51"
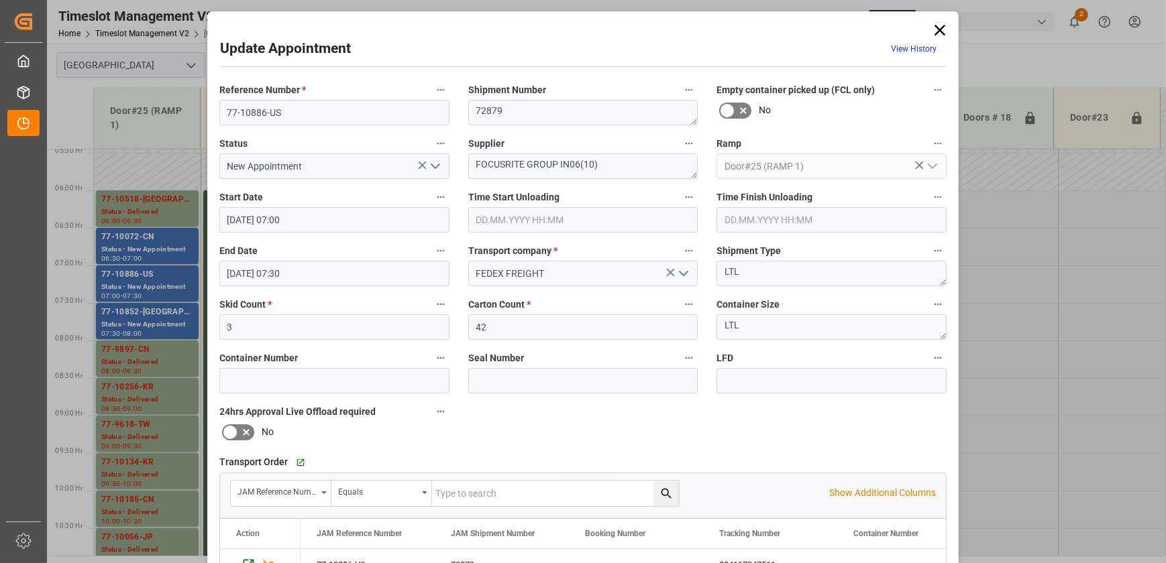
click at [434, 167] on polyline "open menu" at bounding box center [435, 166] width 8 height 4
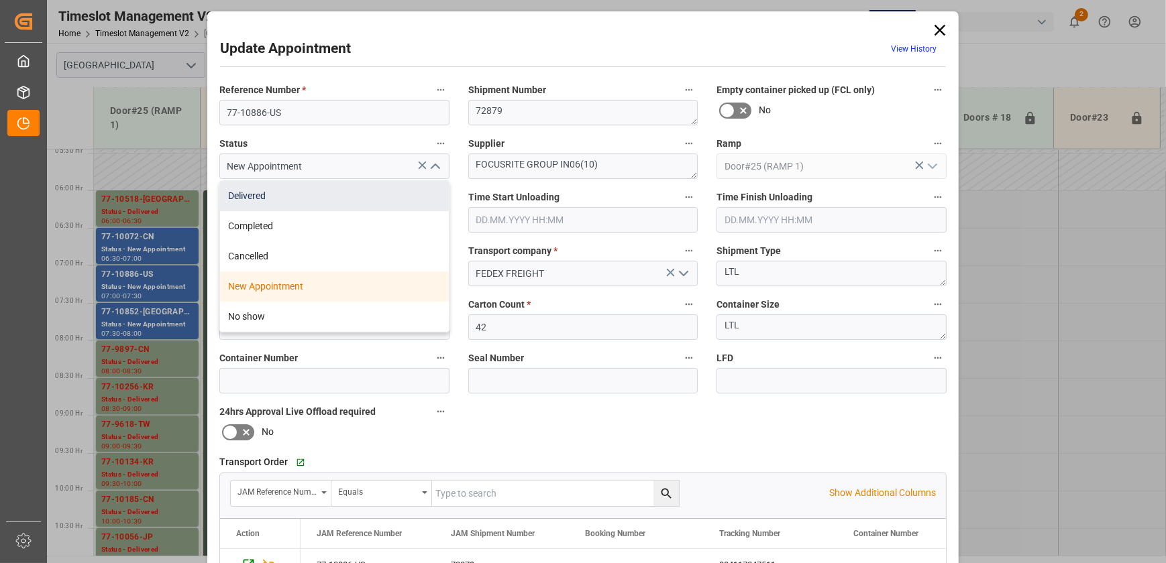
click at [402, 201] on div "Delivered" at bounding box center [334, 196] width 229 height 30
type input "Delivered"
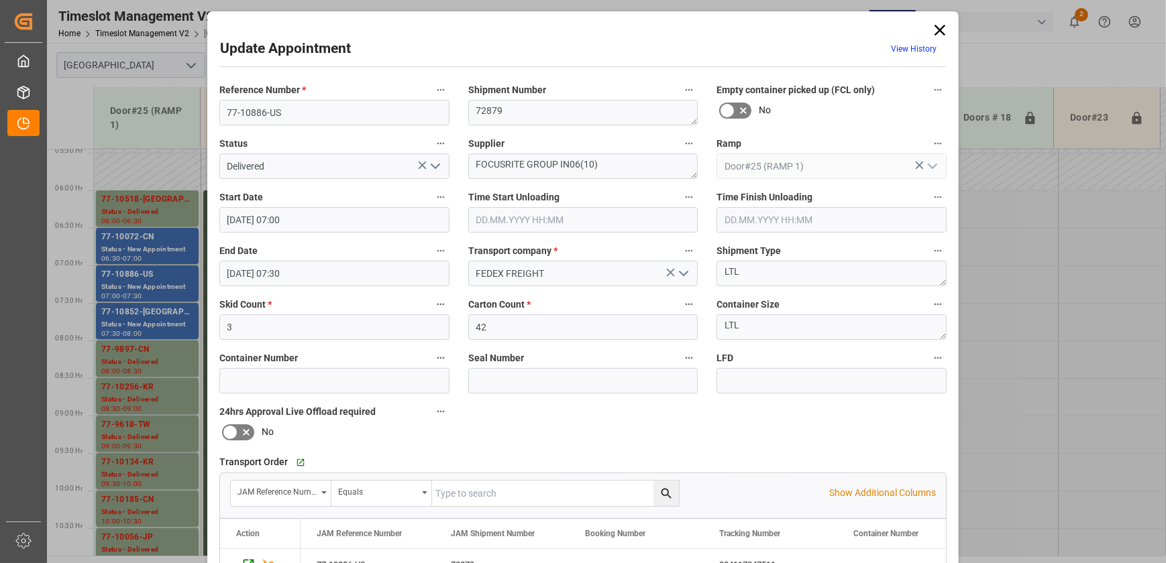
click at [523, 219] on input "text" at bounding box center [583, 219] width 230 height 25
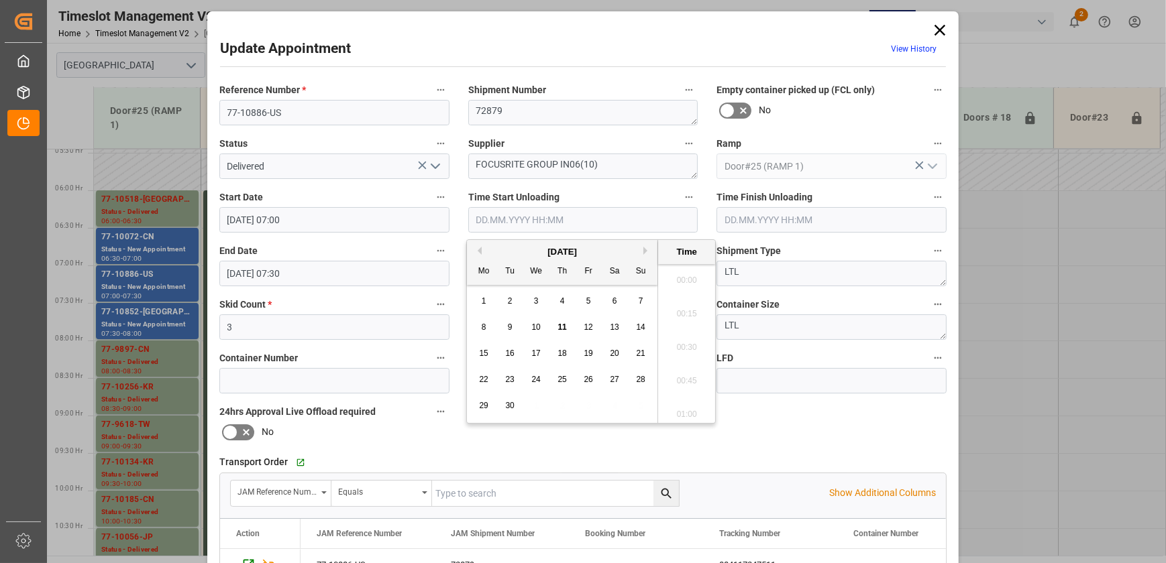
scroll to position [1211, 0]
click at [561, 325] on span "11" at bounding box center [561, 327] width 9 height 9
click at [678, 338] on li "09:30" at bounding box center [686, 344] width 57 height 34
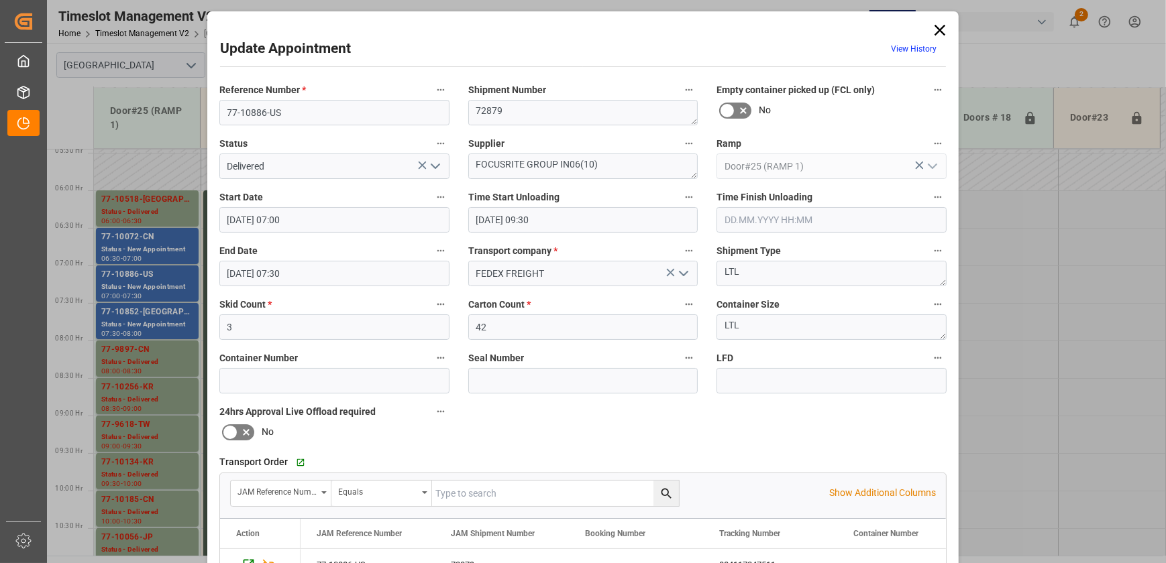
click at [612, 225] on input "11.09.2025 09:30" at bounding box center [583, 219] width 230 height 25
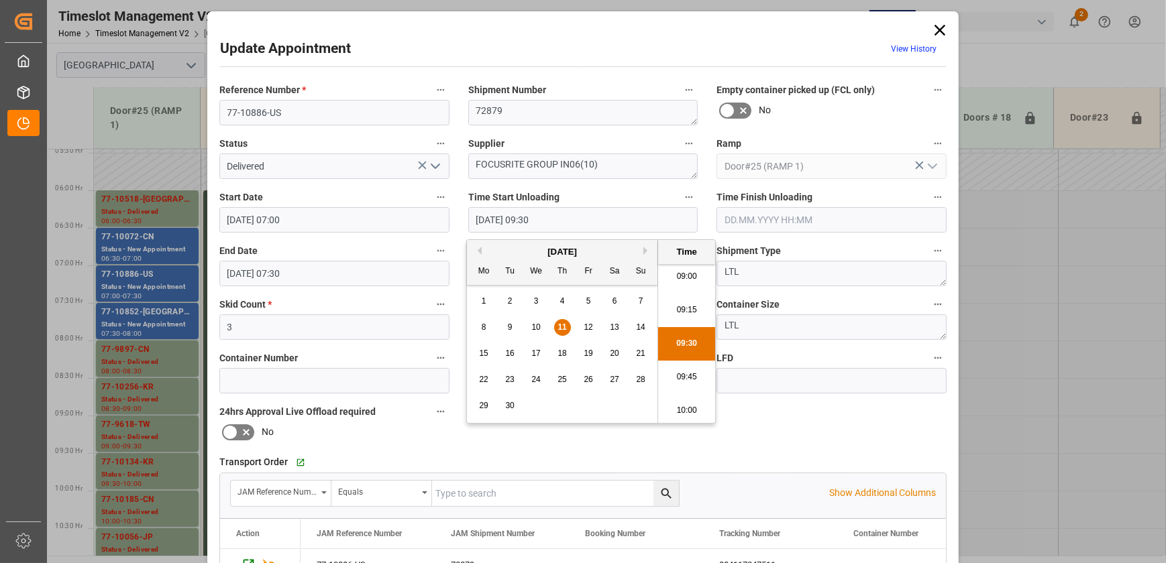
drag, startPoint x: 679, startPoint y: 378, endPoint x: 723, endPoint y: 410, distance: 54.2
click at [680, 377] on li "09:45" at bounding box center [686, 378] width 57 height 34
type input "11.09.2025 09:45"
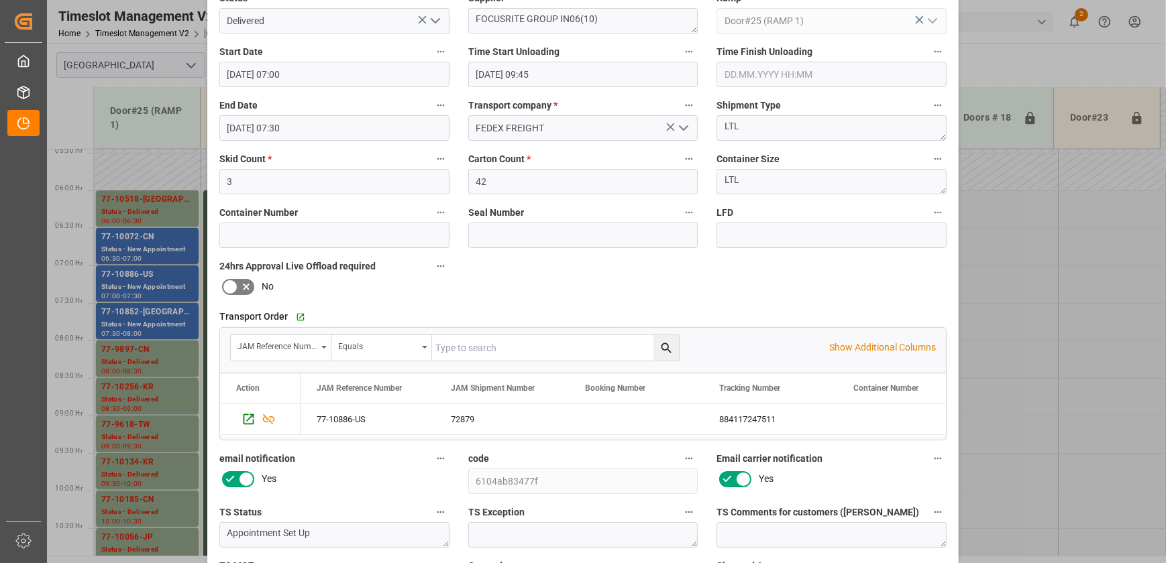
scroll to position [251, 0]
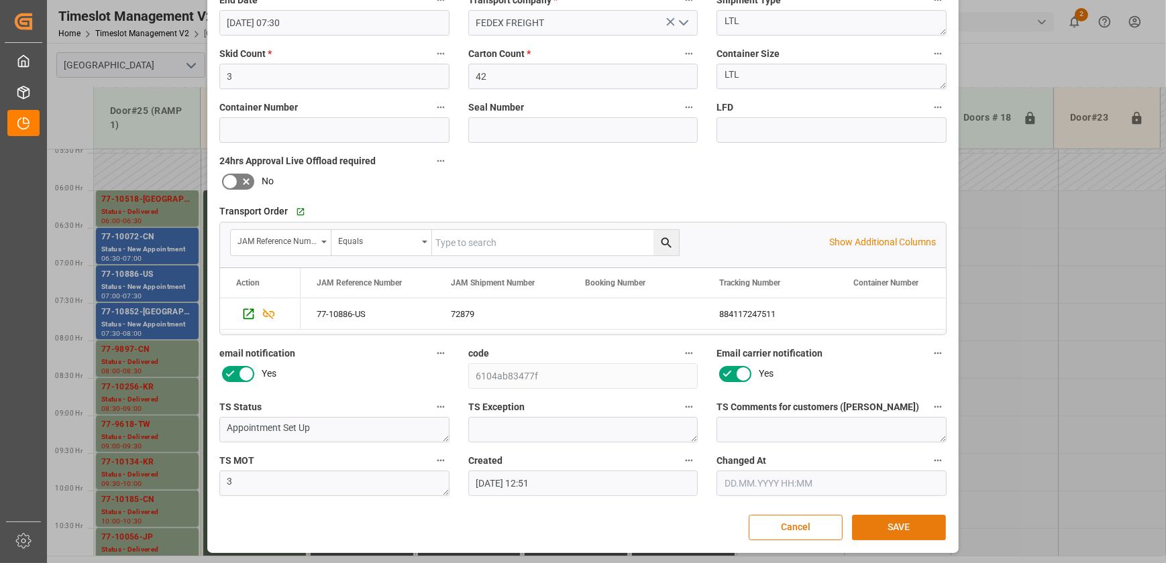
click at [903, 534] on button "SAVE" at bounding box center [899, 527] width 94 height 25
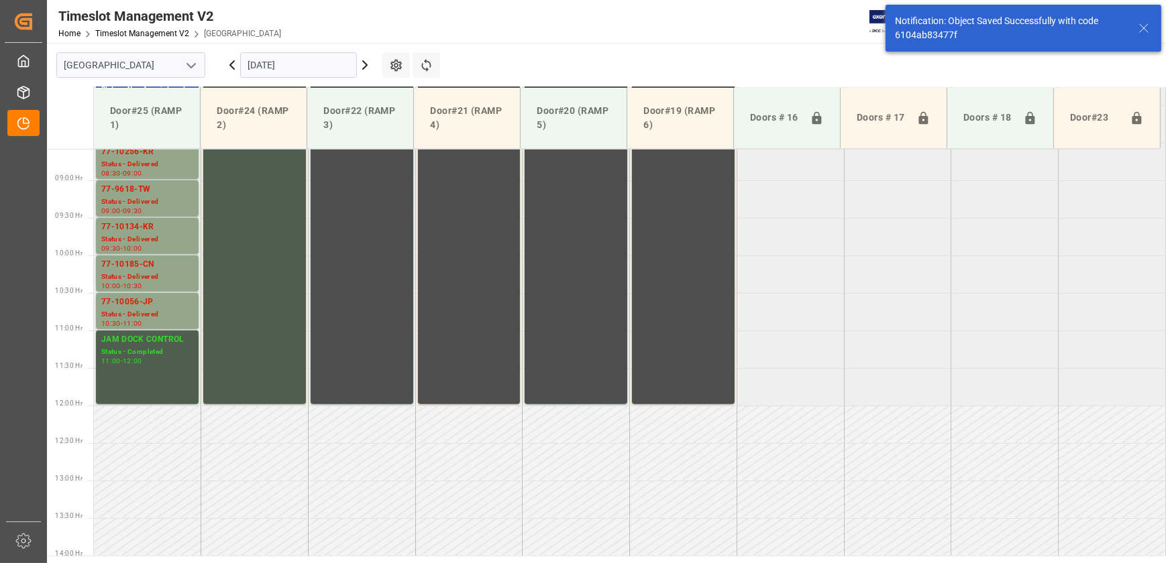
scroll to position [681, 0]
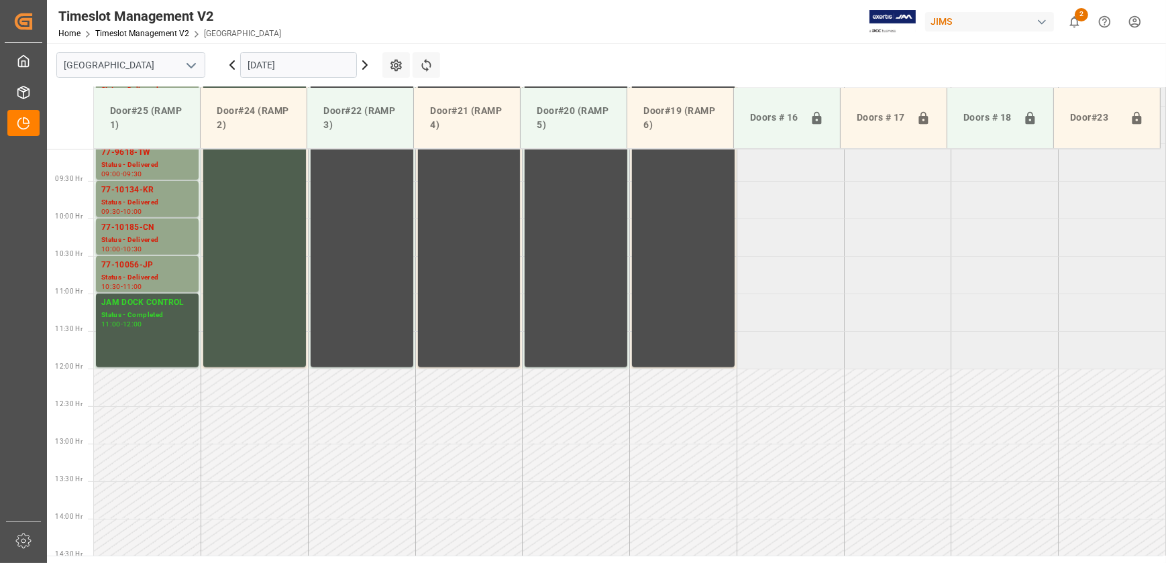
click at [363, 61] on icon at bounding box center [365, 65] width 4 height 8
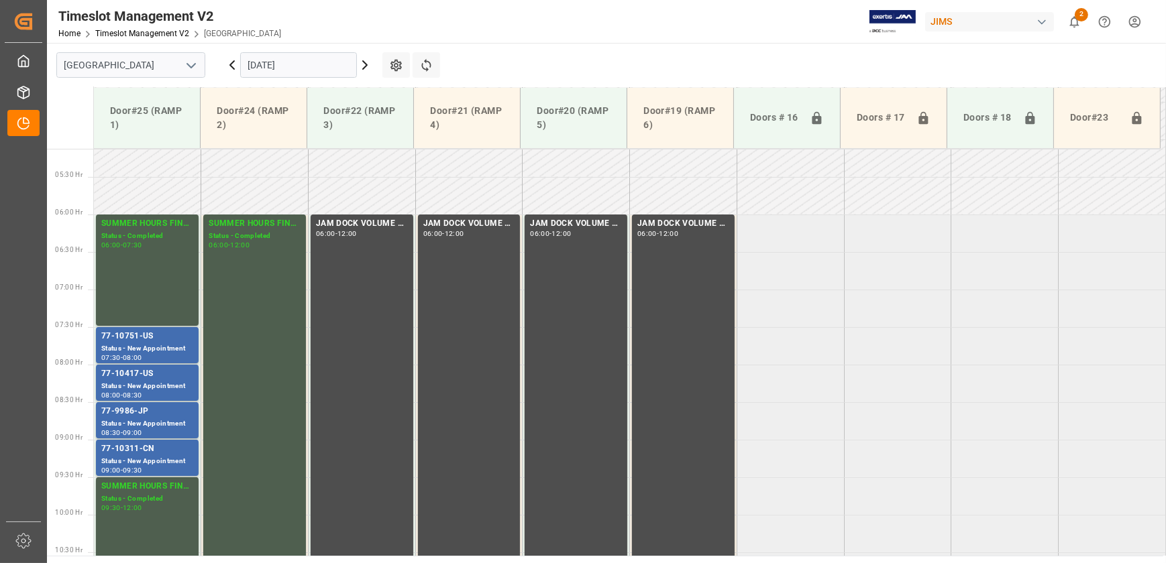
click at [303, 63] on input "[DATE]" at bounding box center [298, 64] width 117 height 25
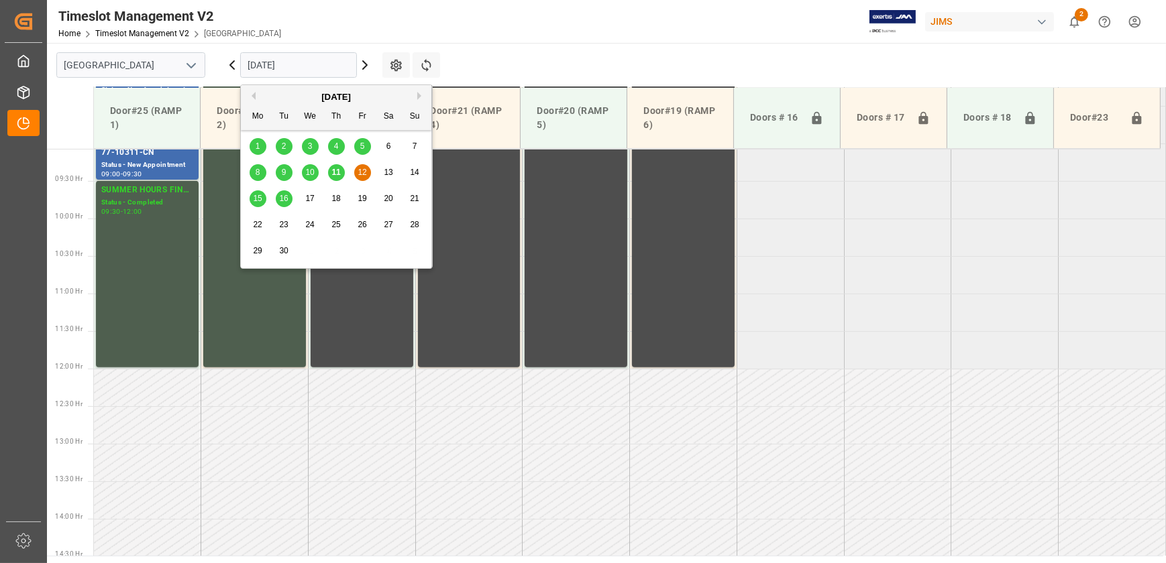
click at [286, 197] on span "16" at bounding box center [283, 198] width 9 height 9
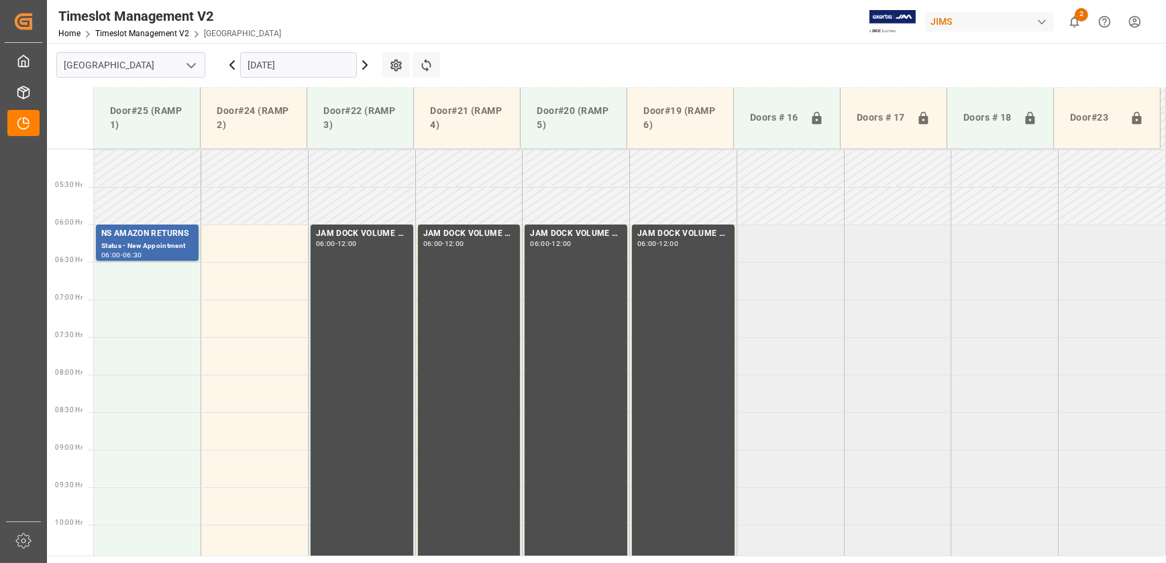
scroll to position [255, 0]
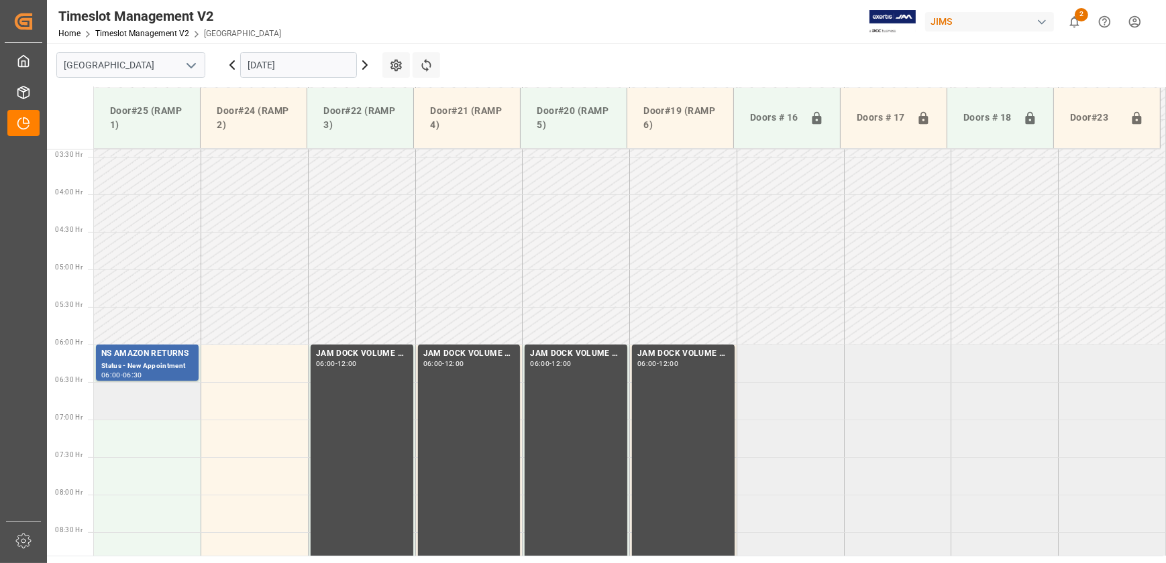
click at [176, 396] on td at bounding box center [147, 401] width 107 height 38
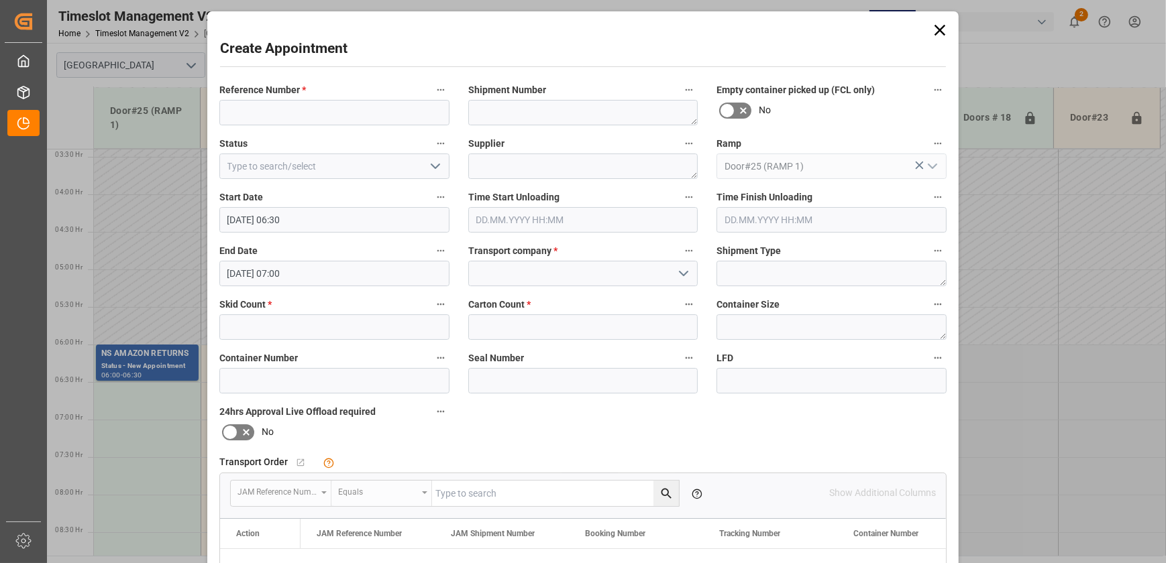
click at [148, 419] on div "Create Appointment Reference Number * Shipment Number Empty container picked up…" at bounding box center [583, 281] width 1166 height 563
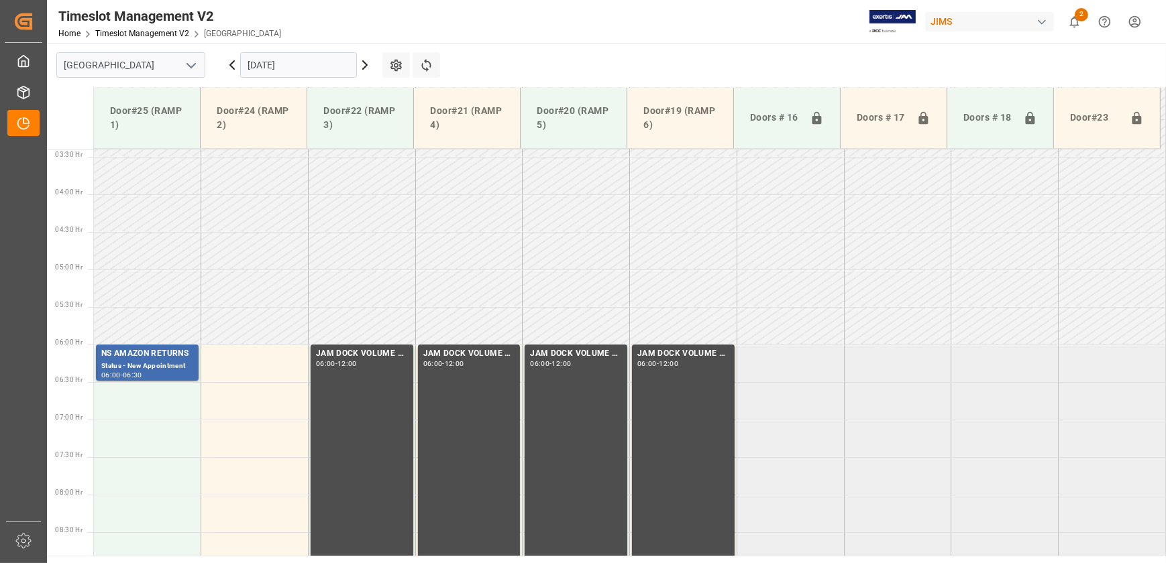
click at [308, 65] on input "[DATE]" at bounding box center [298, 64] width 117 height 25
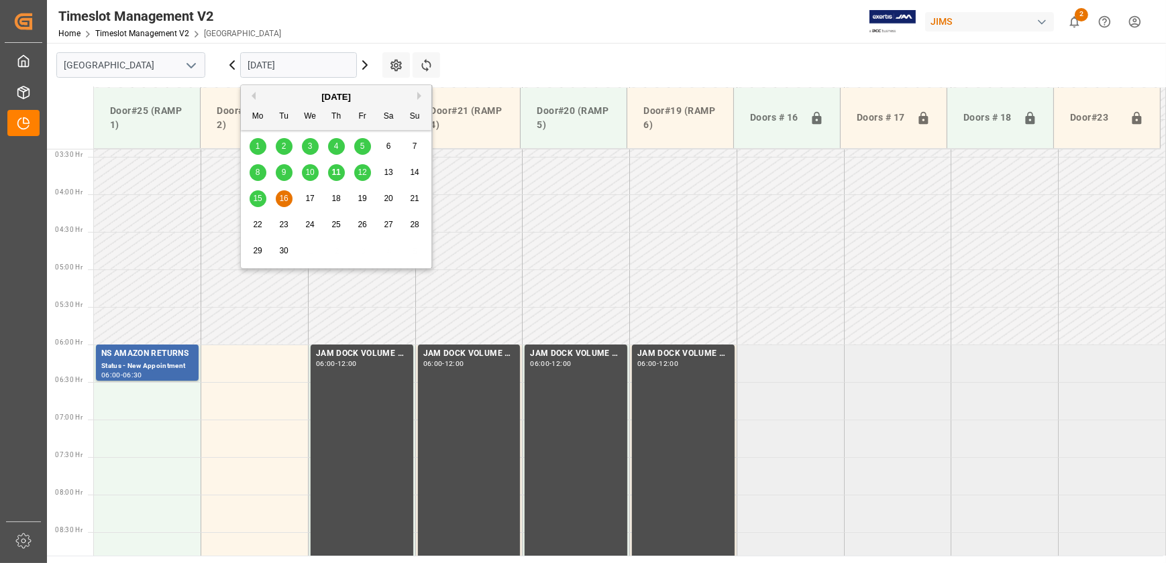
click at [367, 172] on div "12" at bounding box center [362, 173] width 17 height 16
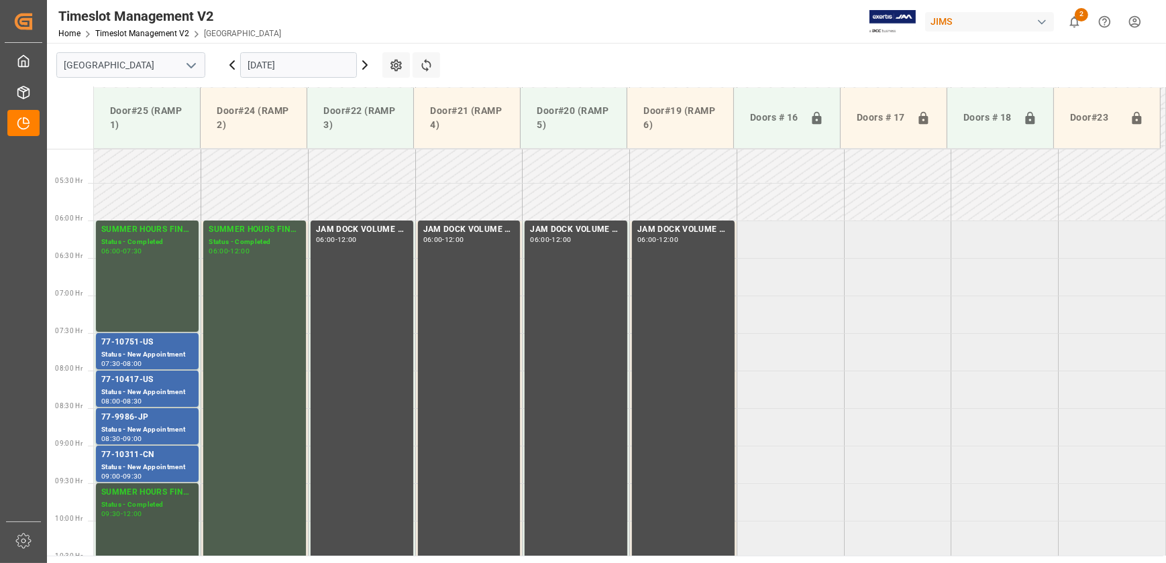
scroll to position [376, 0]
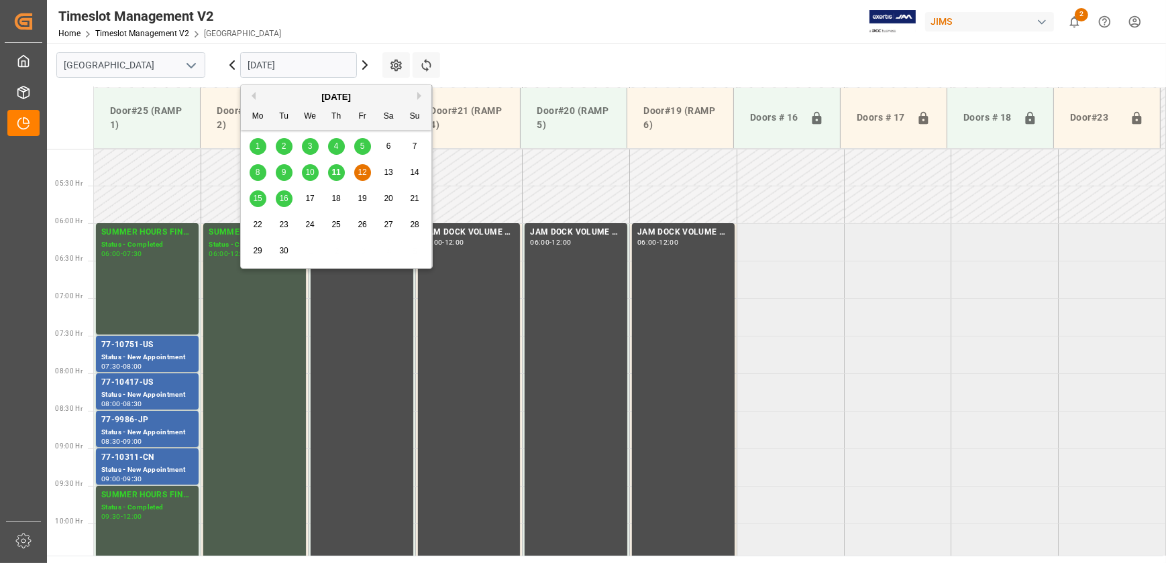
click at [323, 60] on input "[DATE]" at bounding box center [298, 64] width 117 height 25
click at [337, 174] on span "11" at bounding box center [335, 172] width 9 height 9
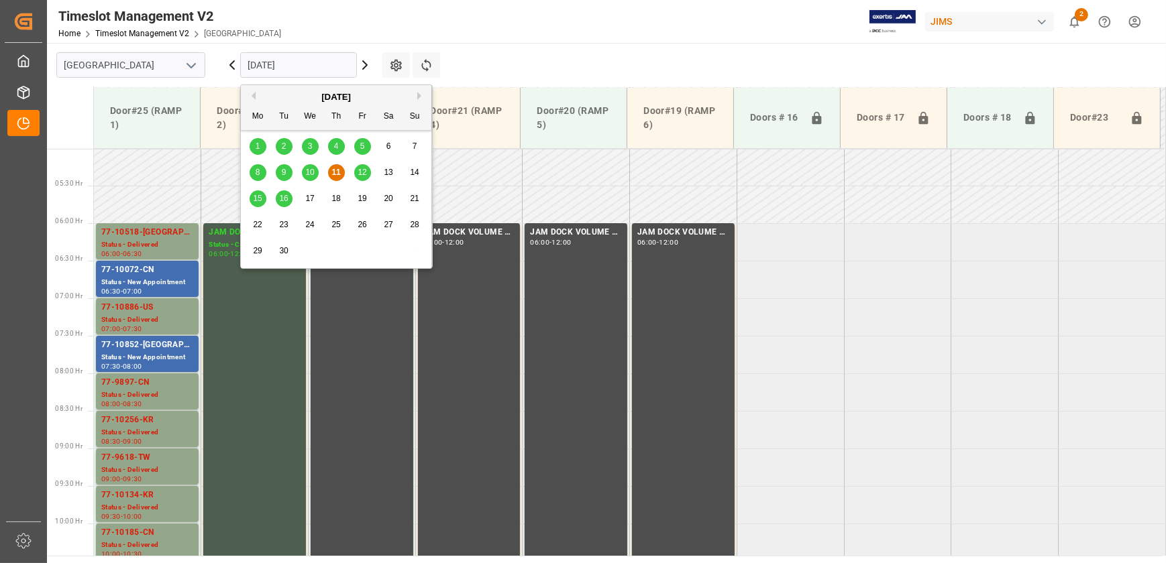
click at [286, 60] on input "[DATE]" at bounding box center [298, 64] width 117 height 25
click at [311, 169] on span "10" at bounding box center [309, 172] width 9 height 9
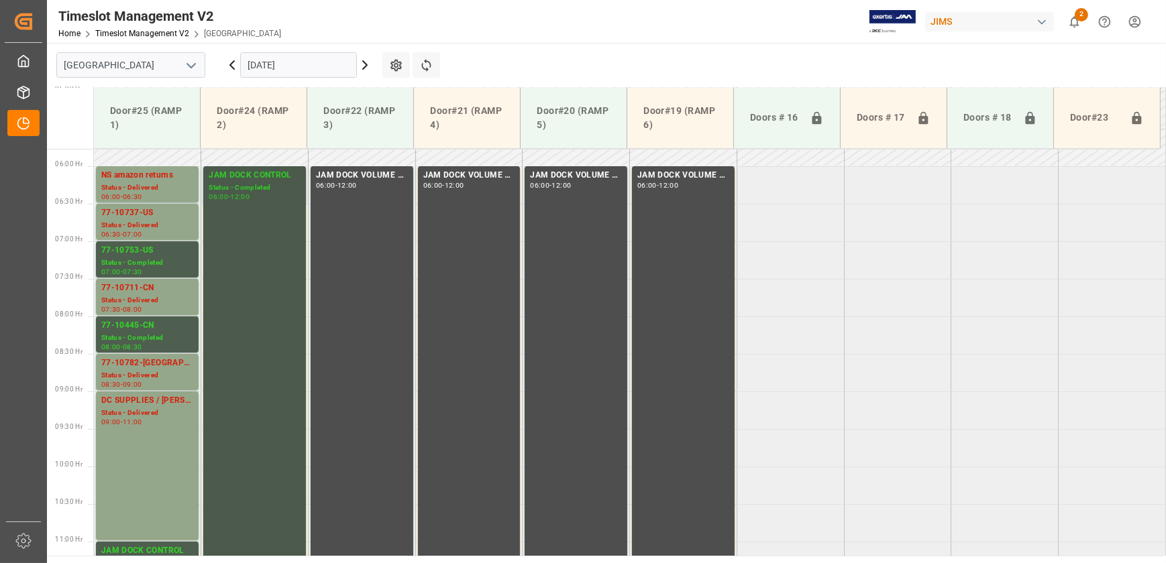
scroll to position [437, 0]
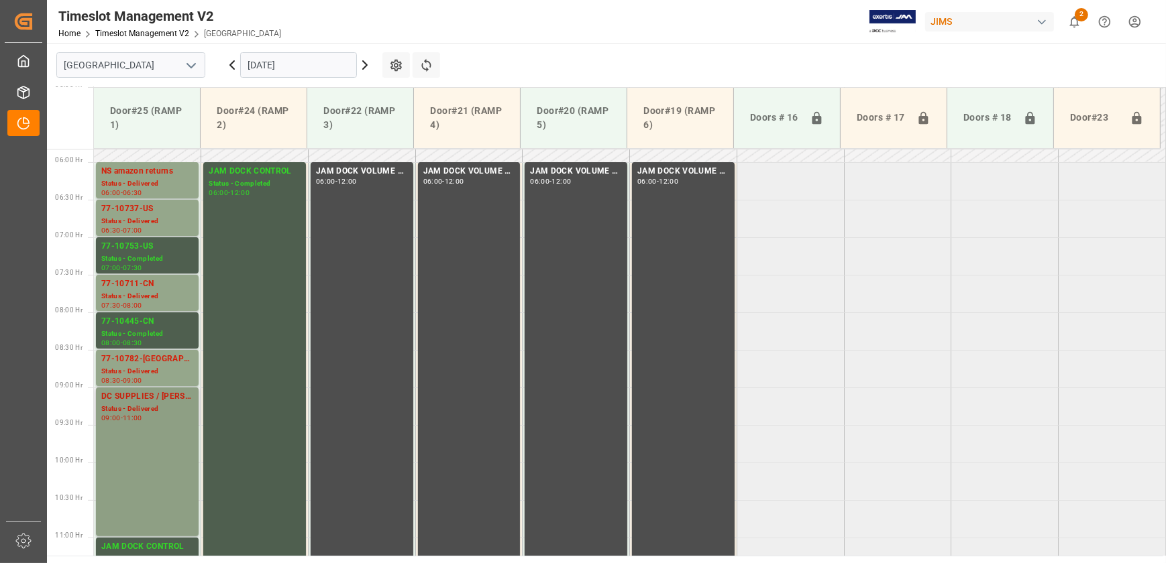
click at [180, 420] on div "09:00 - 11:00" at bounding box center [147, 418] width 92 height 7
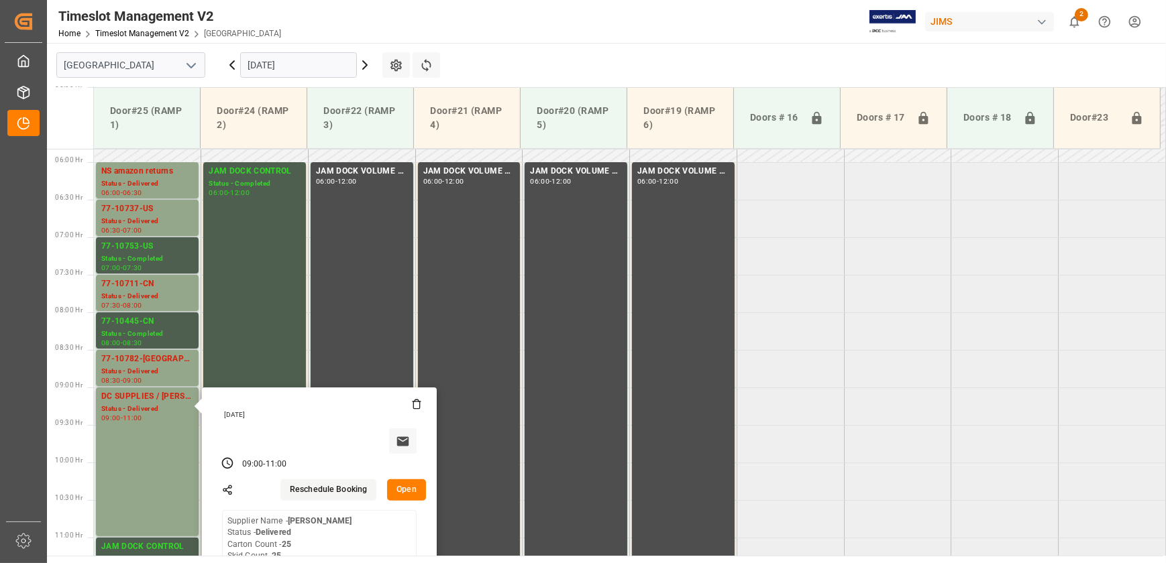
click at [409, 492] on button "Open" at bounding box center [406, 489] width 39 height 21
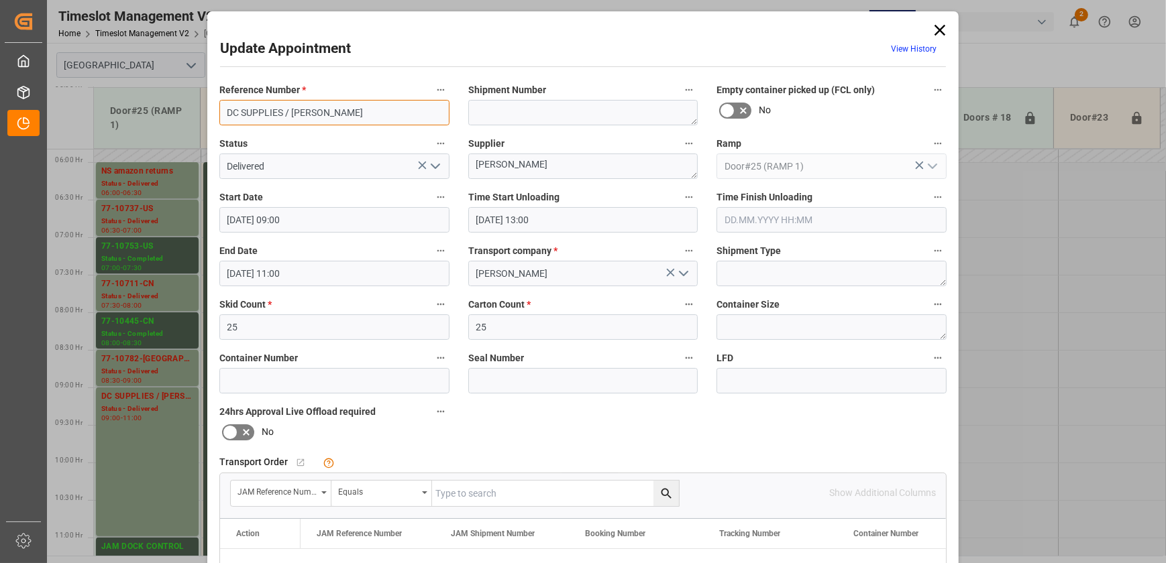
click at [378, 113] on input "DC SUPPLIES / [PERSON_NAME]" at bounding box center [334, 112] width 230 height 25
click at [378, 114] on input "DC SUPPLIES / [PERSON_NAME]" at bounding box center [334, 112] width 230 height 25
drag, startPoint x: 378, startPoint y: 114, endPoint x: 384, endPoint y: 115, distance: 6.7
click at [384, 115] on input "DC SUPPLIES / [PERSON_NAME]" at bounding box center [334, 112] width 230 height 25
click at [376, 121] on input "DC SUPPLIES / [PERSON_NAME]" at bounding box center [334, 112] width 230 height 25
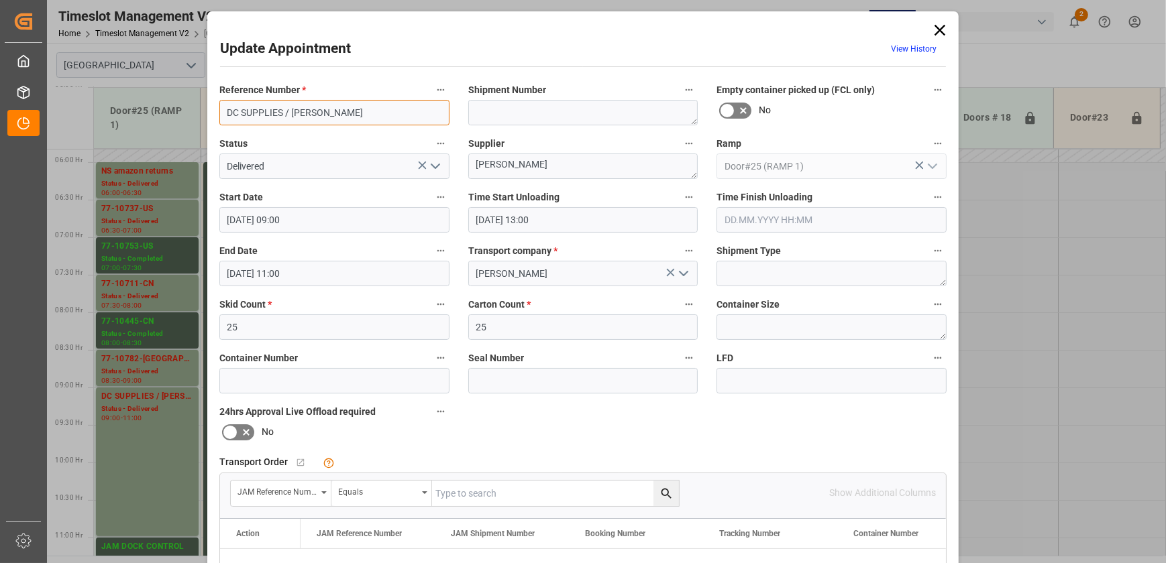
click at [376, 121] on input "DC SUPPLIES / [PERSON_NAME]" at bounding box center [334, 112] width 230 height 25
click at [943, 28] on icon at bounding box center [939, 30] width 19 height 19
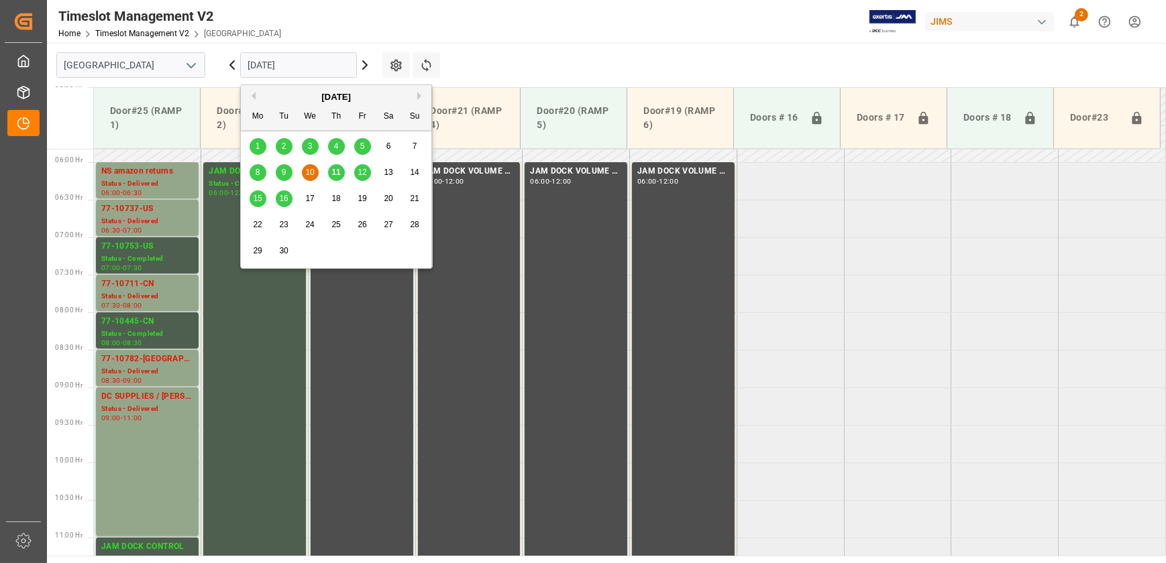
click at [334, 70] on input "10.09.2025" at bounding box center [298, 64] width 117 height 25
click at [284, 196] on span "16" at bounding box center [283, 198] width 9 height 9
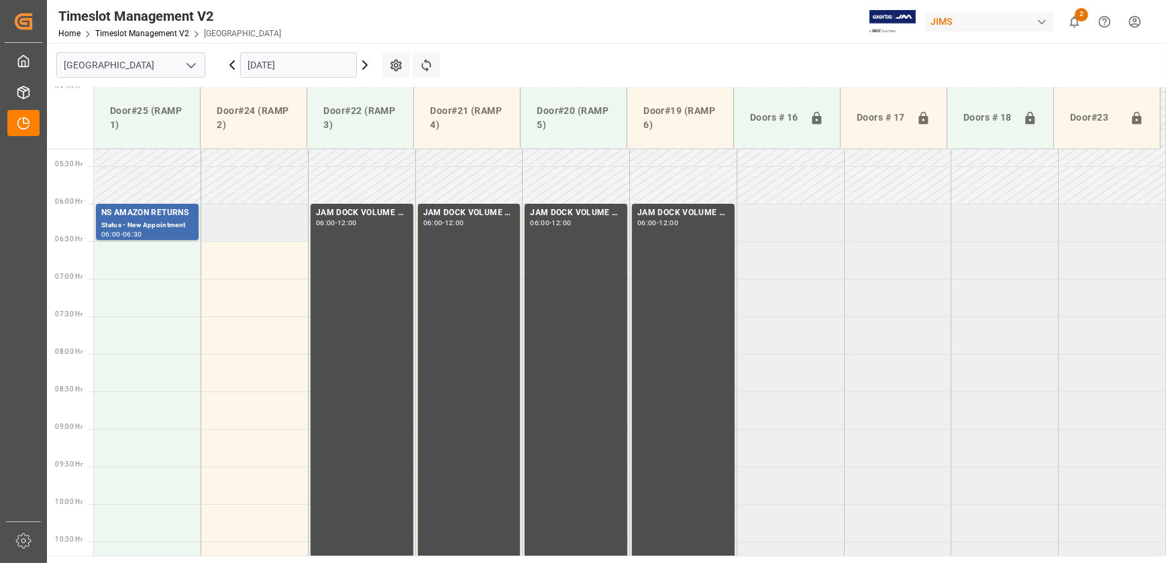
scroll to position [376, 0]
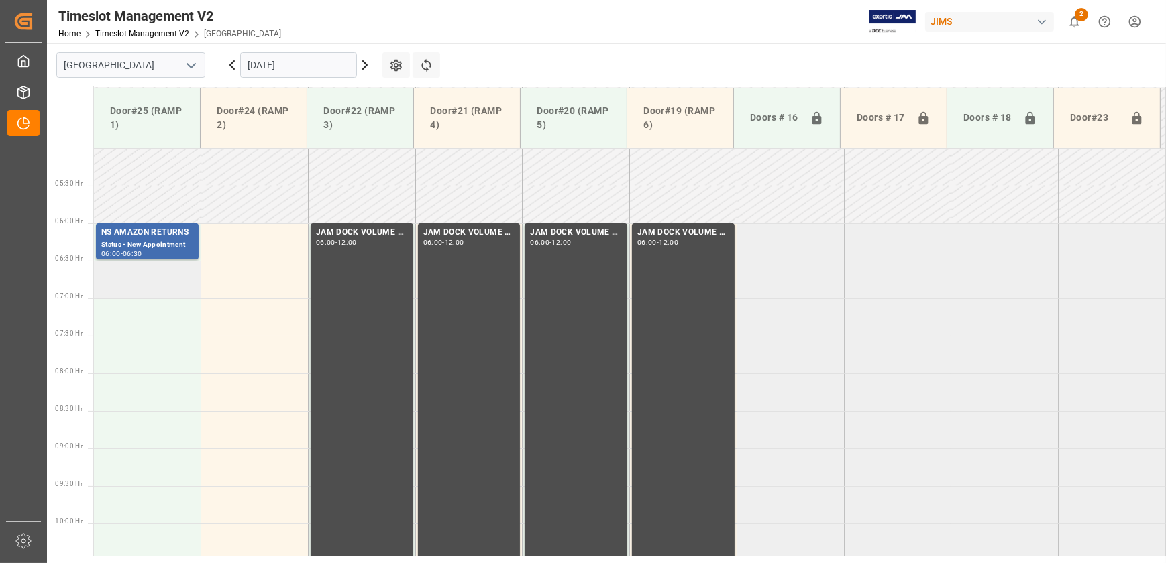
click at [134, 269] on td at bounding box center [147, 280] width 107 height 38
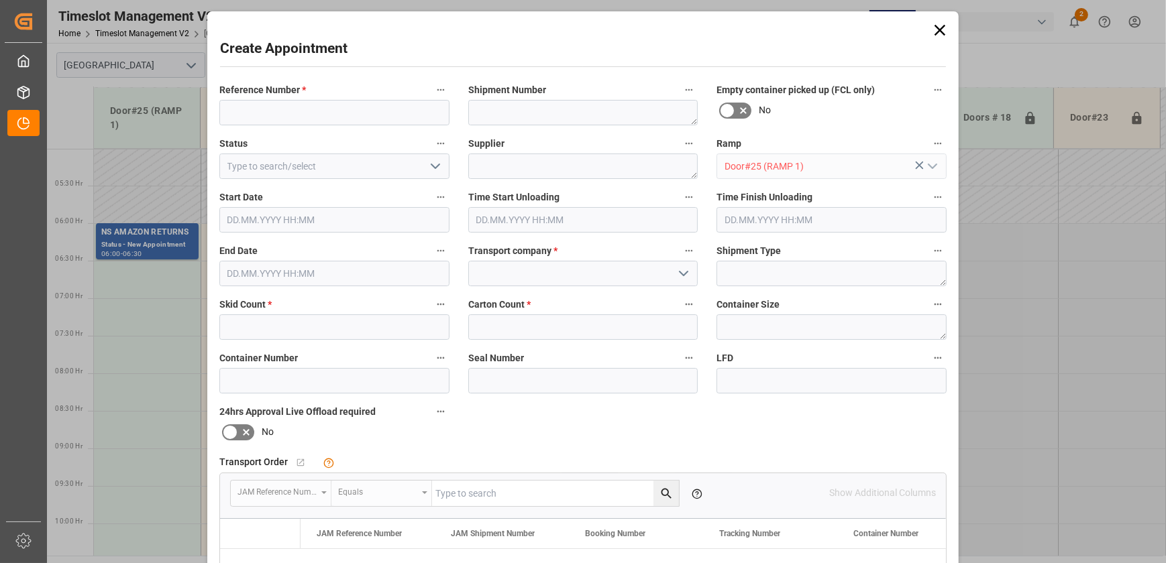
type input "16.09.2025 06:30"
type input "16.09.2025 07:00"
click at [309, 111] on input at bounding box center [334, 112] width 230 height 25
paste input "DC SUPPLIES / [PERSON_NAME]"
type input "DC SUPPLIES / [PERSON_NAME]"
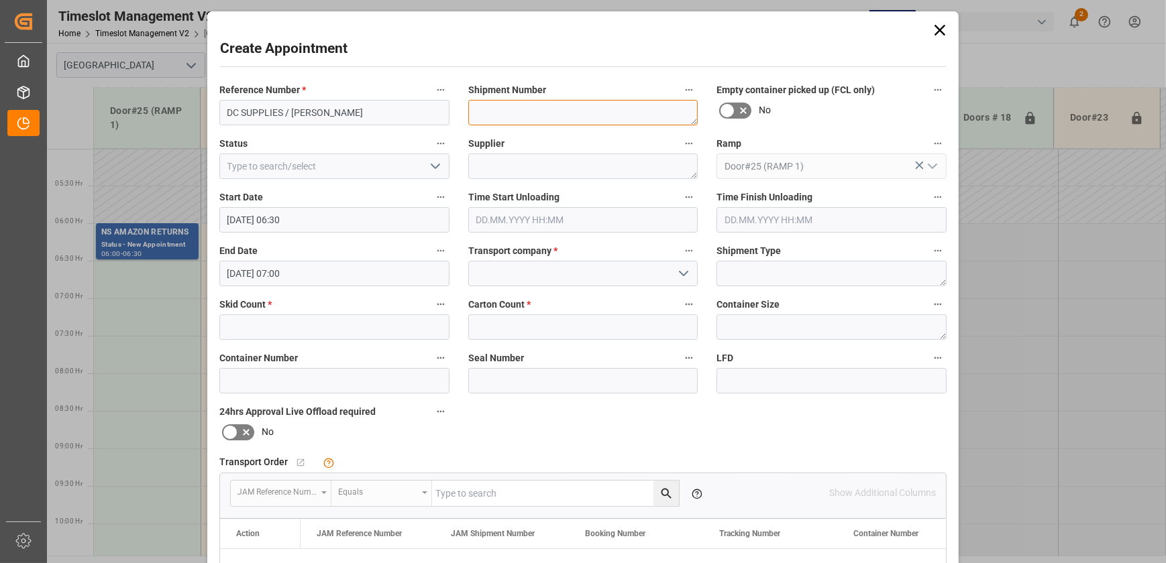
click at [546, 114] on textarea at bounding box center [583, 112] width 230 height 25
paste textarea "DC SUPPLIES / [PERSON_NAME]"
type textarea "DC SUPPLIES / [PERSON_NAME]"
click at [437, 161] on icon "open menu" at bounding box center [435, 166] width 16 height 16
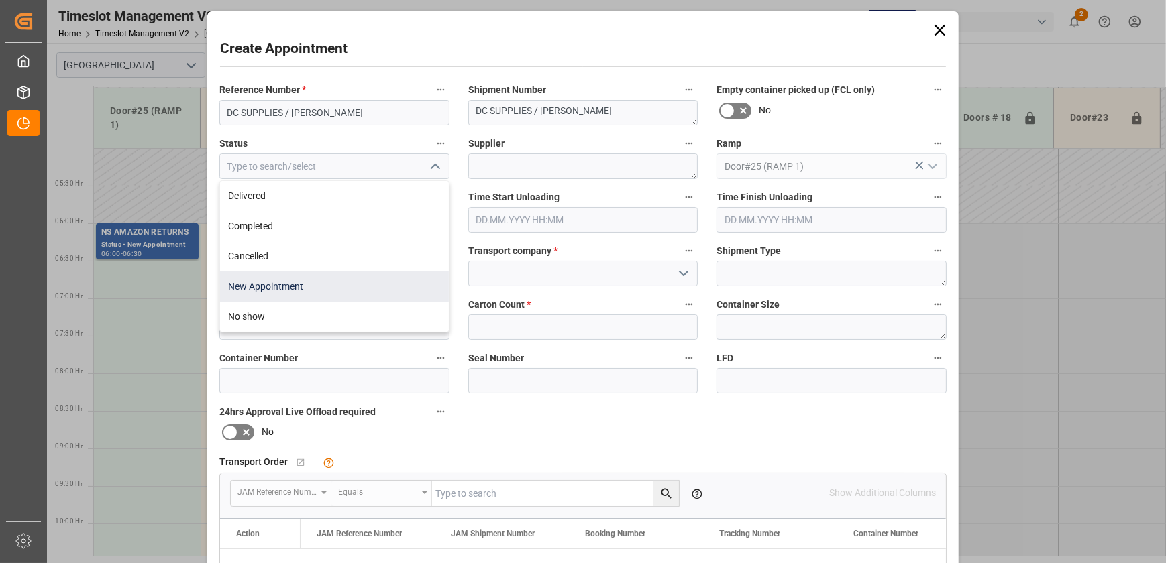
click at [320, 289] on div "New Appointment" at bounding box center [334, 287] width 229 height 30
type input "New Appointment"
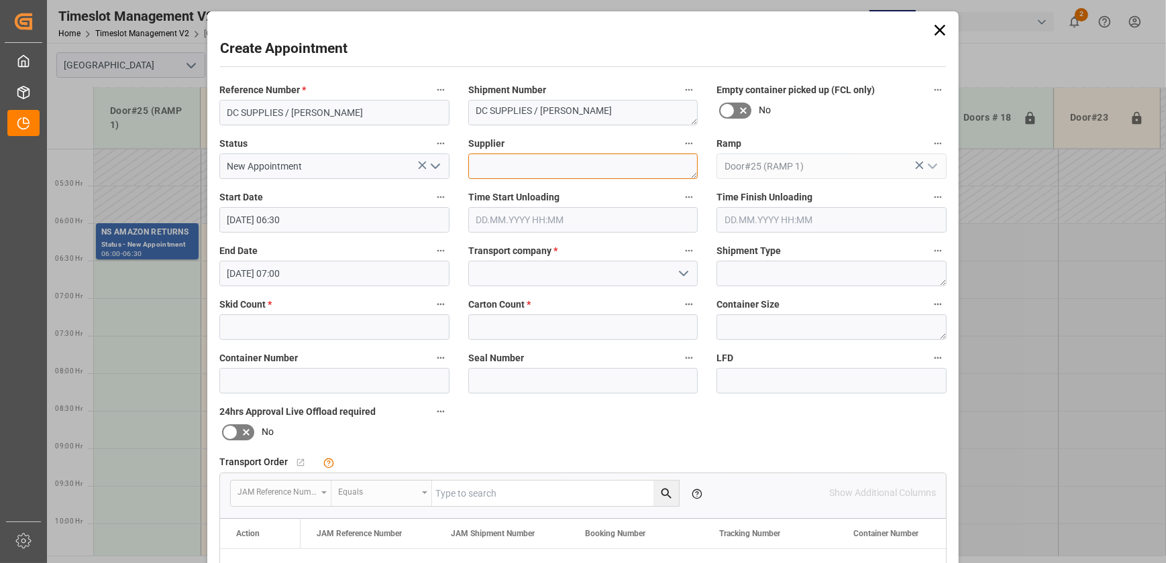
click at [514, 162] on textarea at bounding box center [583, 166] width 230 height 25
click at [525, 154] on textarea at bounding box center [583, 166] width 230 height 25
paste textarea "Mitchel Lincoln"
type textarea "Mitchel Lincoln"
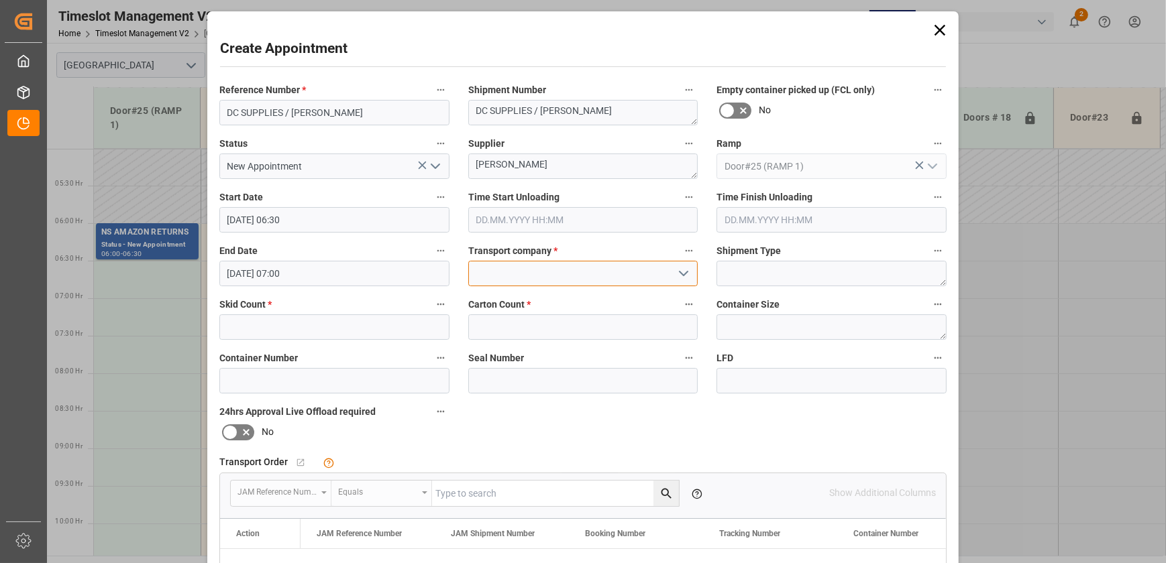
click at [538, 276] on input at bounding box center [583, 273] width 230 height 25
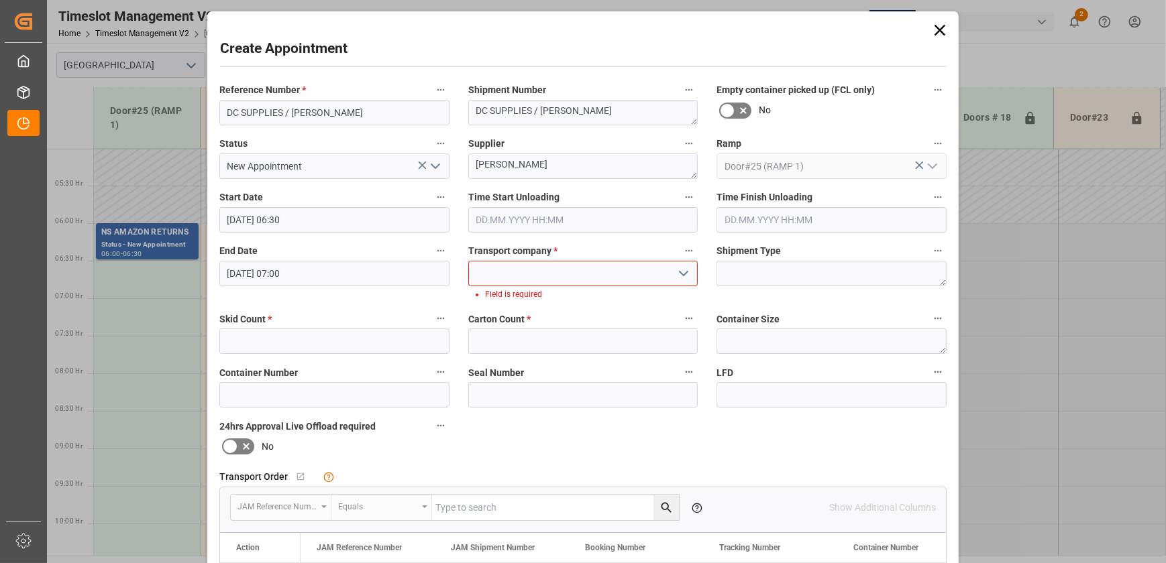
click at [679, 274] on polyline "open menu" at bounding box center [683, 274] width 8 height 4
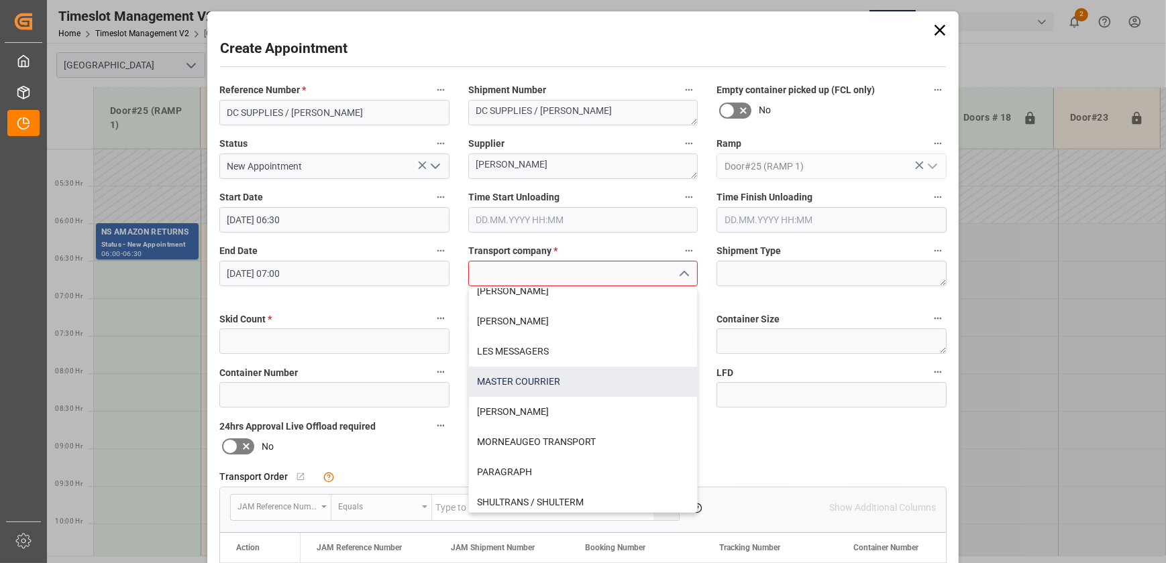
scroll to position [255, 0]
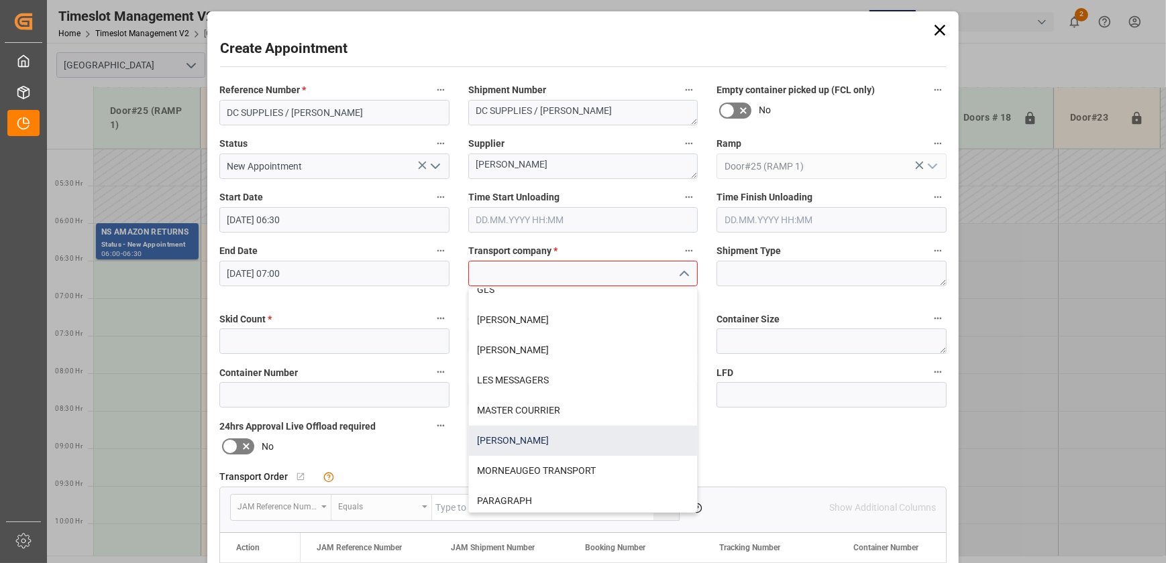
click at [582, 430] on div "MITCHEL LINCOLN" at bounding box center [583, 441] width 229 height 30
type input "MITCHEL LINCOLN"
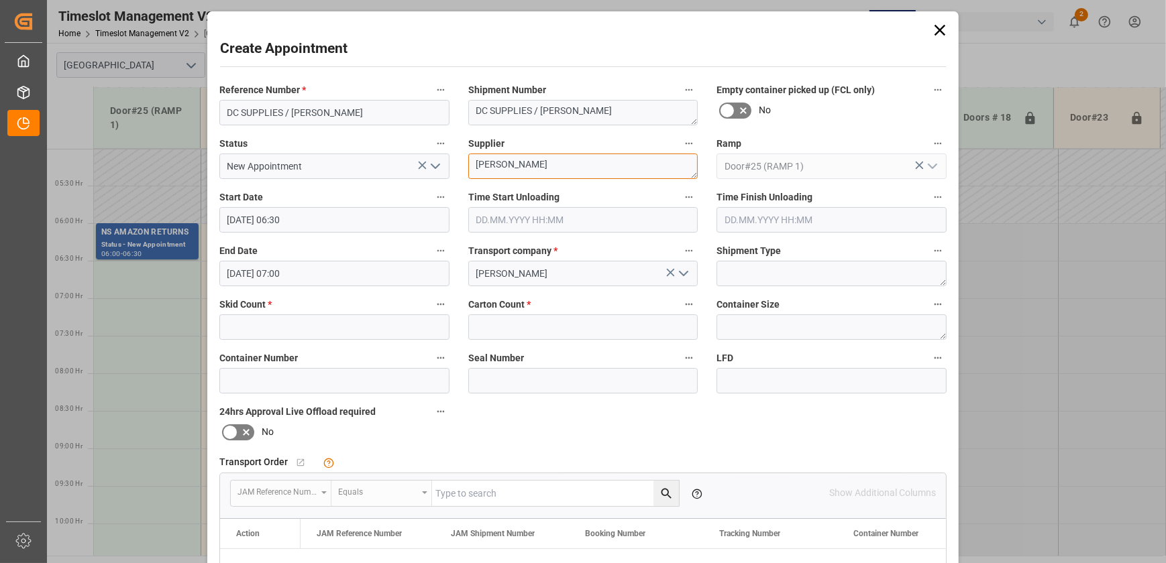
click at [578, 164] on textarea "Mitchel Lincoln" at bounding box center [583, 166] width 230 height 25
click at [315, 333] on input "text" at bounding box center [334, 327] width 230 height 25
type input "22"
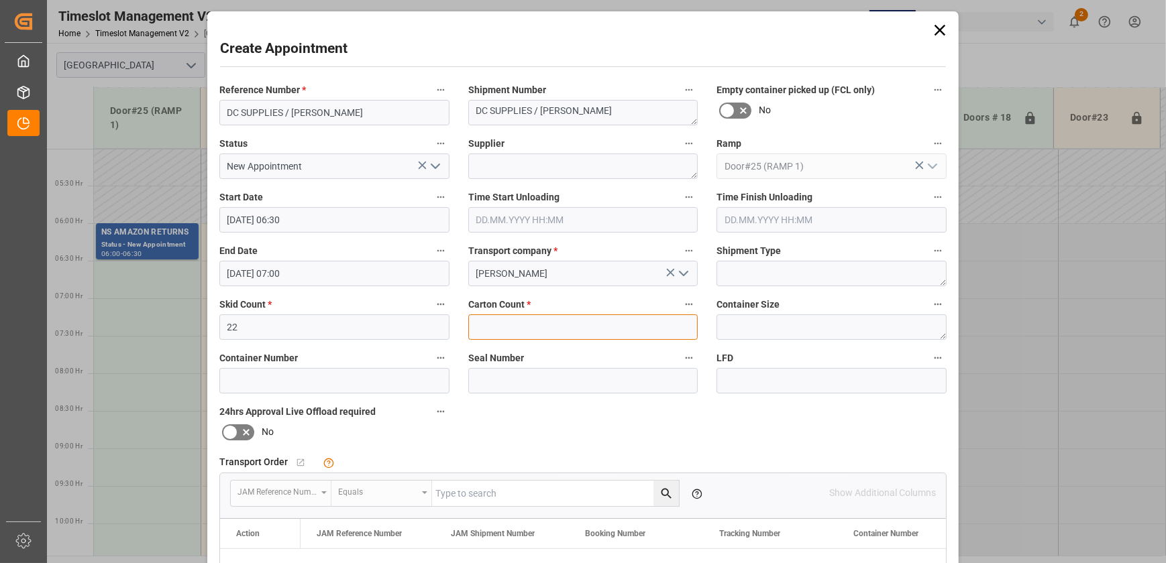
click at [593, 333] on input "text" at bounding box center [583, 327] width 230 height 25
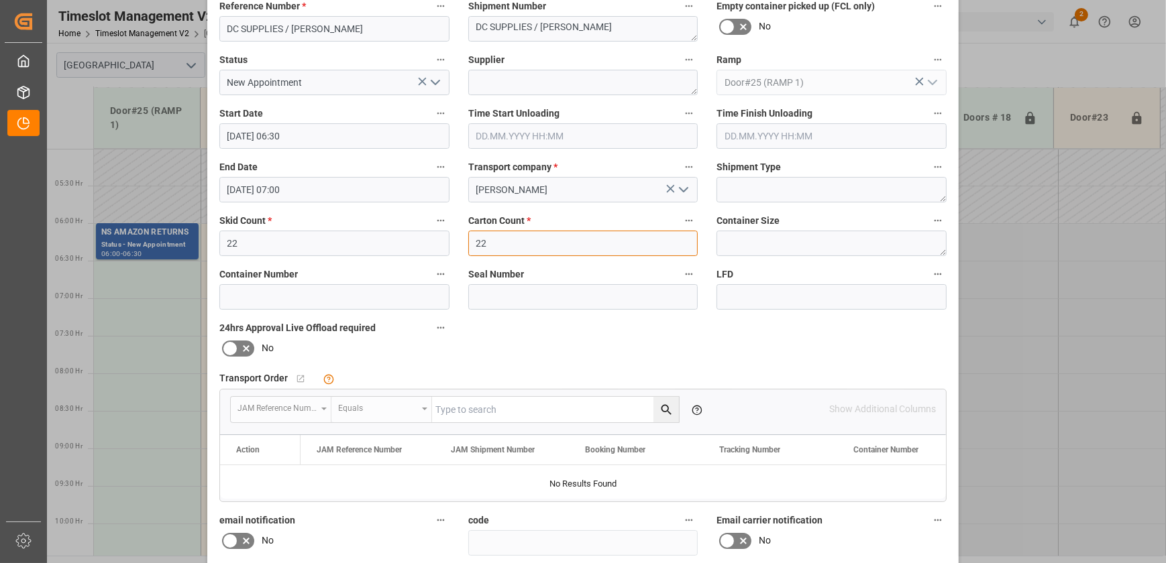
scroll to position [251, 0]
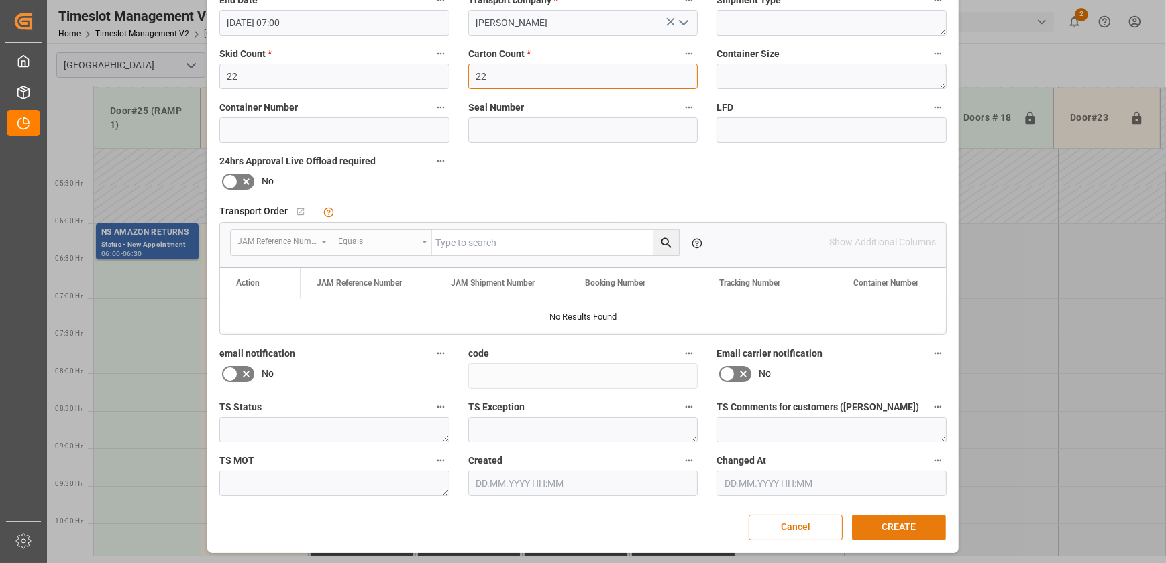
type input "22"
click at [895, 526] on button "CREATE" at bounding box center [899, 527] width 94 height 25
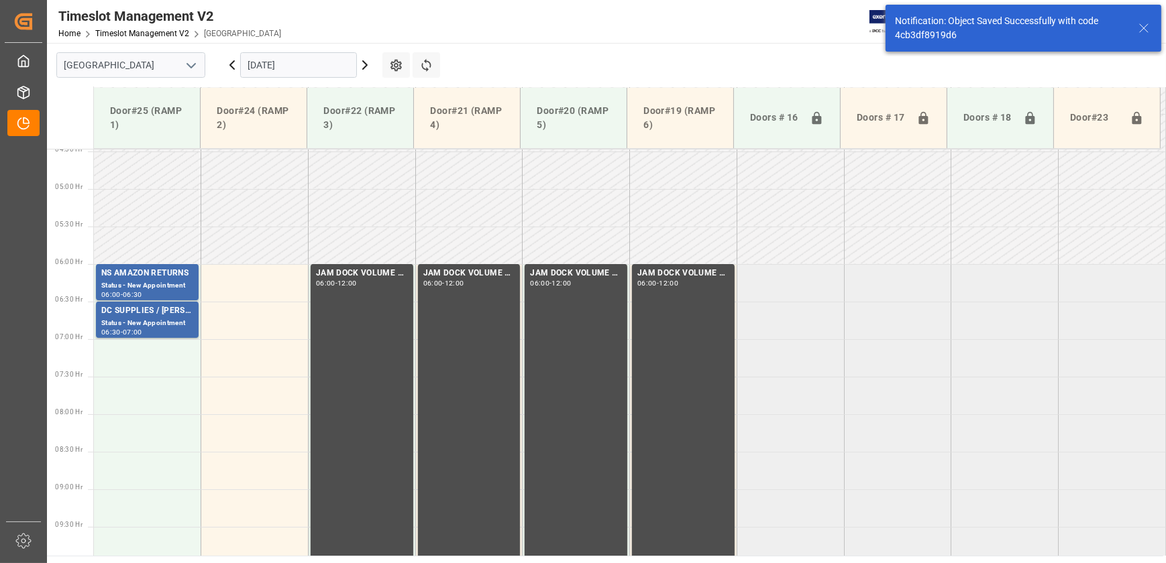
scroll to position [381, 0]
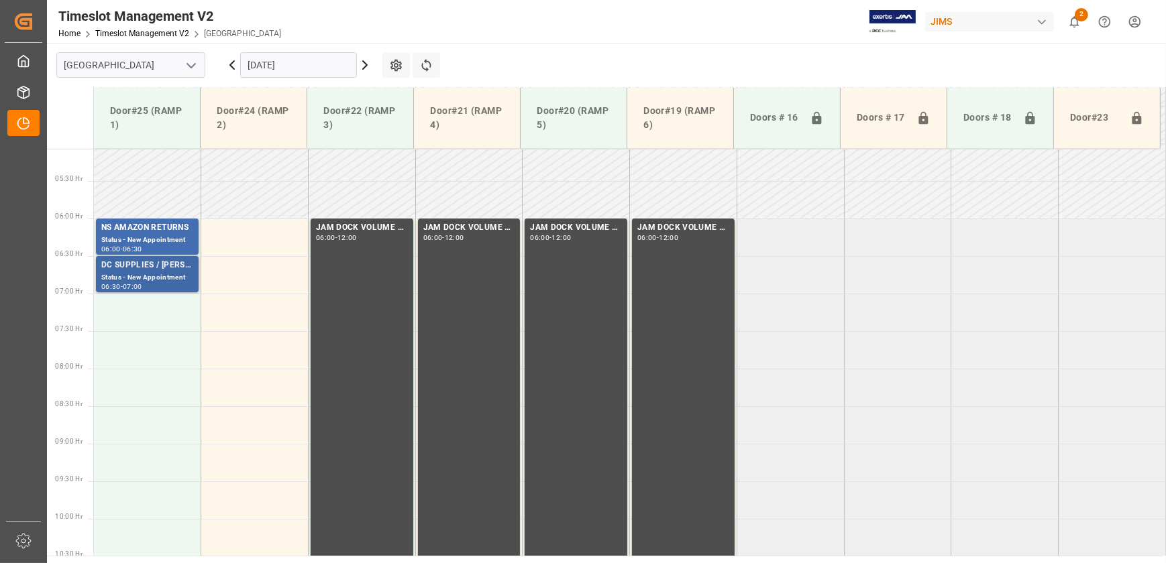
click at [182, 274] on div "Status - New Appointment" at bounding box center [147, 277] width 92 height 11
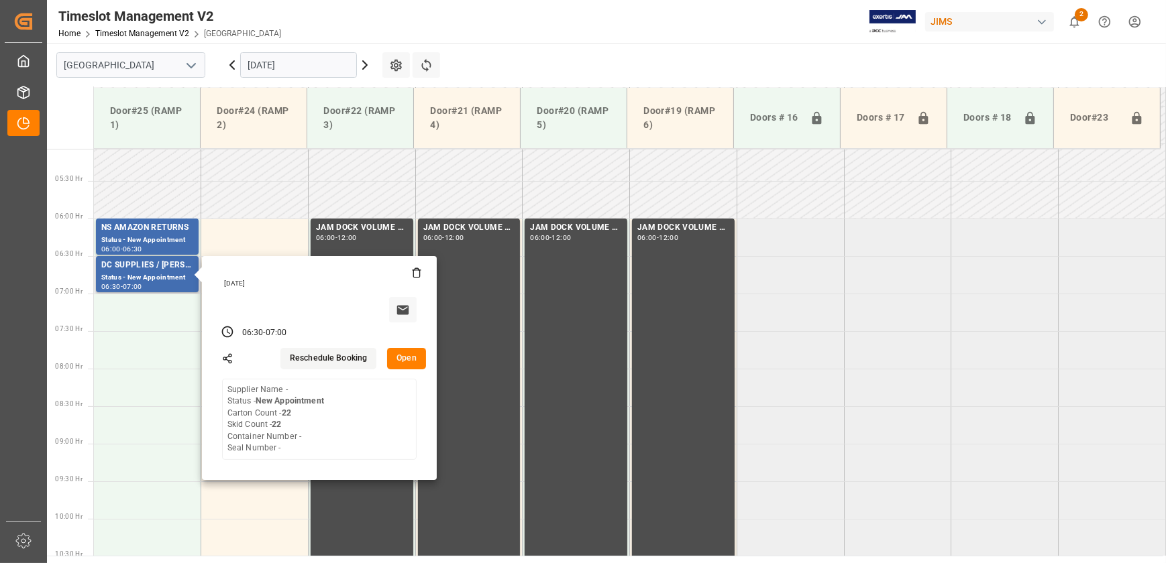
click at [413, 359] on button "Open" at bounding box center [406, 358] width 39 height 21
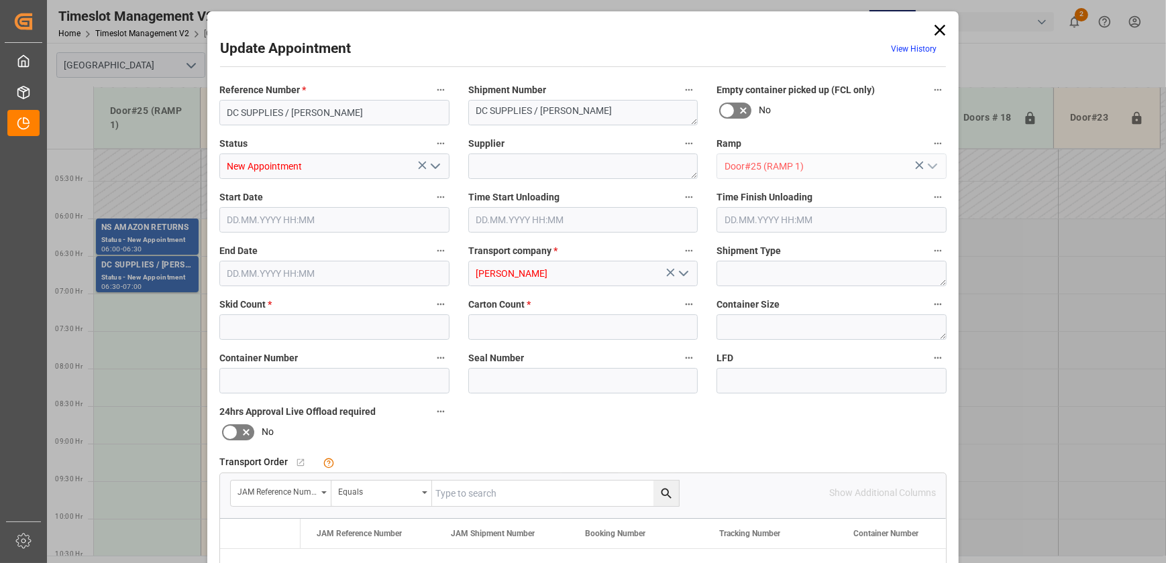
type input "22"
type input "16.09.2025 06:30"
type input "16.09.2025 07:00"
type input "11.09.2025 13:48"
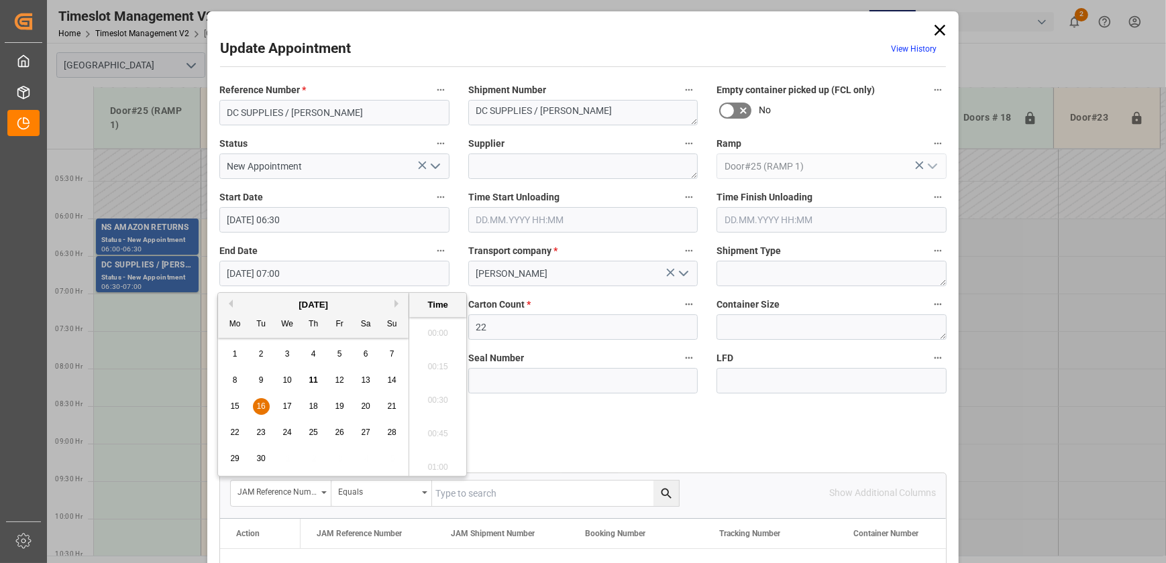
click at [350, 275] on input "16.09.2025 07:00" at bounding box center [334, 273] width 230 height 25
click at [255, 408] on div "16" at bounding box center [261, 407] width 17 height 16
click at [438, 463] on li "07:30" at bounding box center [437, 464] width 57 height 34
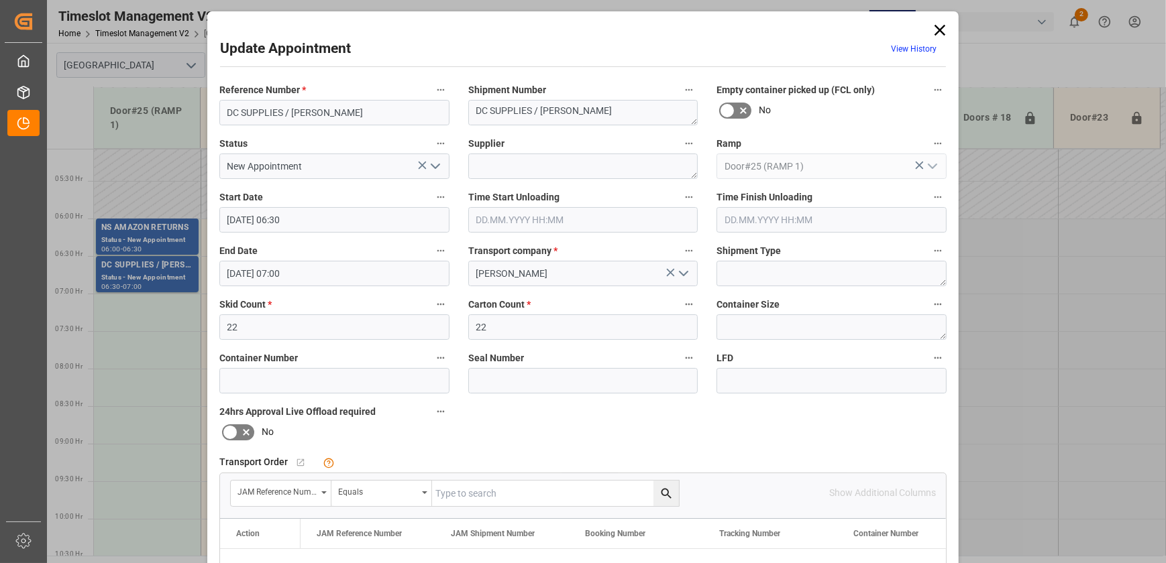
type input "16.09.2025 07:30"
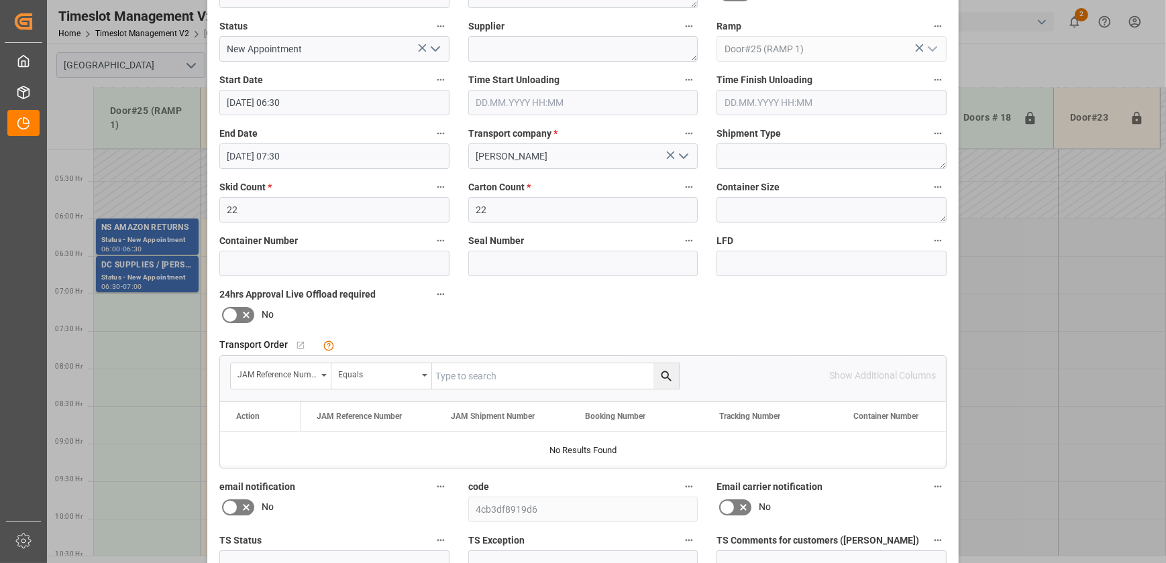
scroll to position [251, 0]
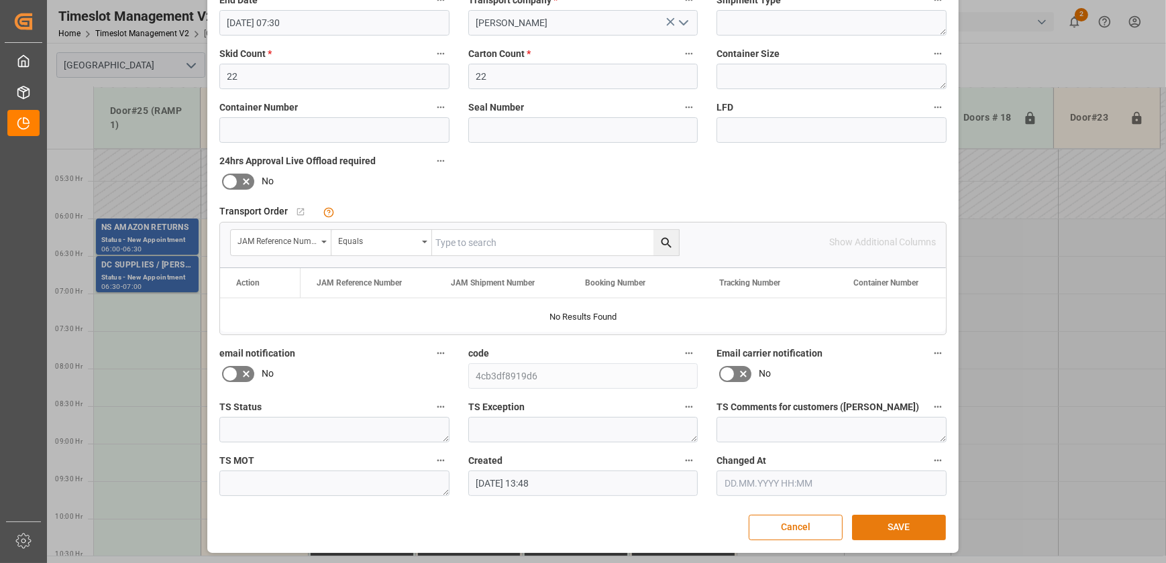
click at [911, 522] on button "SAVE" at bounding box center [899, 527] width 94 height 25
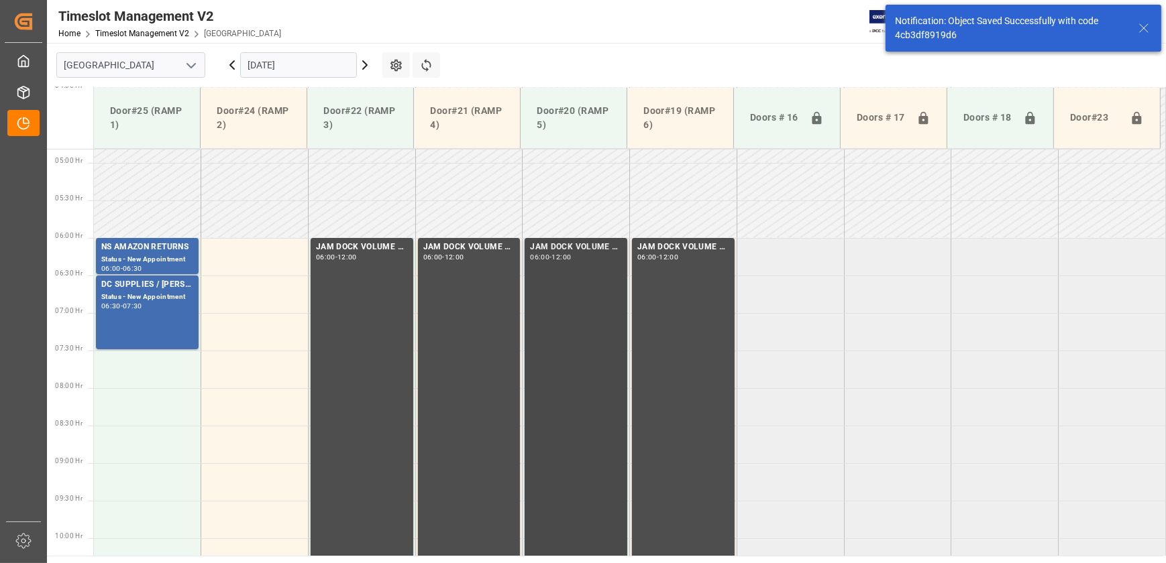
scroll to position [381, 0]
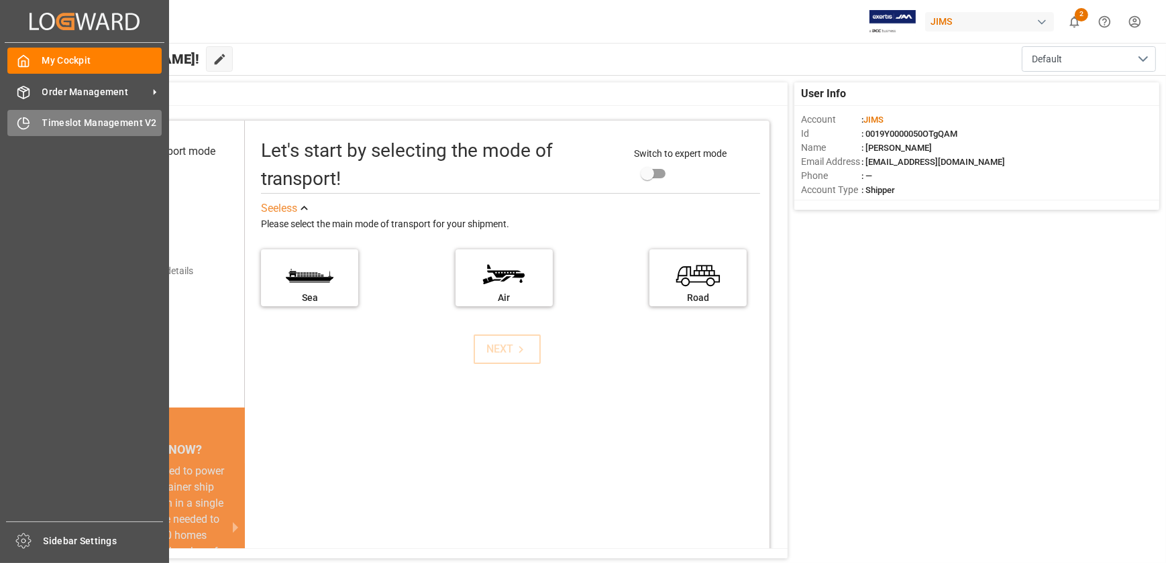
click at [39, 123] on div "Timeslot Management V2 Timeslot Management V2" at bounding box center [84, 123] width 154 height 26
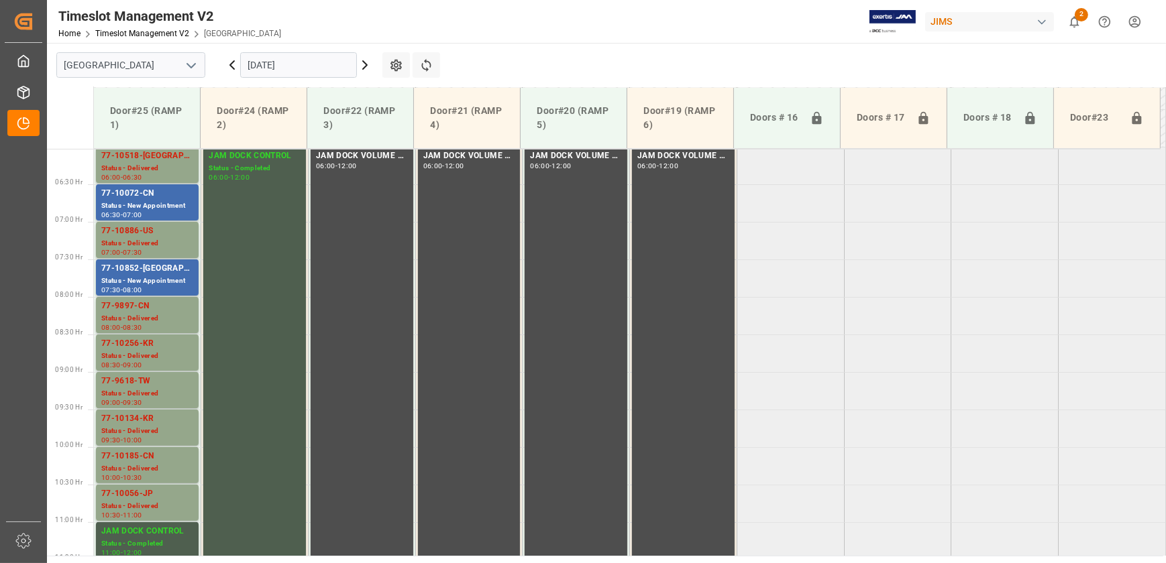
scroll to position [681, 0]
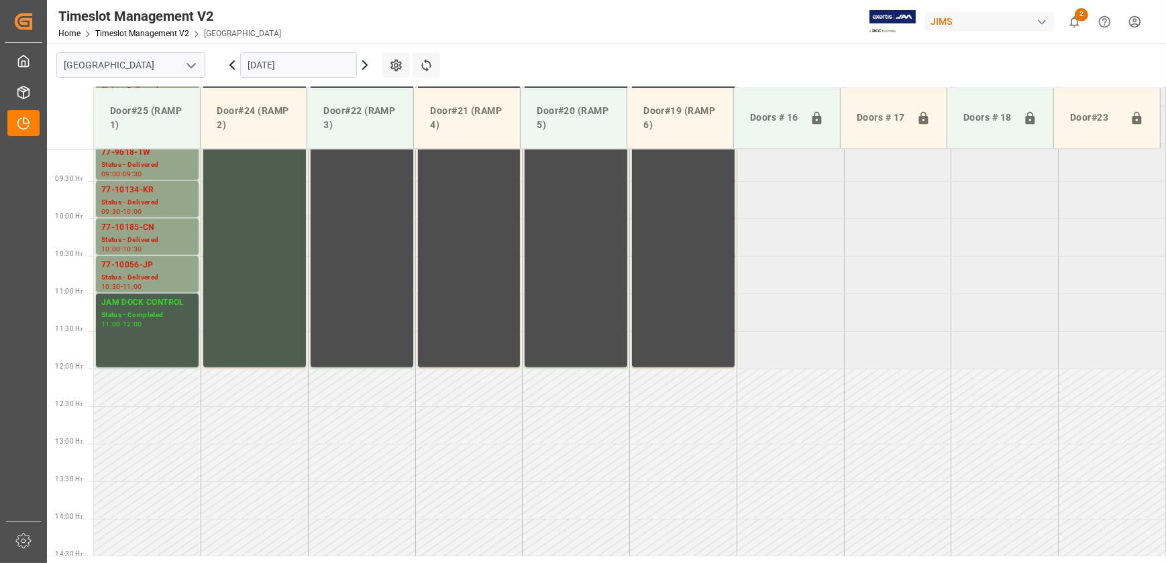
click at [361, 66] on icon at bounding box center [365, 65] width 16 height 16
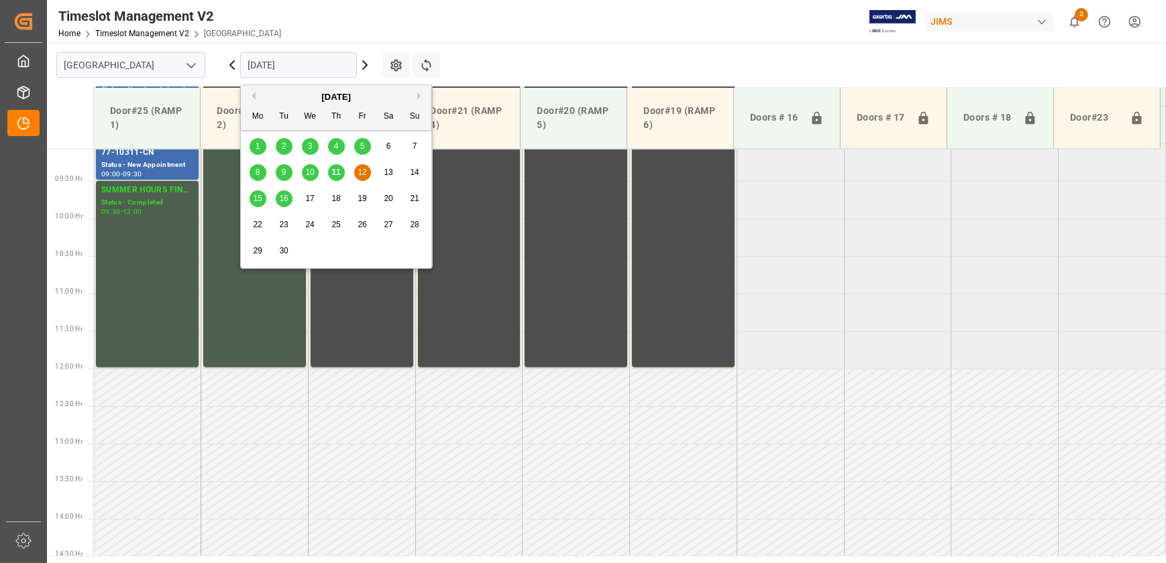
click at [278, 196] on div "16" at bounding box center [284, 199] width 17 height 16
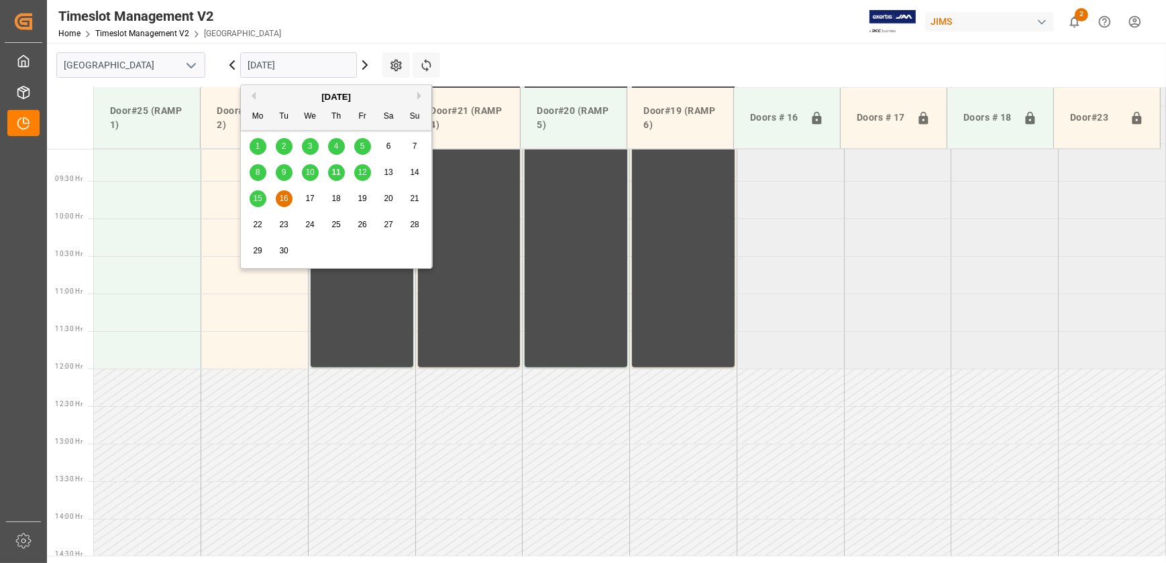
click at [287, 64] on input "[DATE]" at bounding box center [298, 64] width 117 height 25
click at [259, 194] on span "15" at bounding box center [257, 198] width 9 height 9
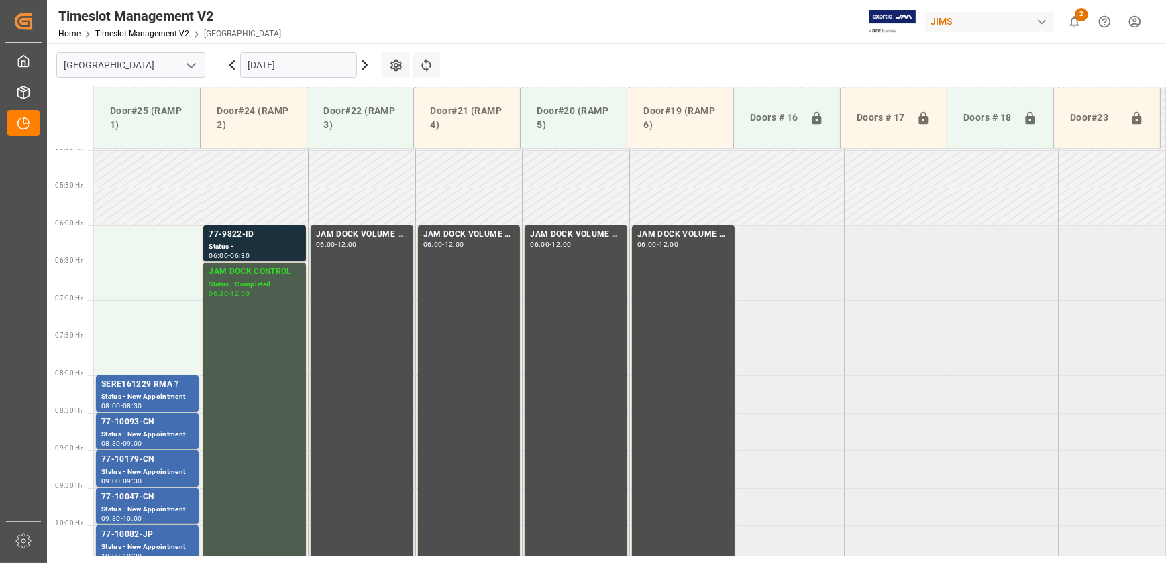
scroll to position [315, 0]
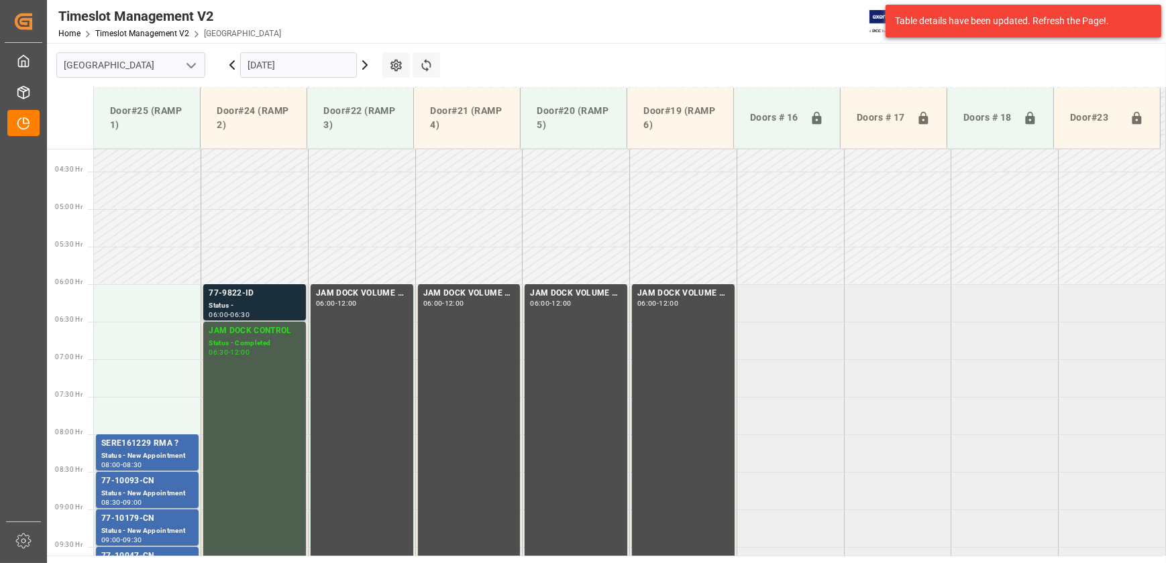
click at [247, 307] on div "Status -" at bounding box center [255, 305] width 92 height 11
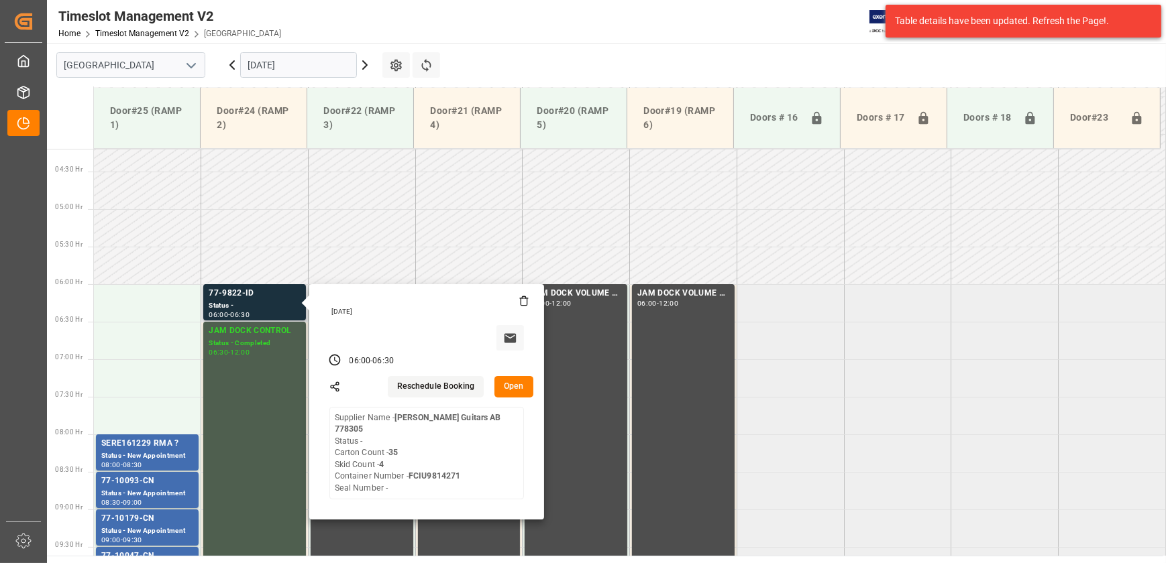
click at [518, 388] on button "Open" at bounding box center [513, 386] width 39 height 21
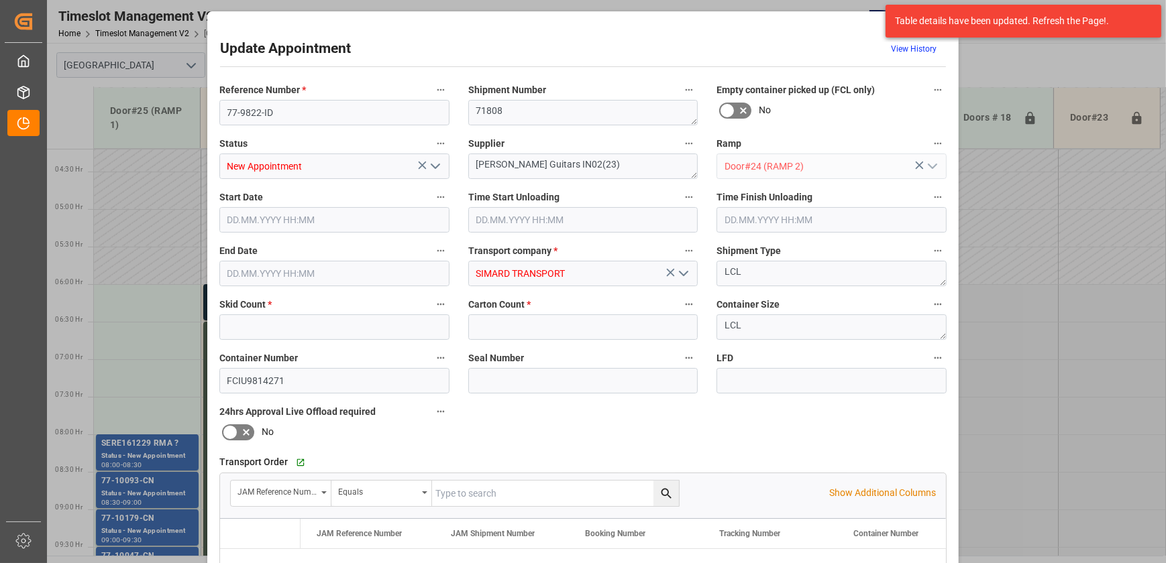
type input "4"
type input "35"
type input "[DATE] 06:00"
type input "[DATE] 06:30"
type input "[DATE] 13:21"
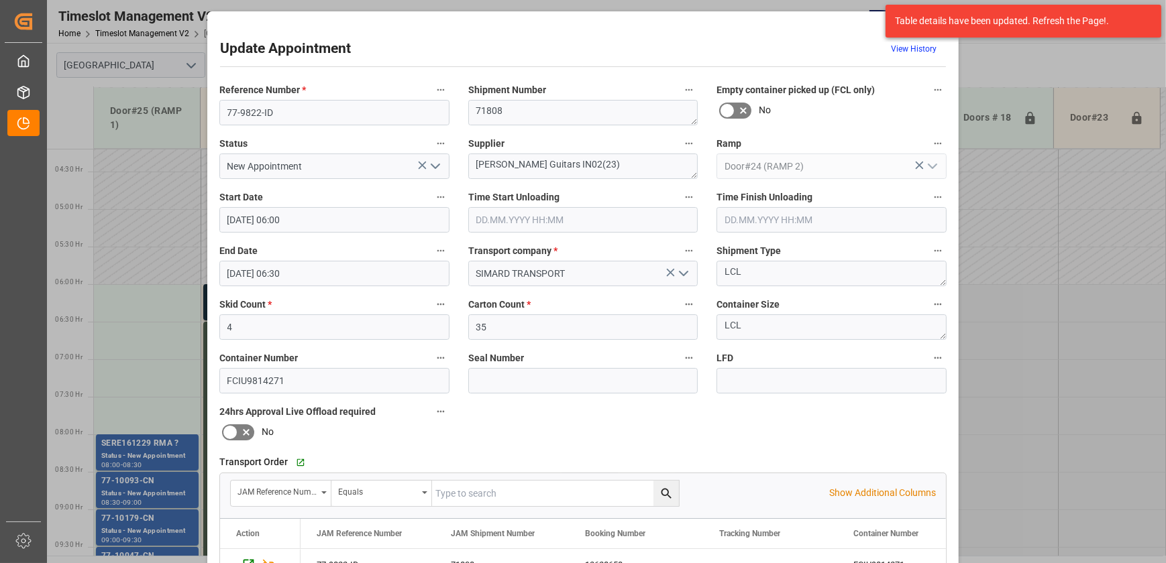
click at [431, 168] on icon "open menu" at bounding box center [435, 166] width 16 height 16
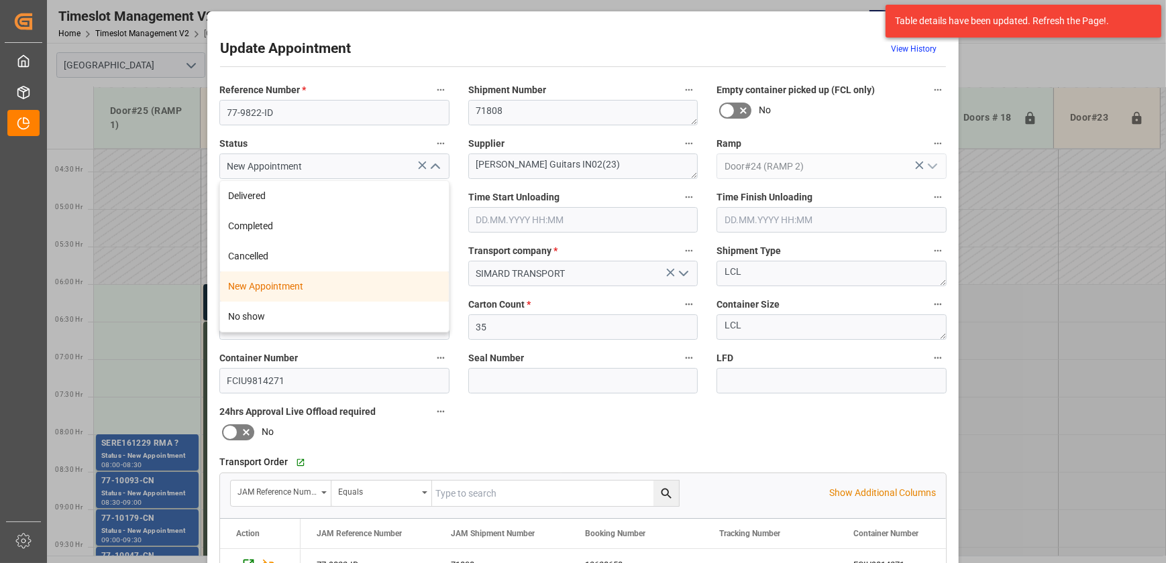
click at [371, 288] on div "New Appointment" at bounding box center [334, 287] width 229 height 30
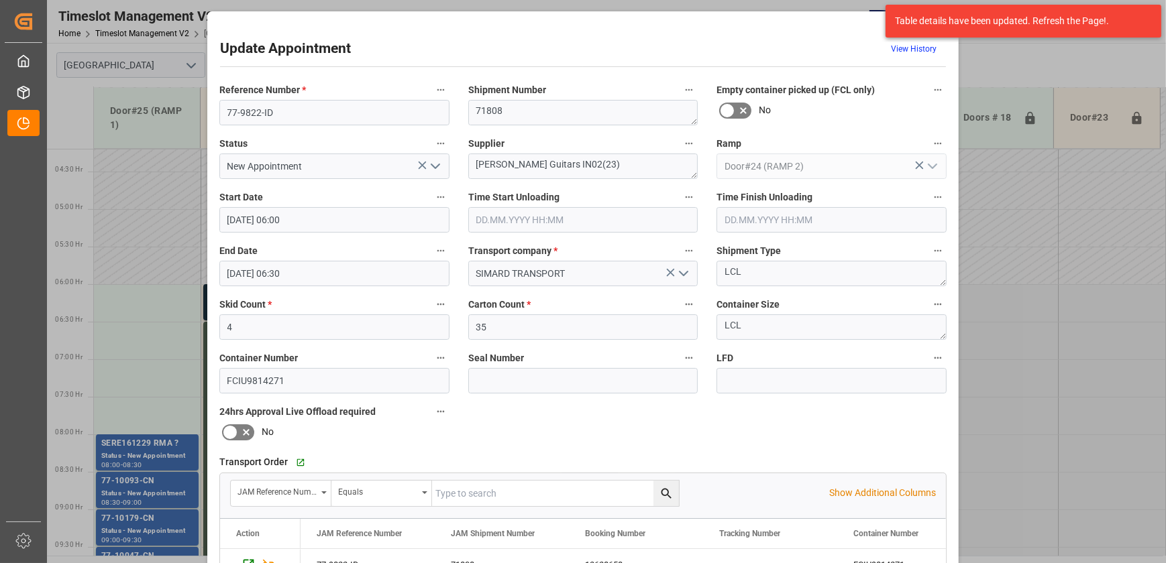
click at [1019, 316] on div "Update Appointment View History Reference Number * 77-9822-ID Shipment Number 7…" at bounding box center [583, 281] width 1166 height 563
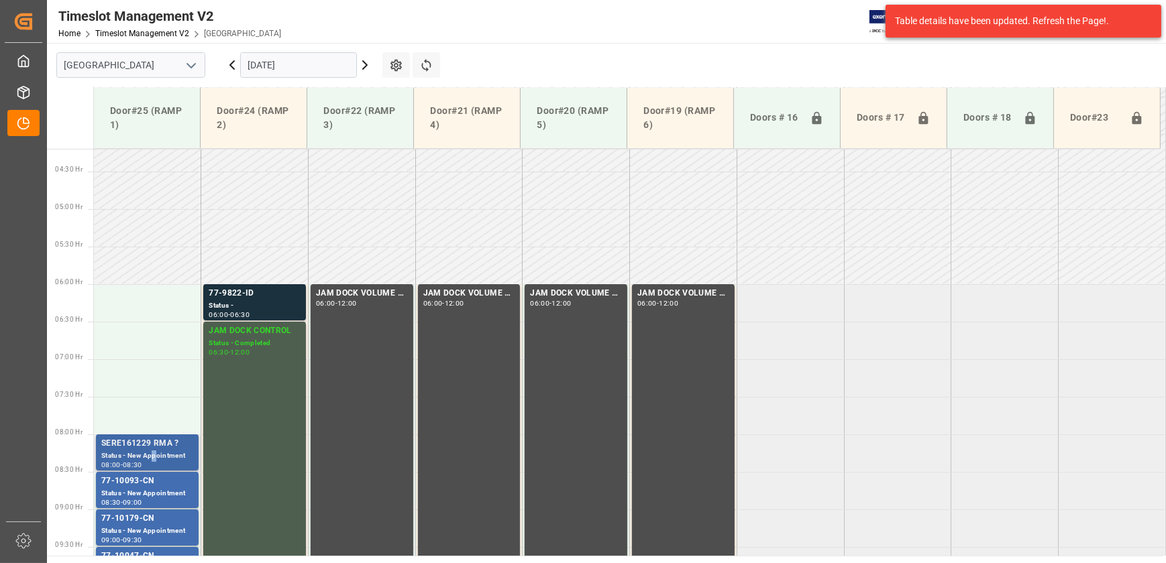
click at [156, 453] on div "Status - New Appointment" at bounding box center [147, 456] width 92 height 11
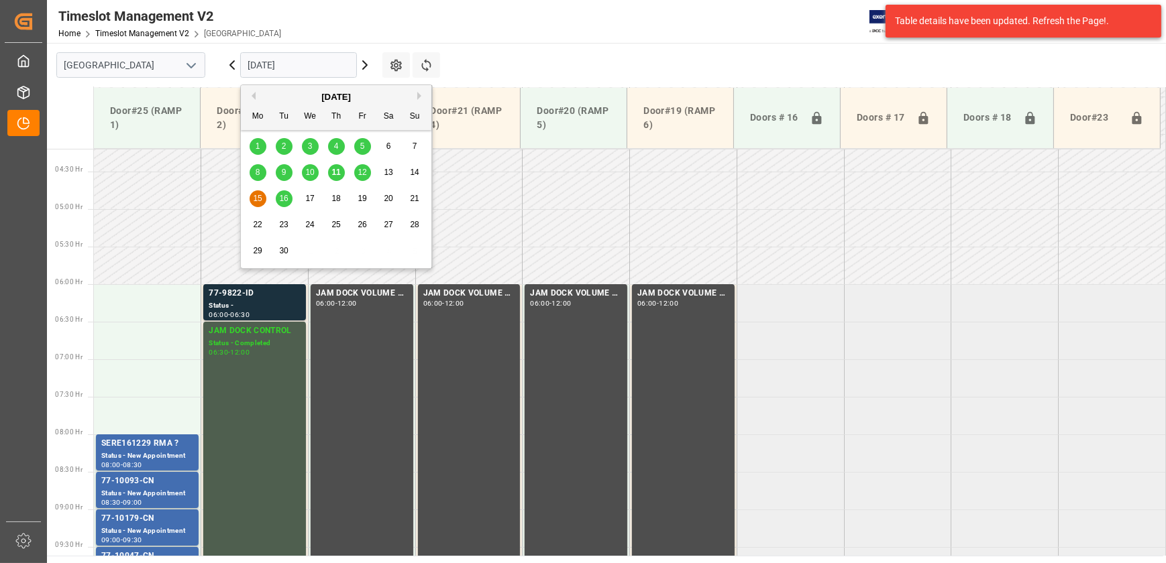
click at [315, 65] on input "[DATE]" at bounding box center [298, 64] width 117 height 25
click at [276, 195] on div "16" at bounding box center [284, 199] width 17 height 16
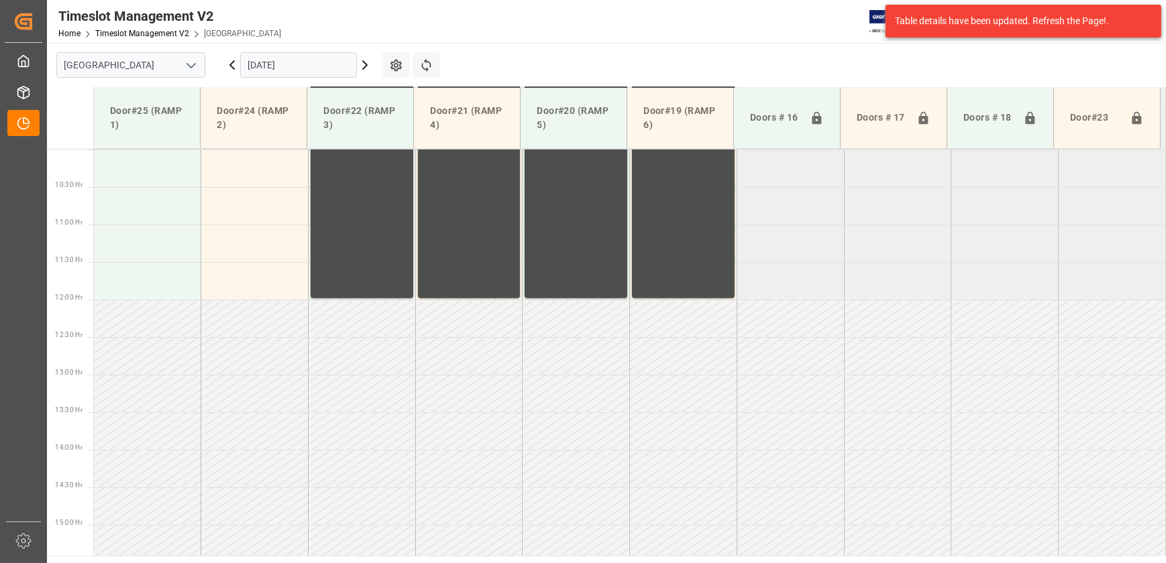
scroll to position [756, 0]
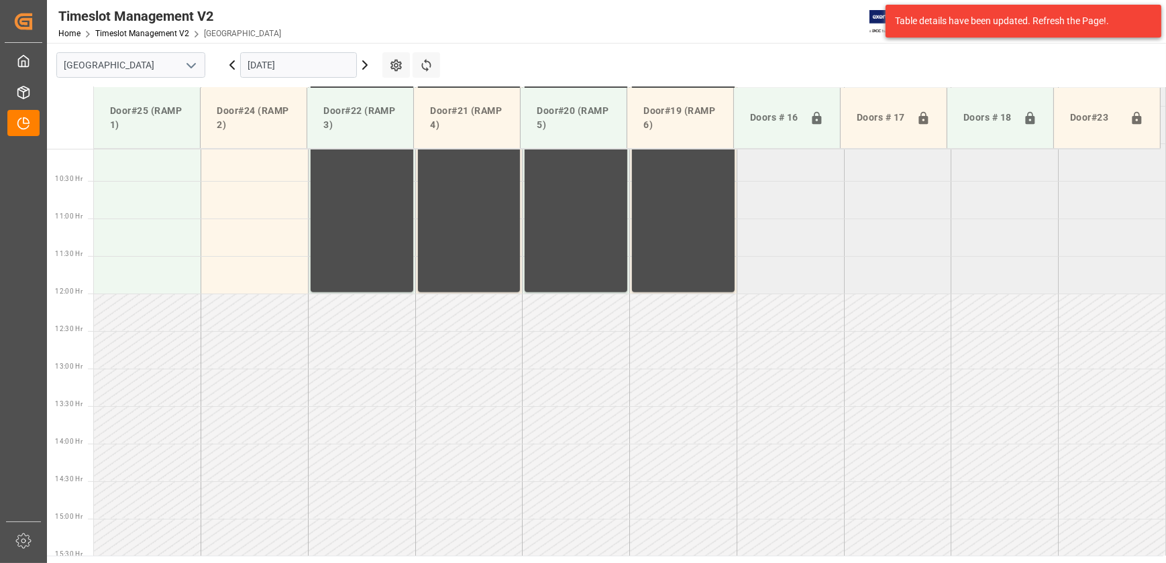
click at [233, 67] on icon at bounding box center [232, 65] width 4 height 8
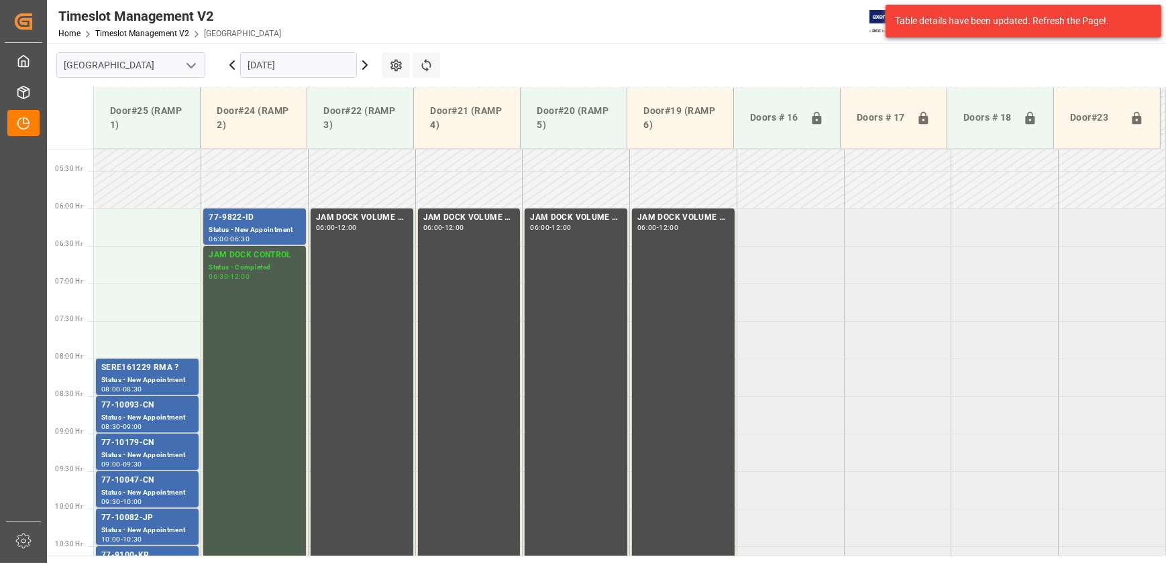
scroll to position [390, 0]
click at [256, 215] on div "77-9822-ID" at bounding box center [255, 218] width 92 height 13
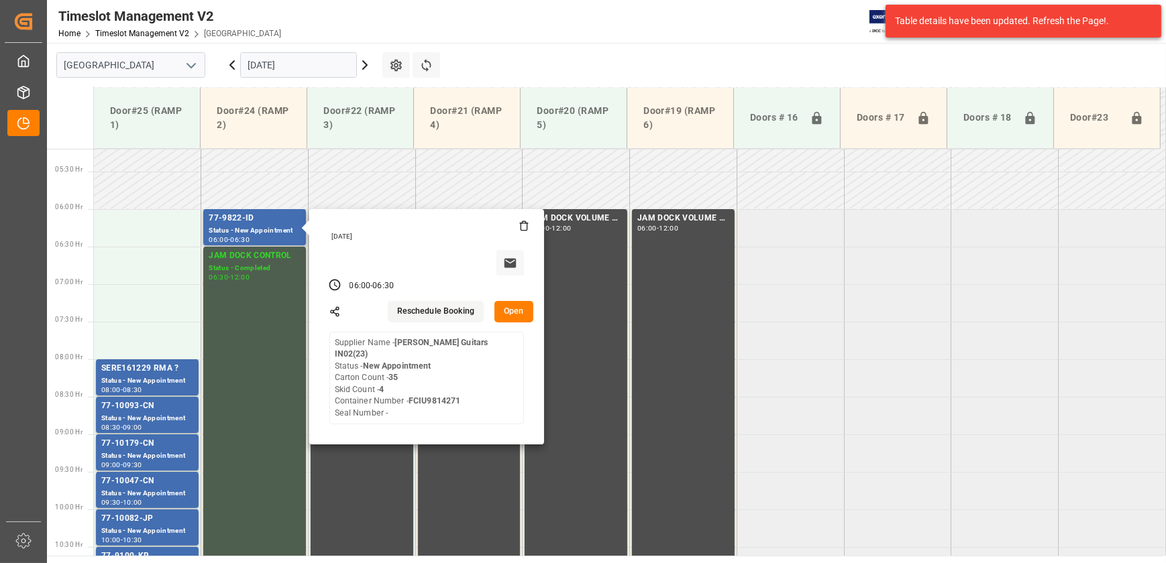
click at [518, 309] on button "Open" at bounding box center [513, 311] width 39 height 21
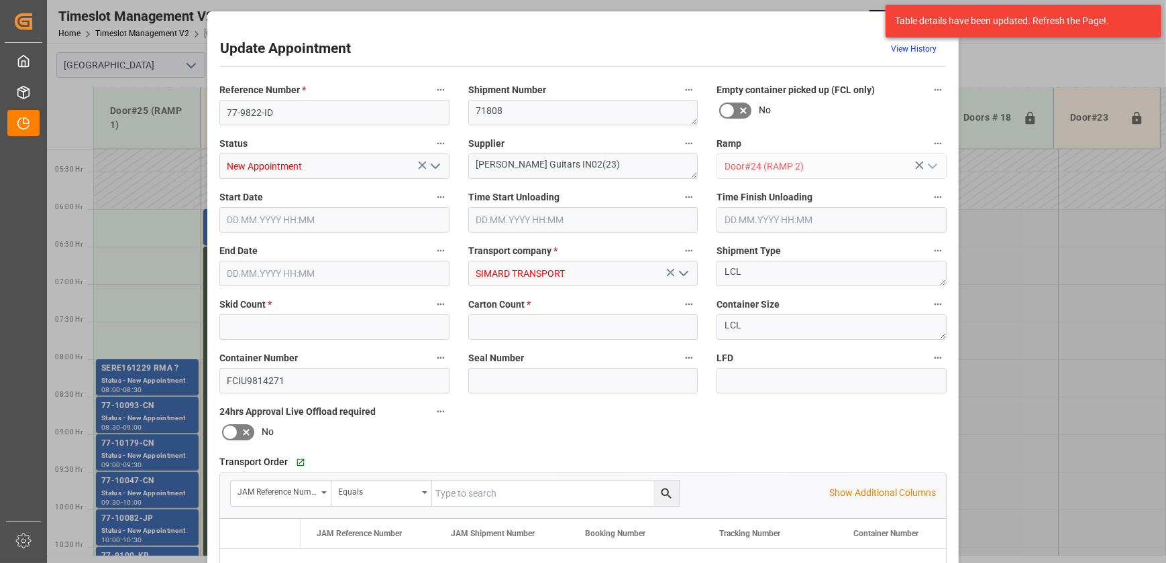
type input "4"
type input "35"
type input "[DATE] 06:00"
type input "[DATE] 06:30"
type input "[DATE] 13:21"
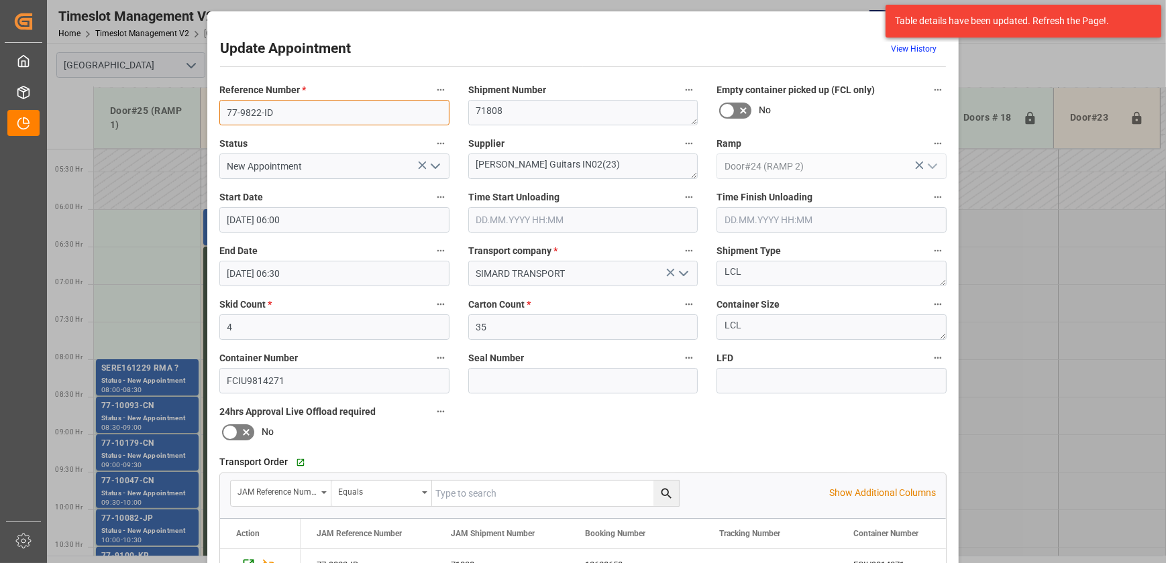
click at [419, 107] on input "77-9822-ID" at bounding box center [334, 112] width 230 height 25
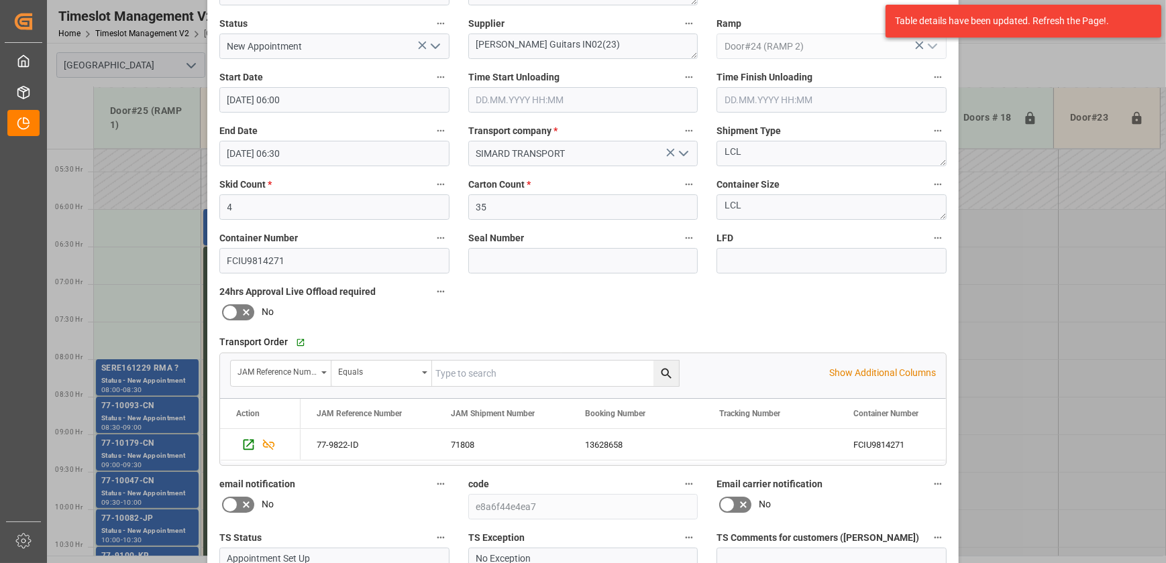
scroll to position [251, 0]
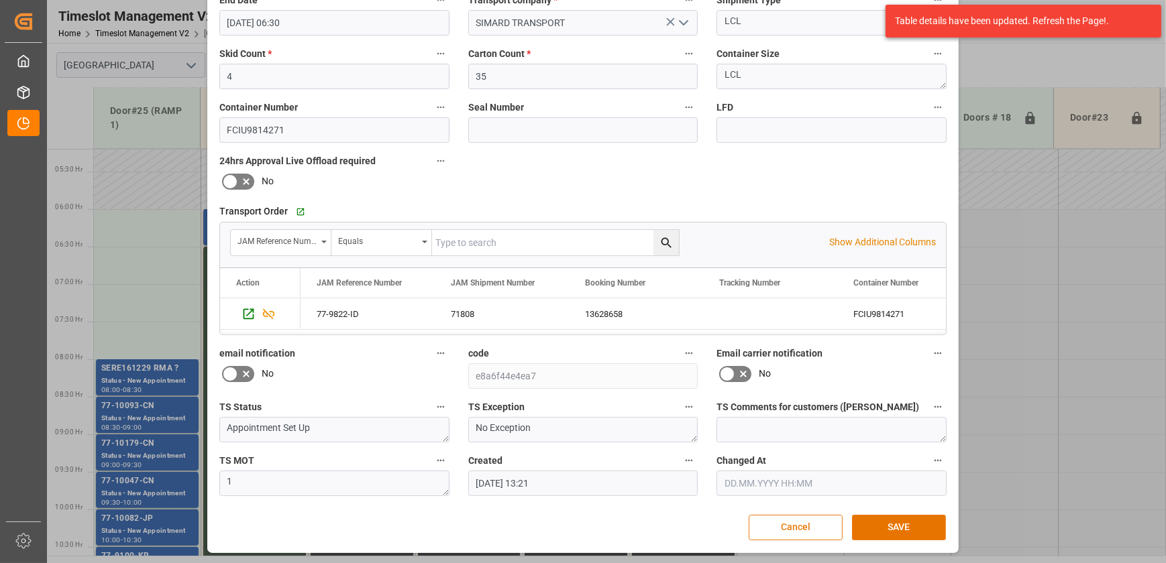
click at [807, 522] on button "Cancel" at bounding box center [795, 527] width 94 height 25
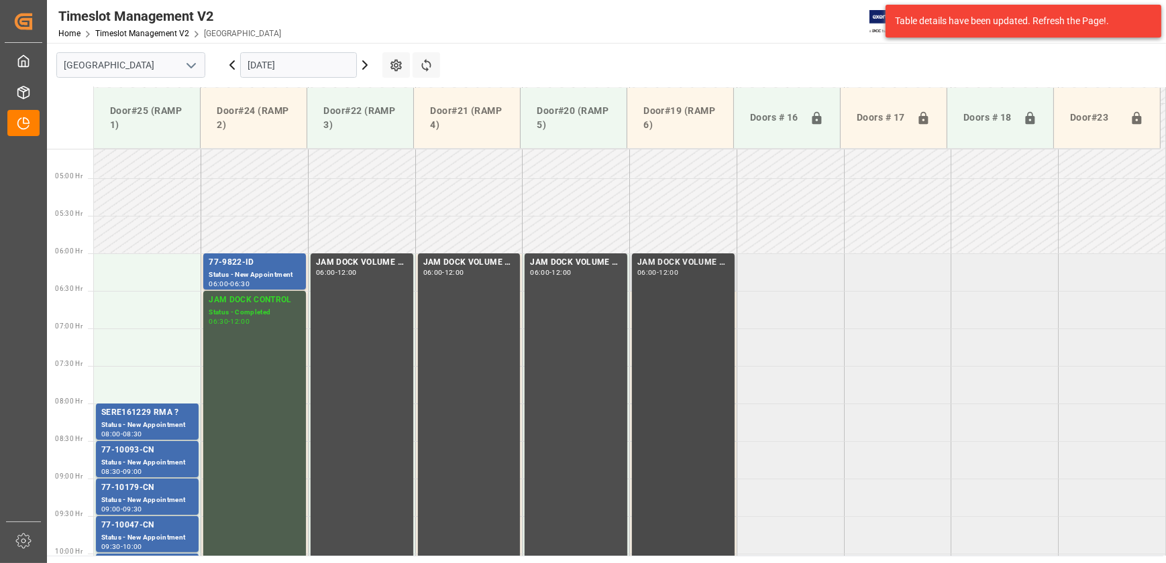
scroll to position [512, 0]
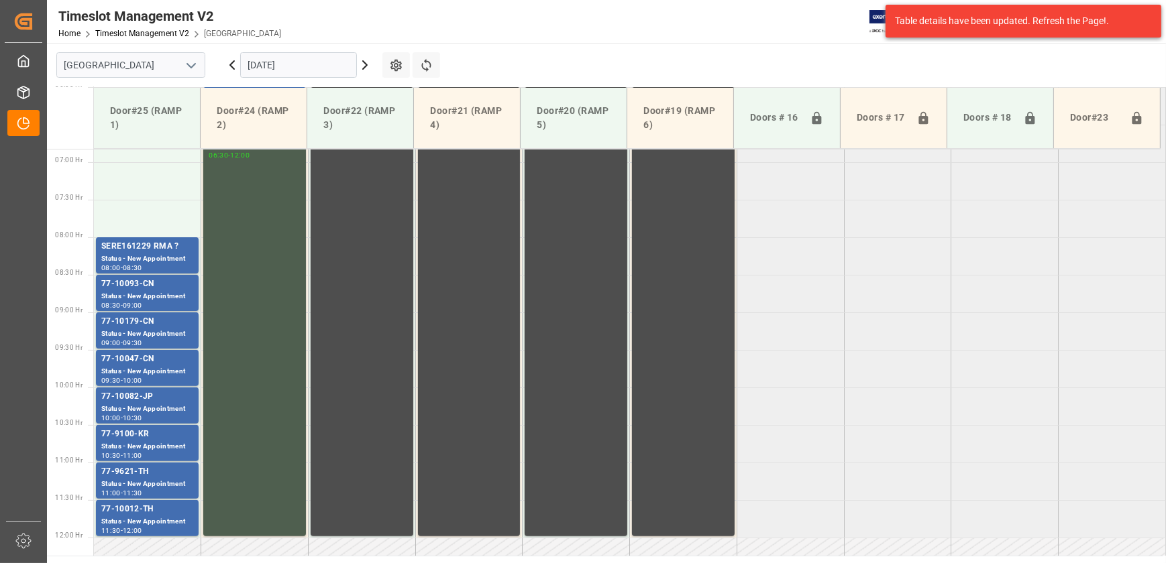
click at [360, 64] on icon at bounding box center [365, 65] width 16 height 16
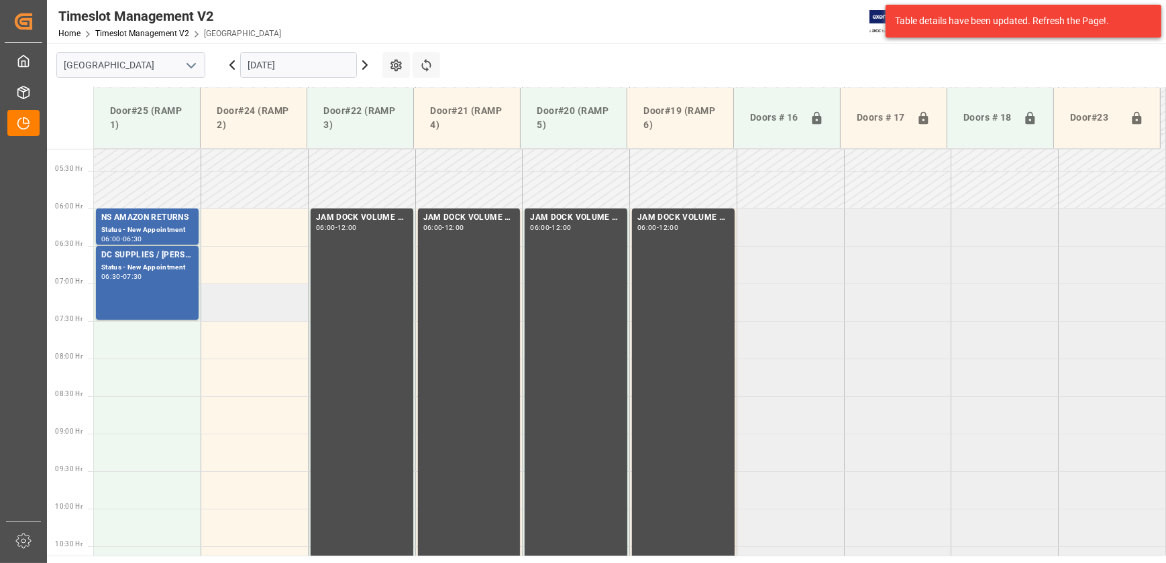
scroll to position [390, 0]
click at [290, 66] on input "[DATE]" at bounding box center [298, 64] width 117 height 25
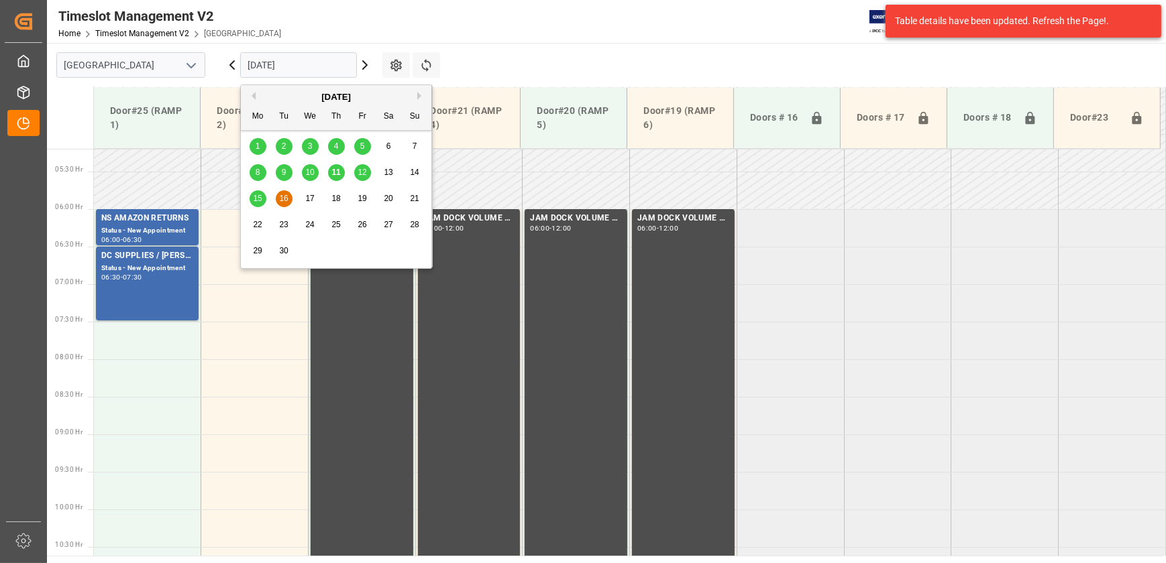
click at [361, 169] on span "12" at bounding box center [361, 172] width 9 height 9
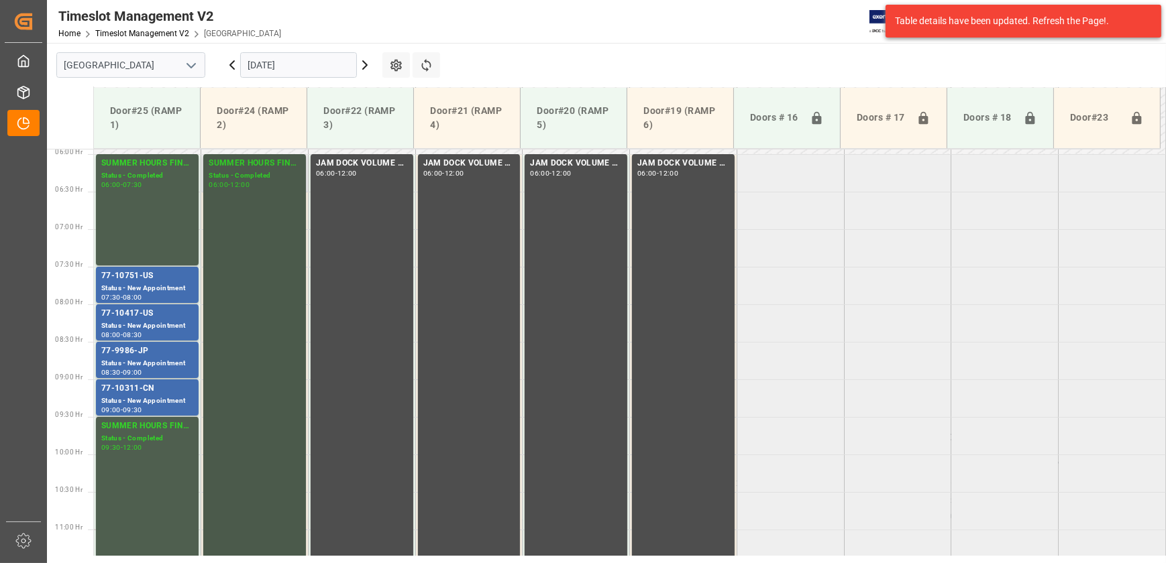
scroll to position [451, 0]
